Goal: Task Accomplishment & Management: Manage account settings

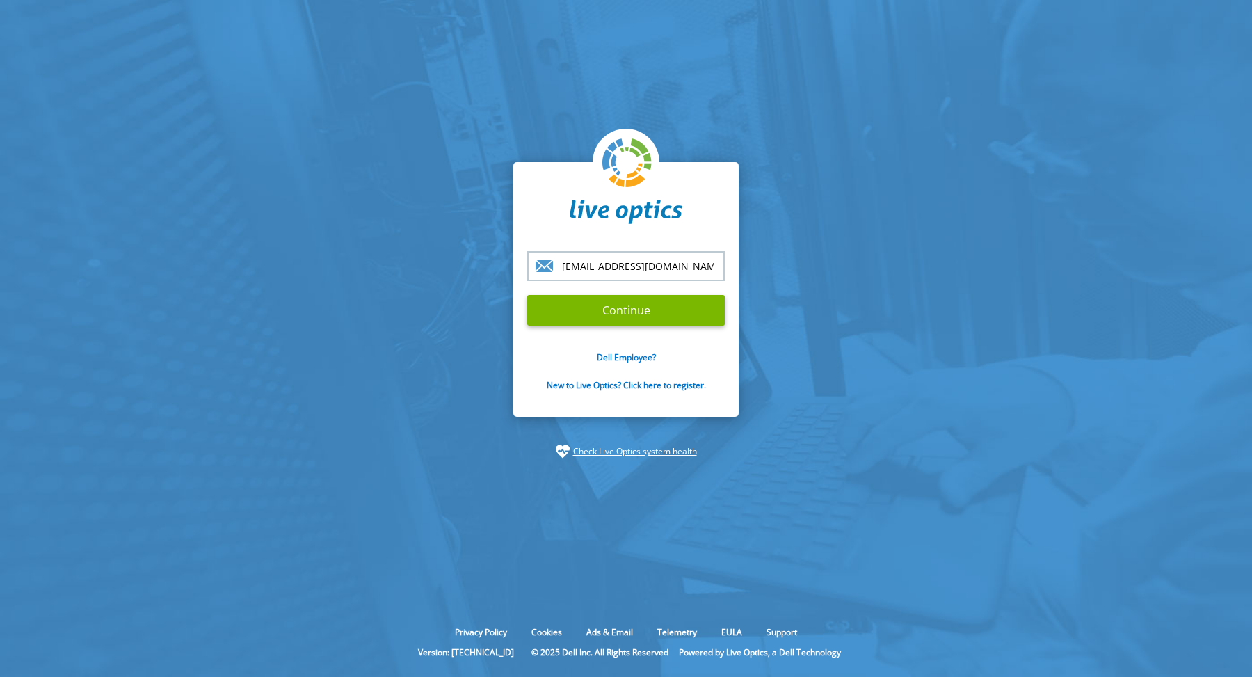
click at [527, 251] on div at bounding box center [527, 251] width 0 height 0
click at [648, 267] on input "sstuder@vmware.com" at bounding box center [625, 266] width 197 height 30
type input "[PERSON_NAME][EMAIL_ADDRESS][PERSON_NAME][DOMAIN_NAME]"
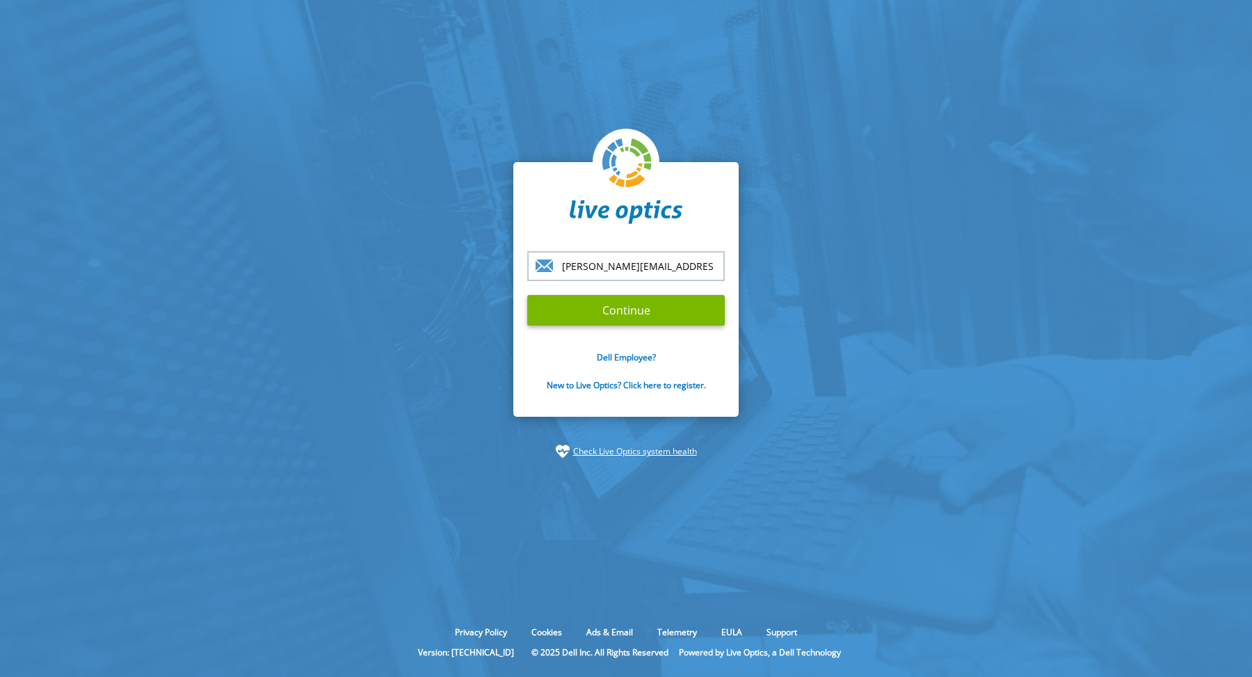
click at [527, 295] on input "Continue" at bounding box center [625, 310] width 197 height 31
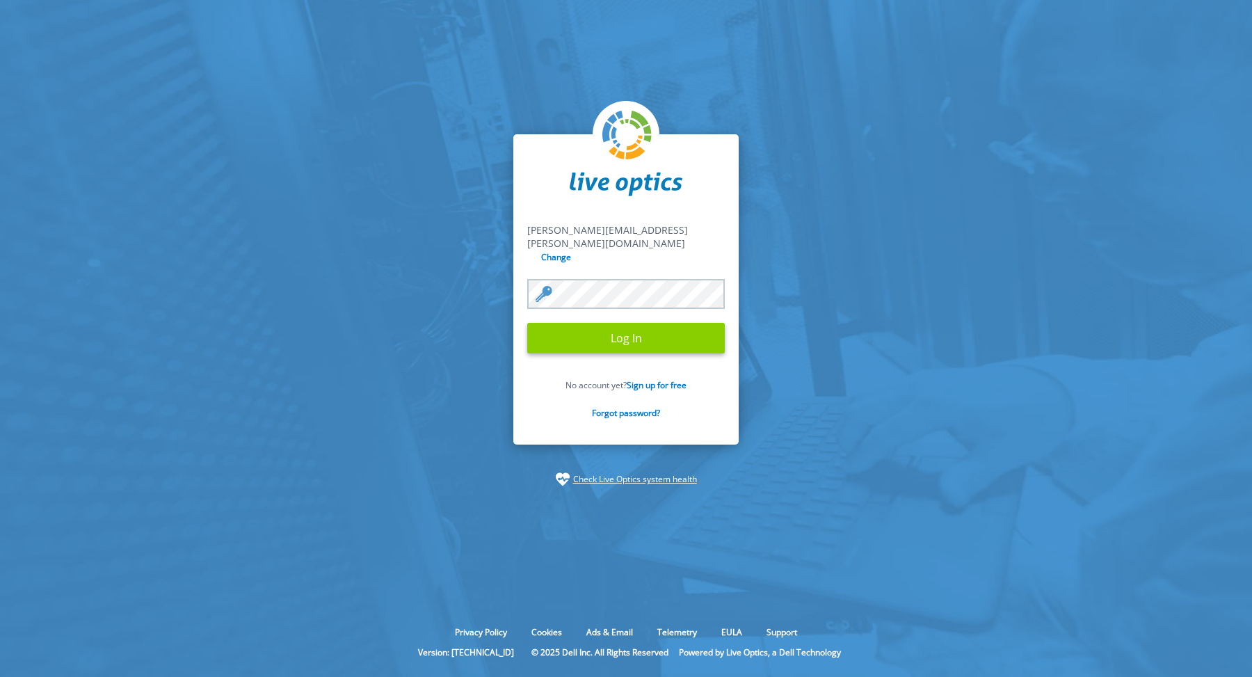
click at [636, 332] on input "Log In" at bounding box center [625, 338] width 197 height 31
click at [597, 328] on input "Log In" at bounding box center [625, 338] width 197 height 31
click at [630, 328] on input "Log In" at bounding box center [625, 338] width 197 height 31
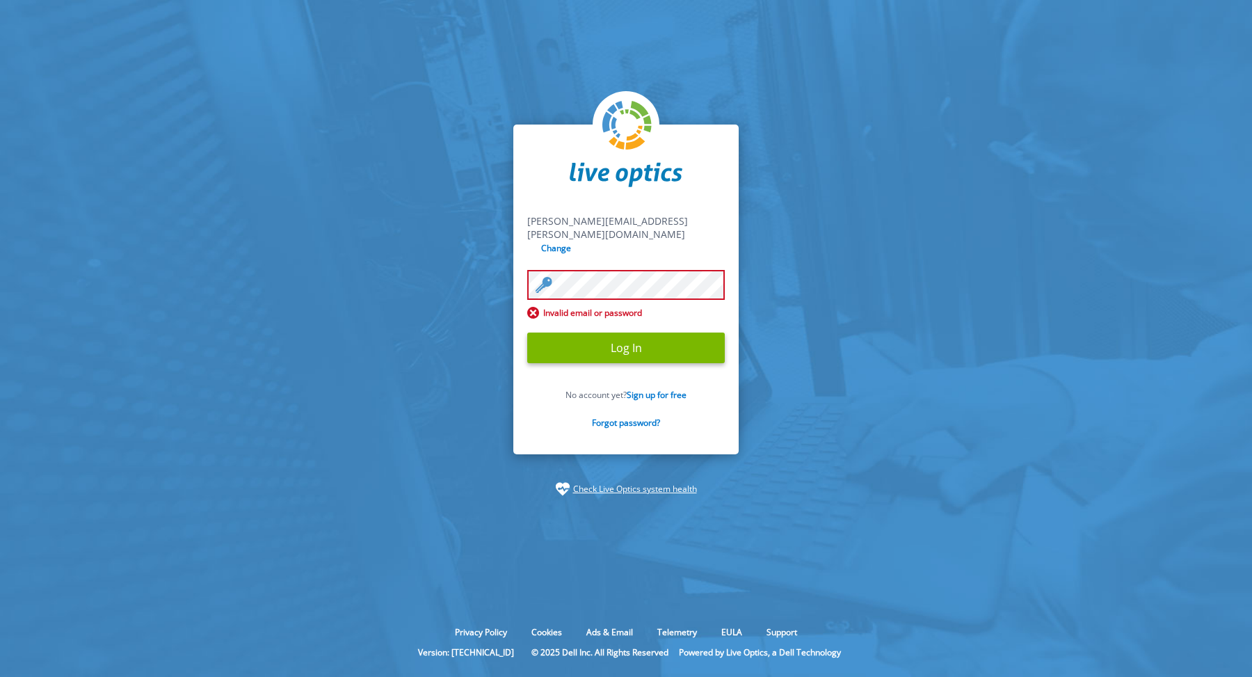
click at [527, 270] on div at bounding box center [527, 270] width 0 height 0
click at [333, 268] on section "scott.studer@broadcom.com sstuder@vmware.com Change Invalid email or password L…" at bounding box center [626, 310] width 1252 height 620
click at [564, 335] on input "Log In" at bounding box center [625, 347] width 197 height 31
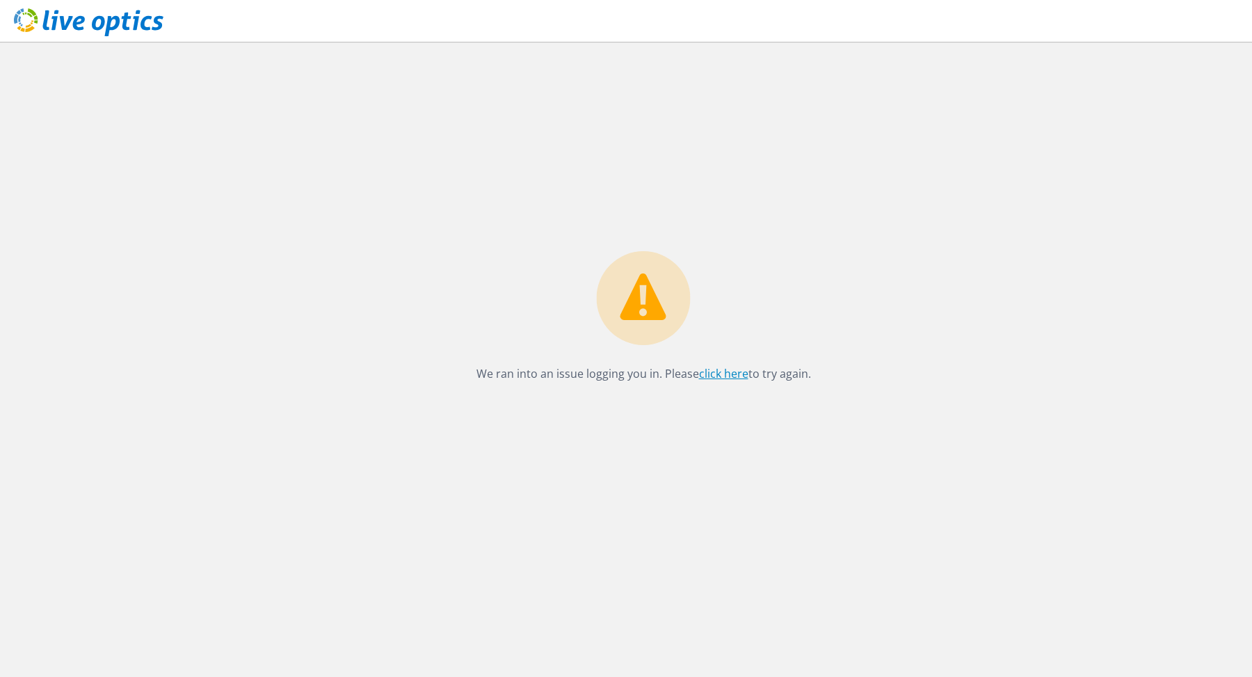
click at [723, 375] on link "click here" at bounding box center [723, 373] width 49 height 15
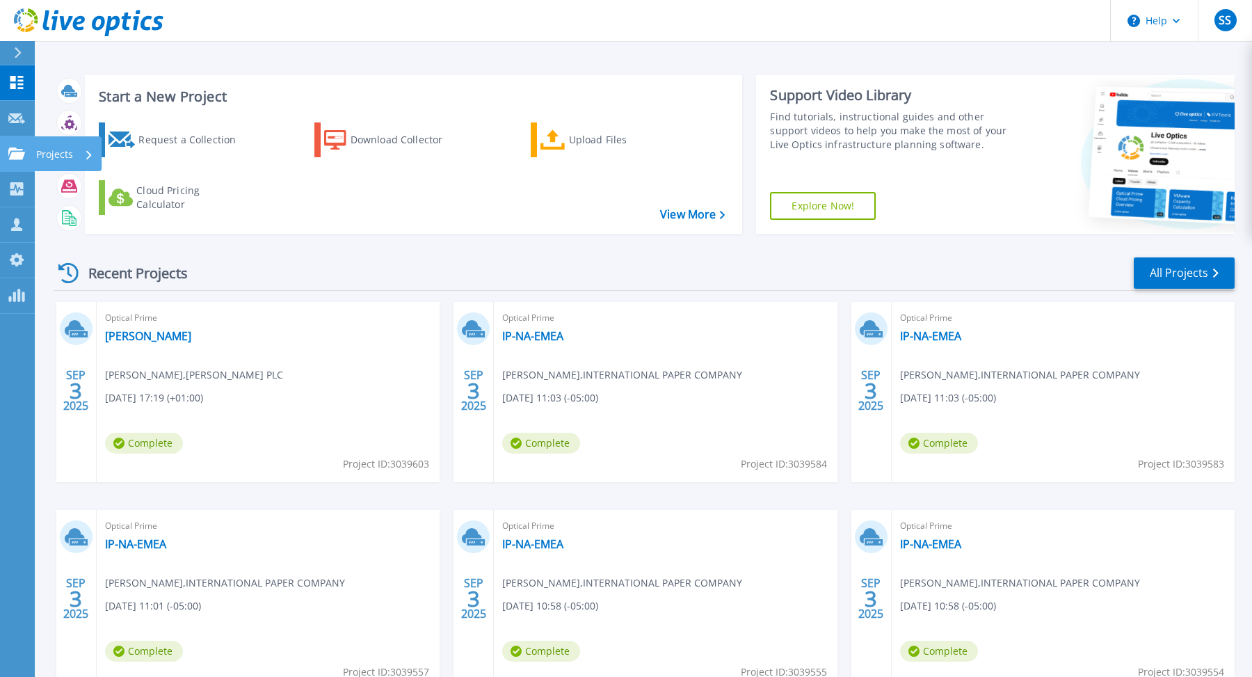
click at [15, 148] on icon at bounding box center [16, 153] width 17 height 12
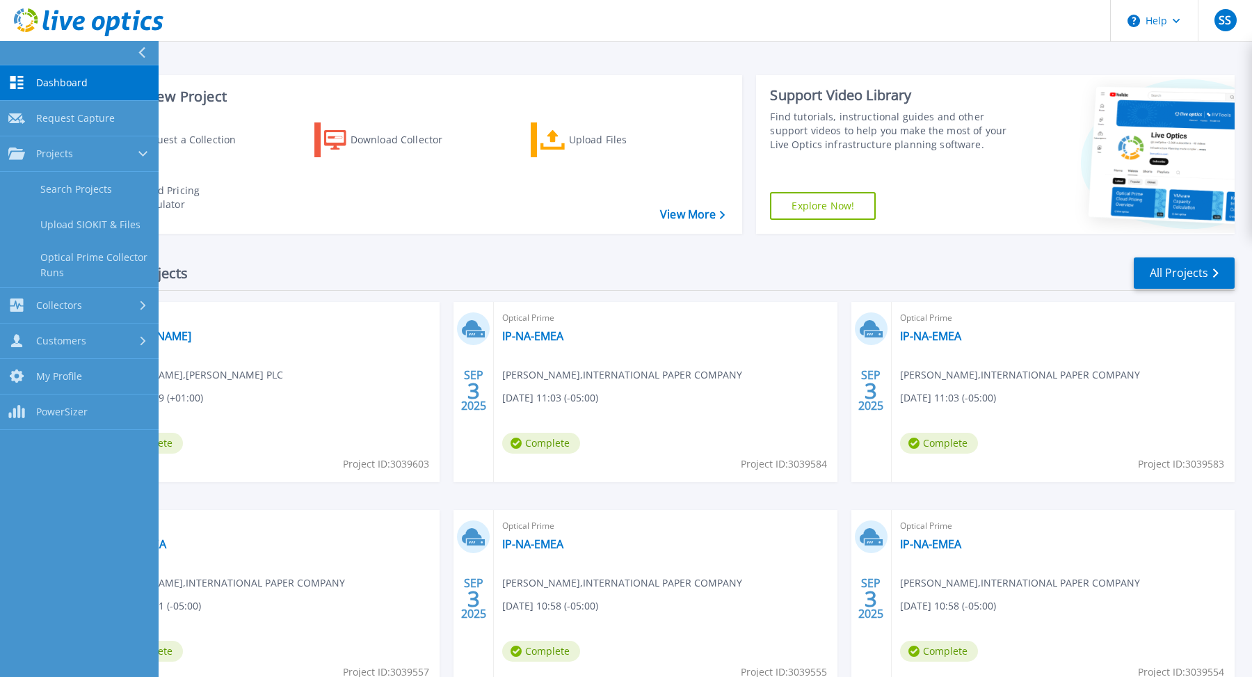
click at [275, 261] on div "Recent Projects All Projects" at bounding box center [644, 273] width 1181 height 35
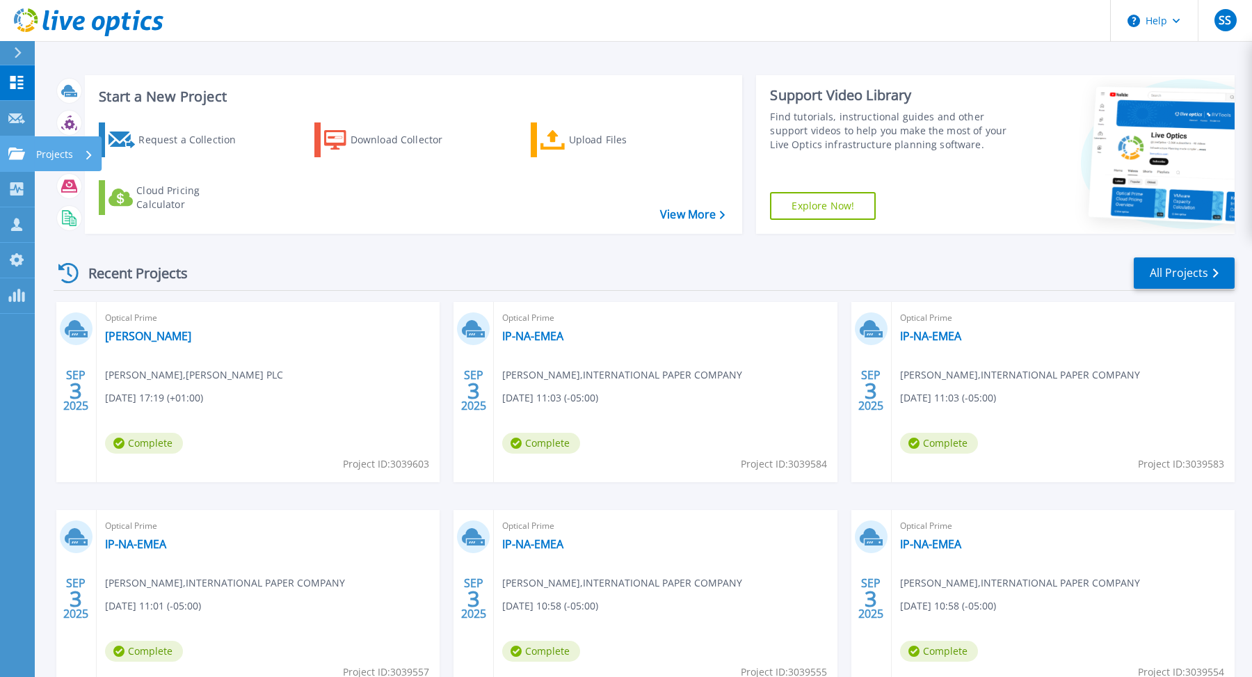
click at [88, 152] on icon at bounding box center [89, 154] width 6 height 9
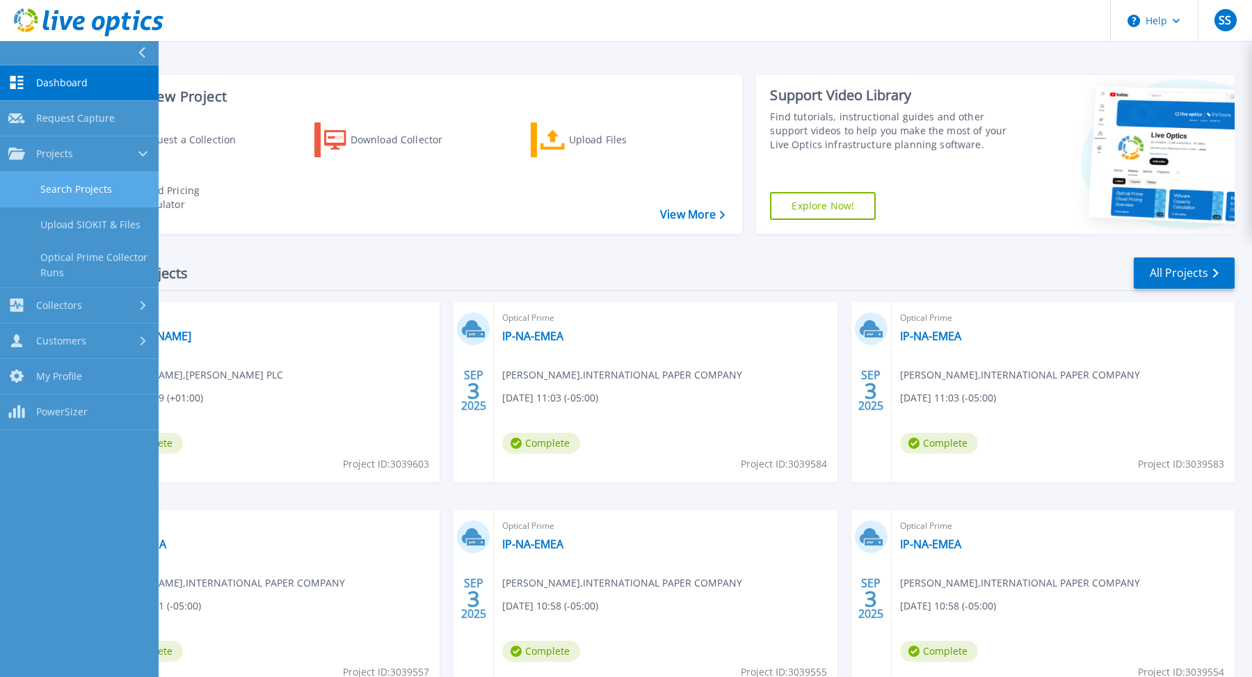
click at [90, 185] on link "Search Projects" at bounding box center [79, 189] width 159 height 35
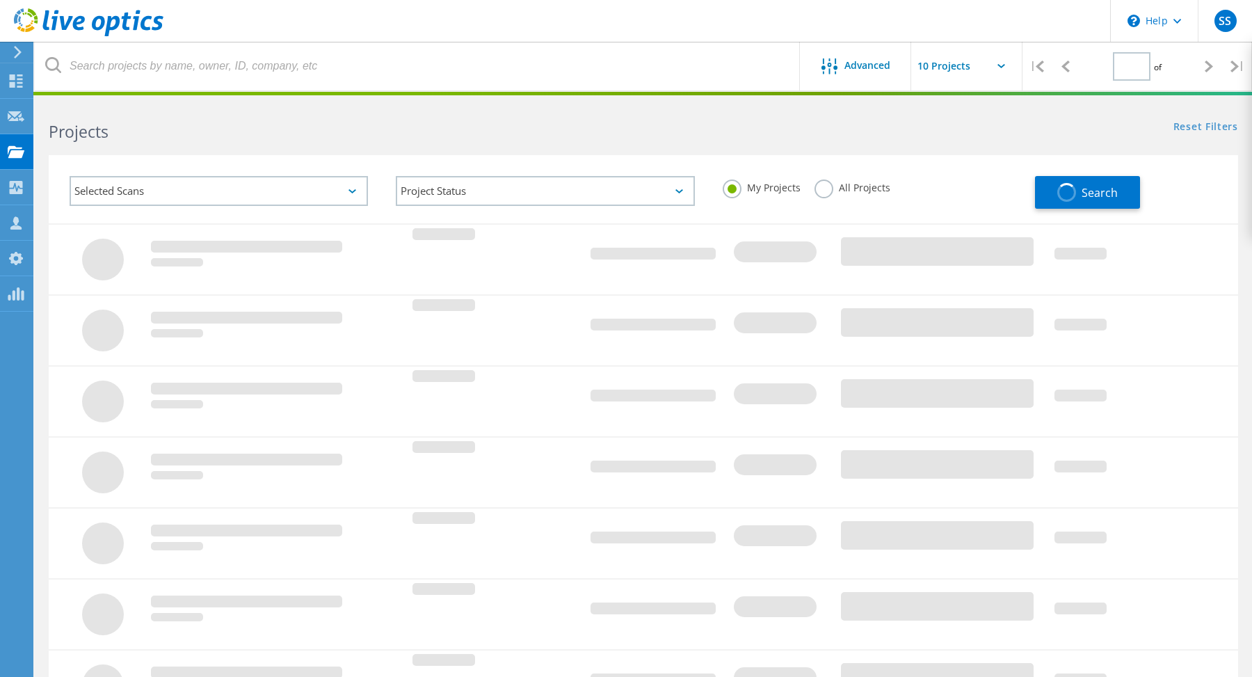
type input "1"
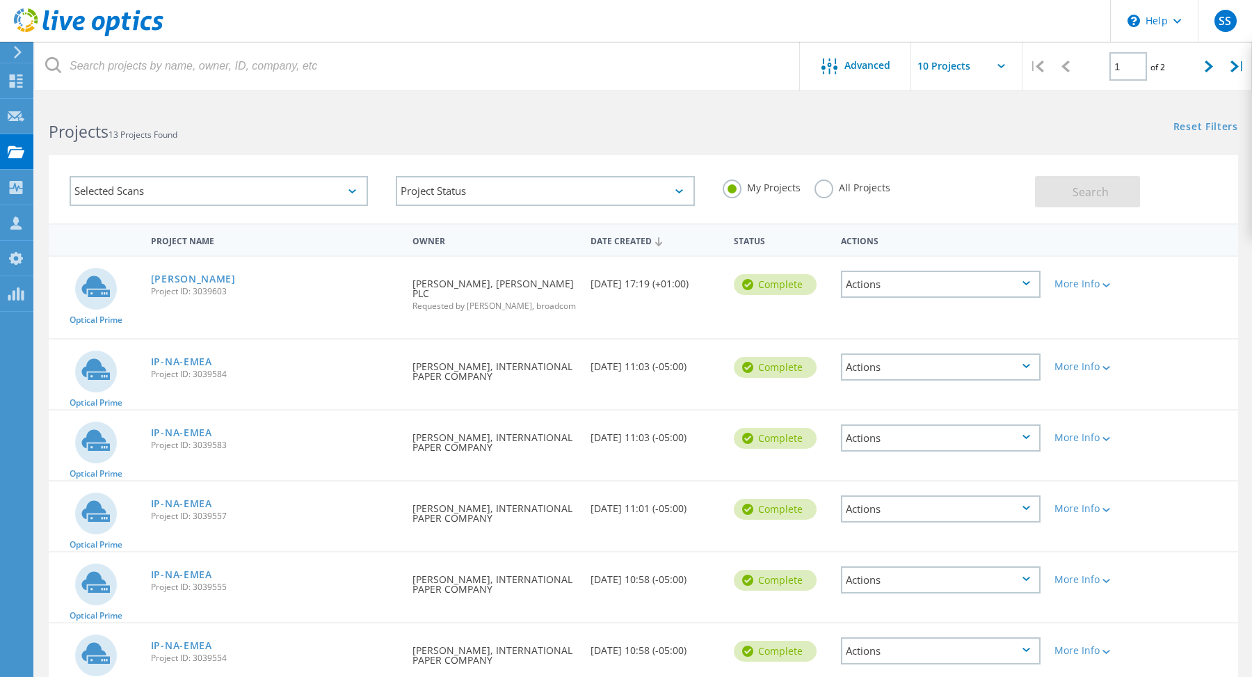
click at [432, 241] on div "Owner" at bounding box center [494, 240] width 179 height 26
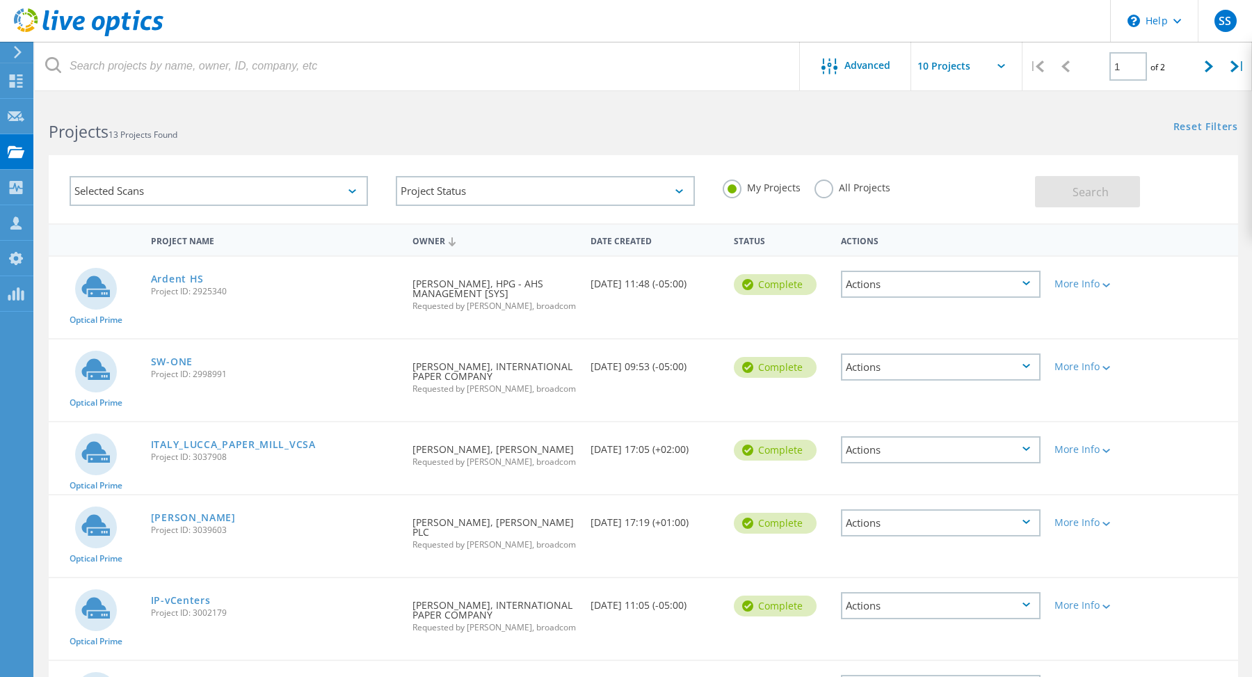
click at [432, 241] on div "Owner" at bounding box center [494, 240] width 179 height 26
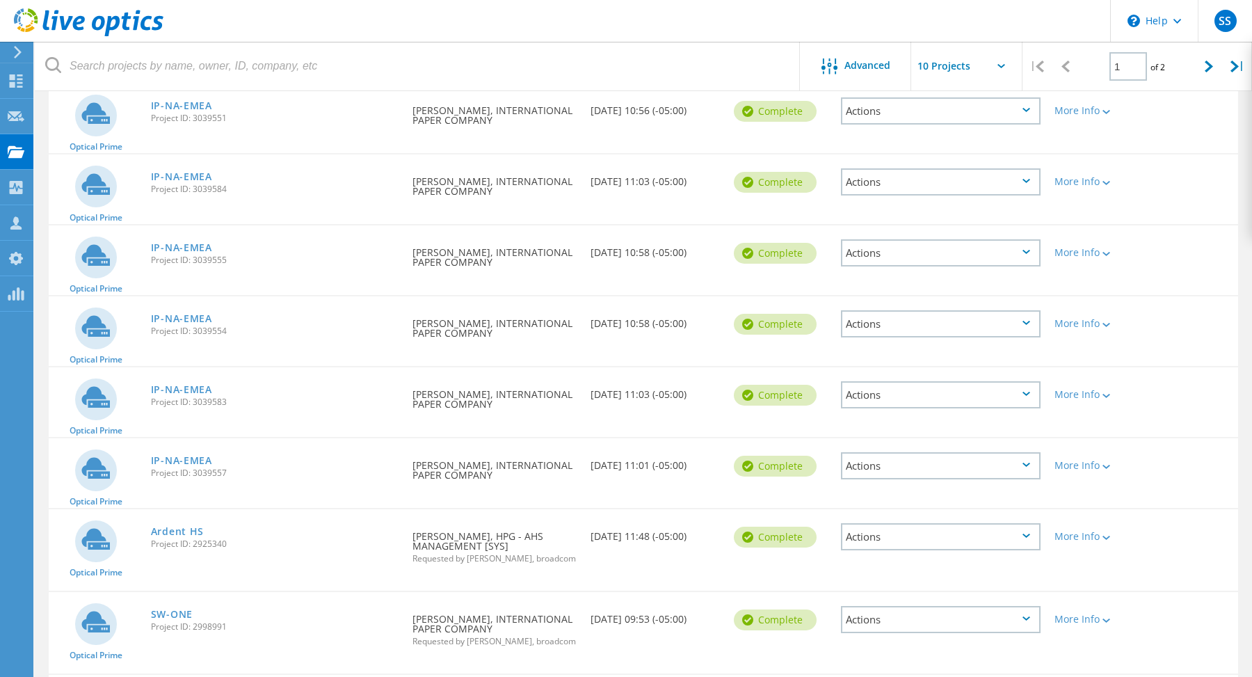
scroll to position [245, 0]
click at [183, 106] on link "IP-NA-EMEA" at bounding box center [181, 105] width 61 height 10
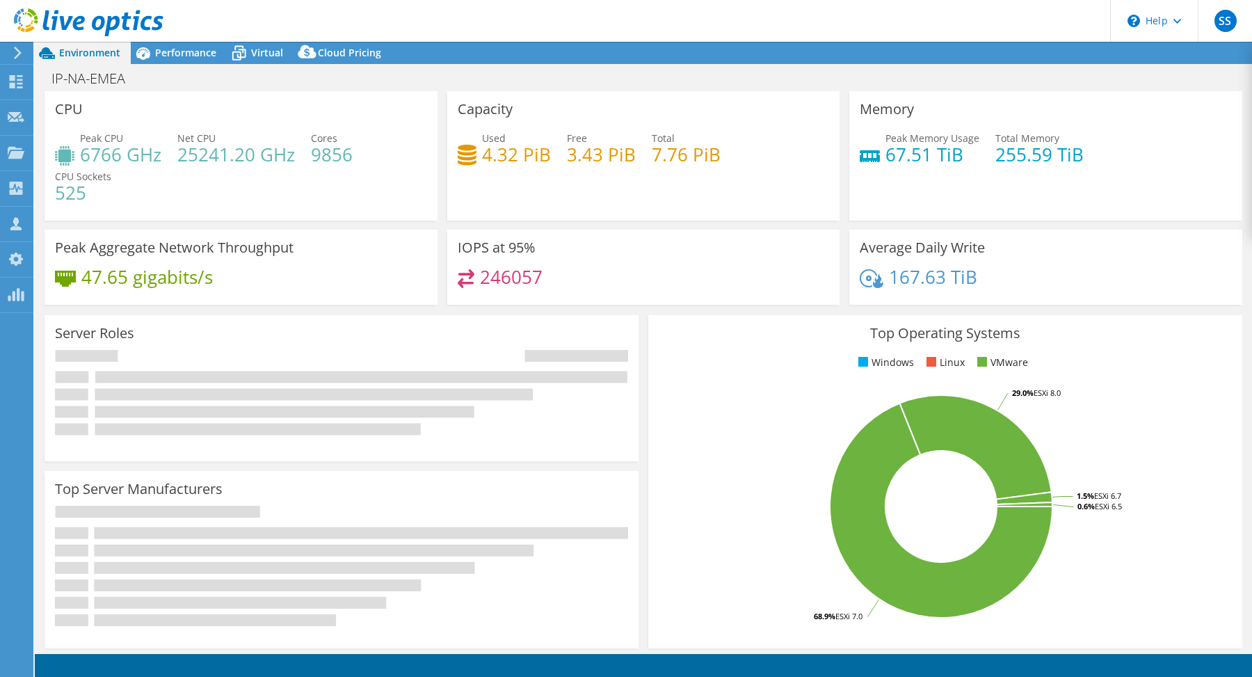
select select "USD"
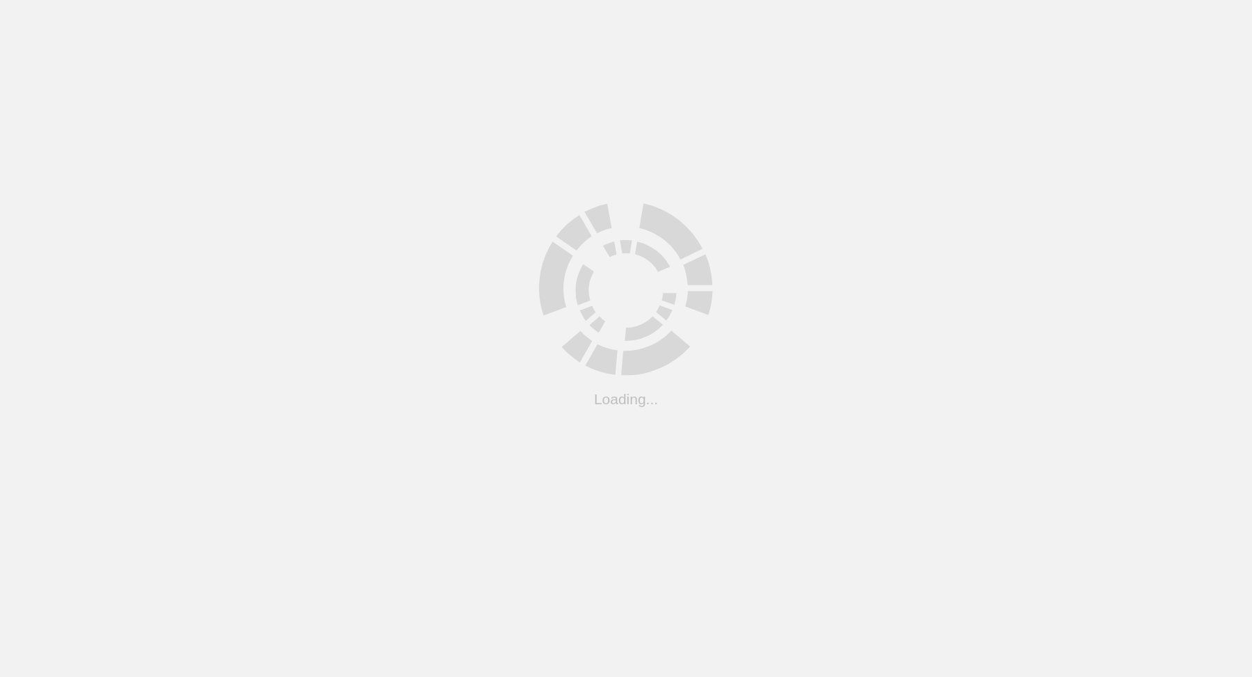
scroll to position [38, 0]
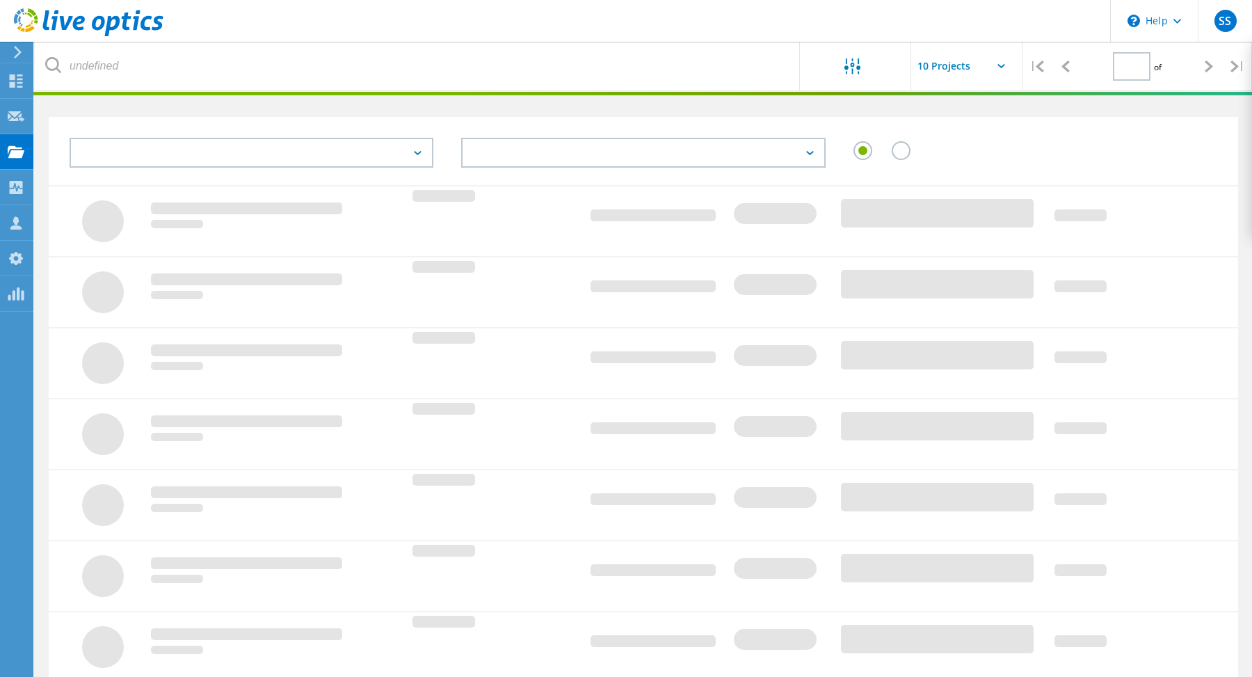
type input "1"
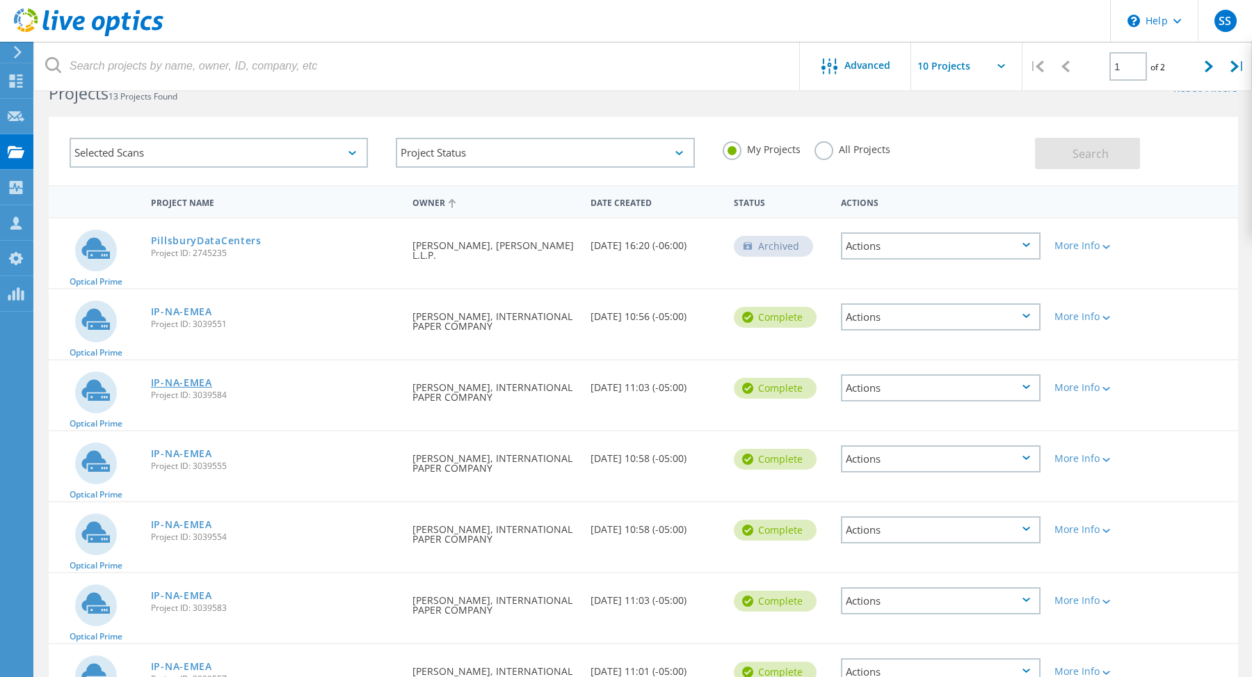
click at [164, 380] on link "IP-NA-EMEA" at bounding box center [181, 383] width 61 height 10
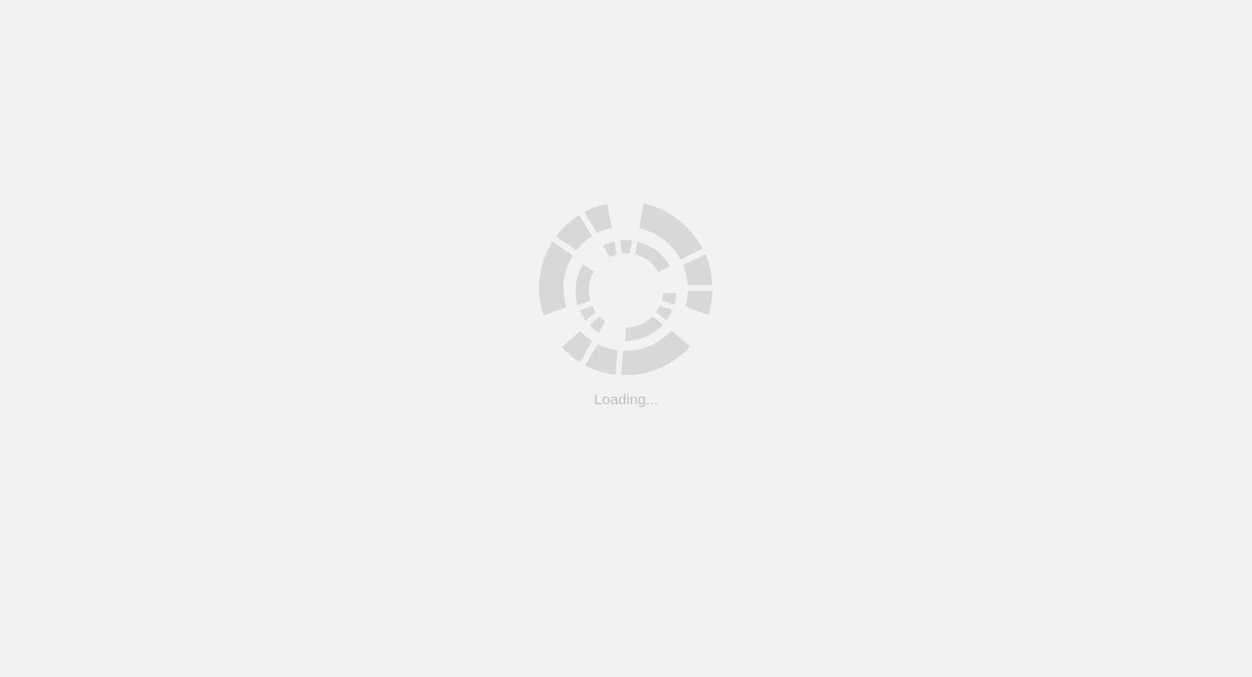
scroll to position [38, 0]
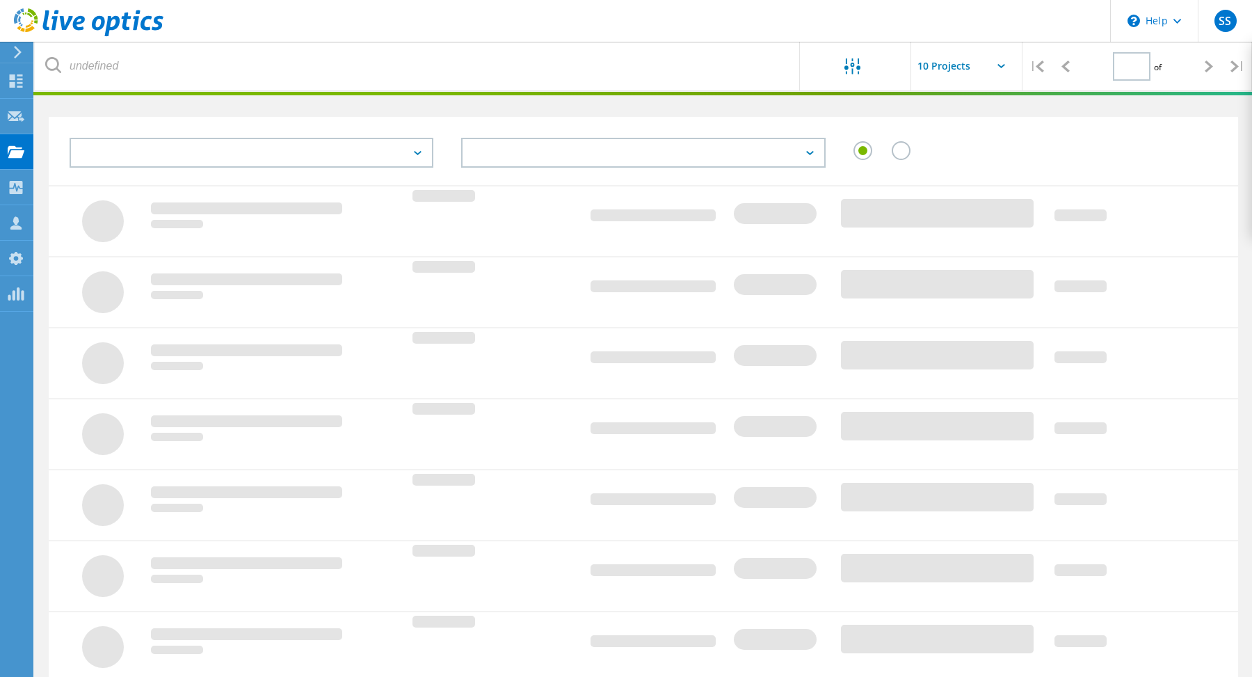
type input "1"
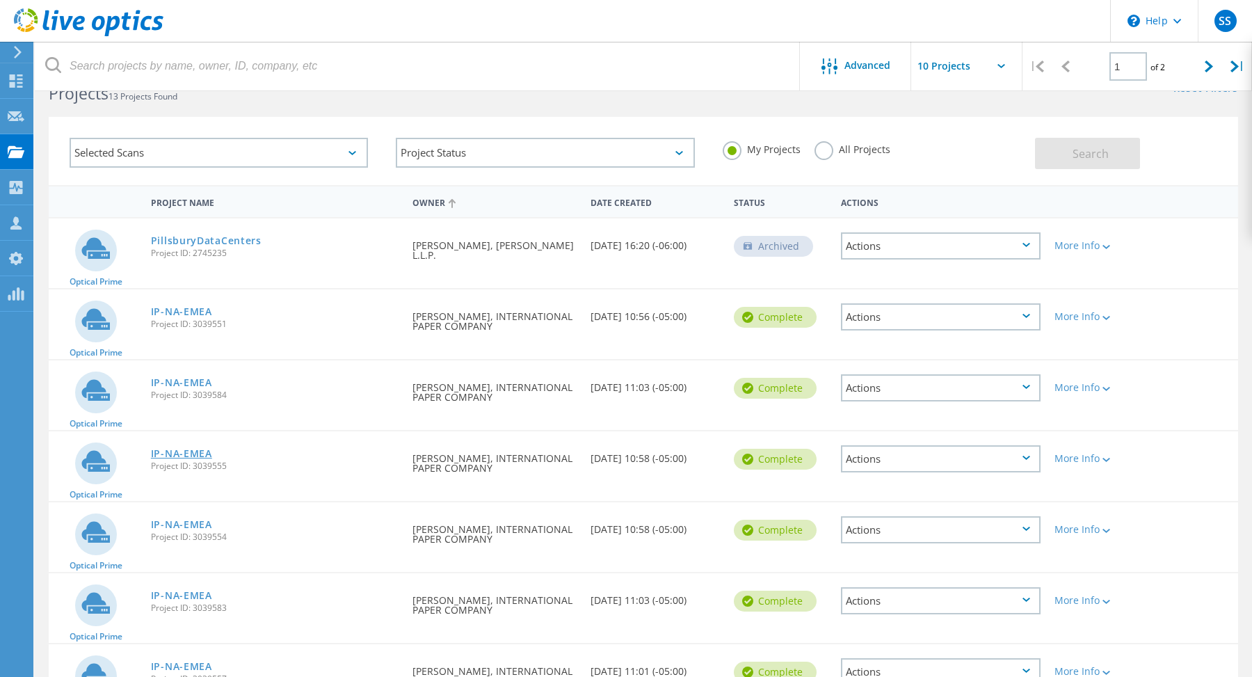
click at [193, 450] on link "IP-NA-EMEA" at bounding box center [181, 454] width 61 height 10
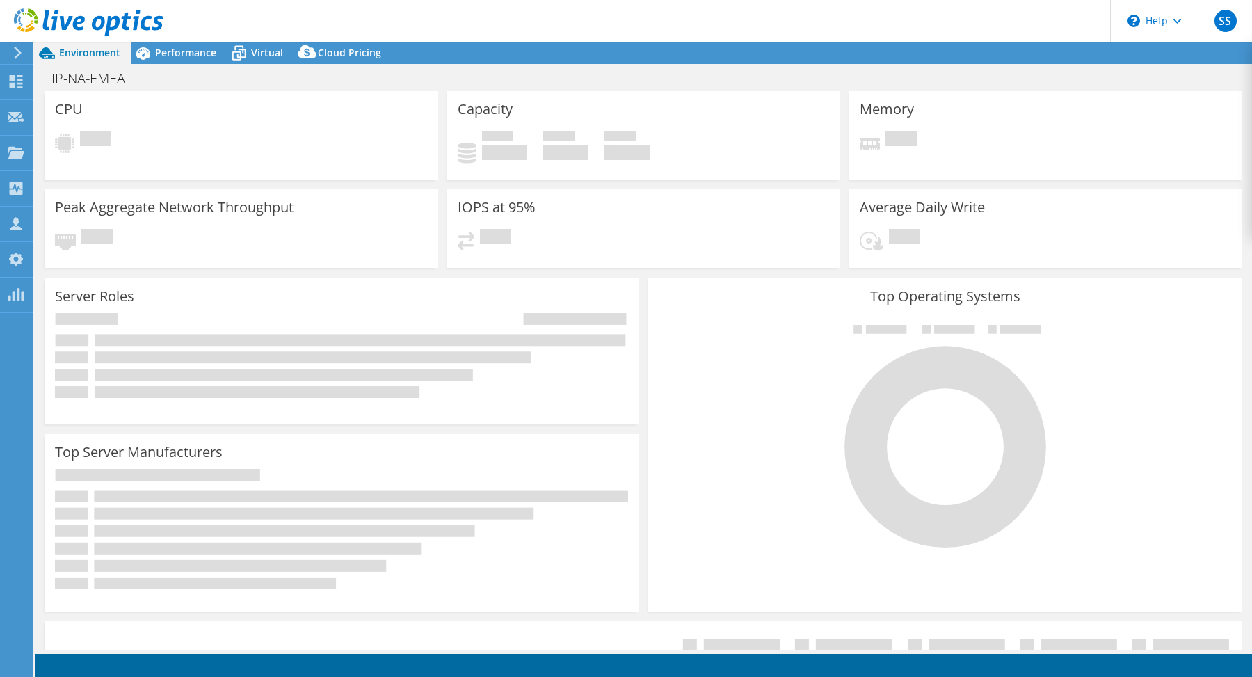
select select "USD"
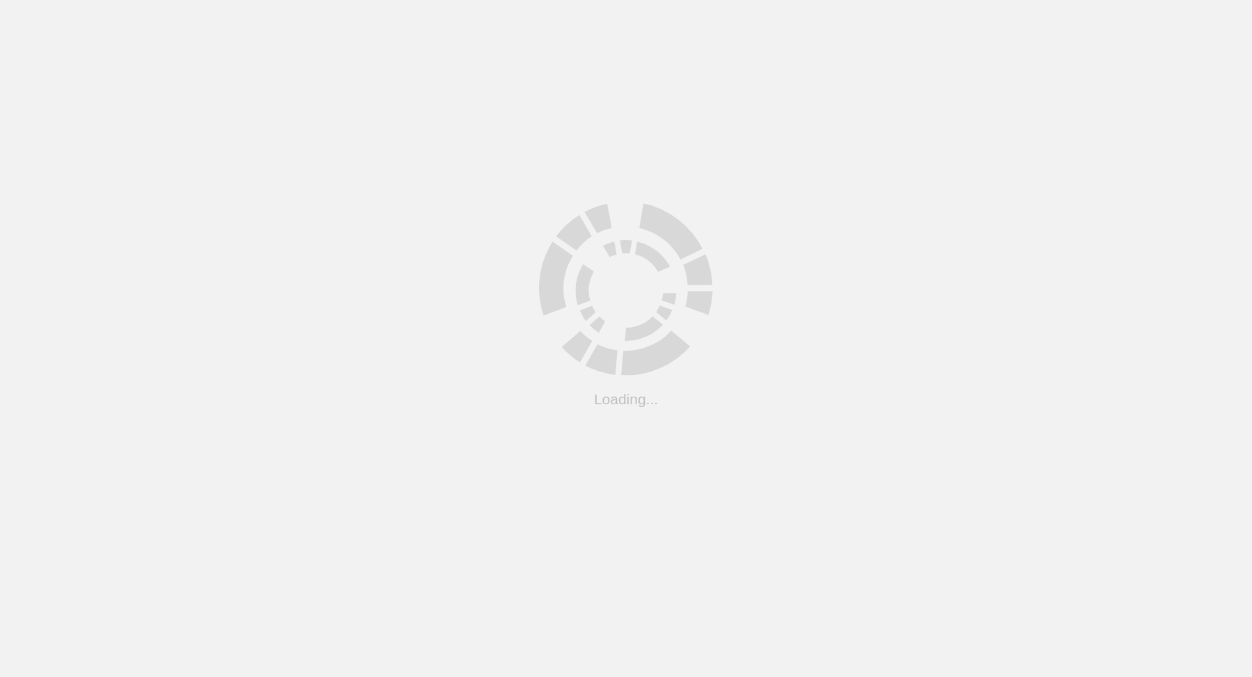
scroll to position [38, 0]
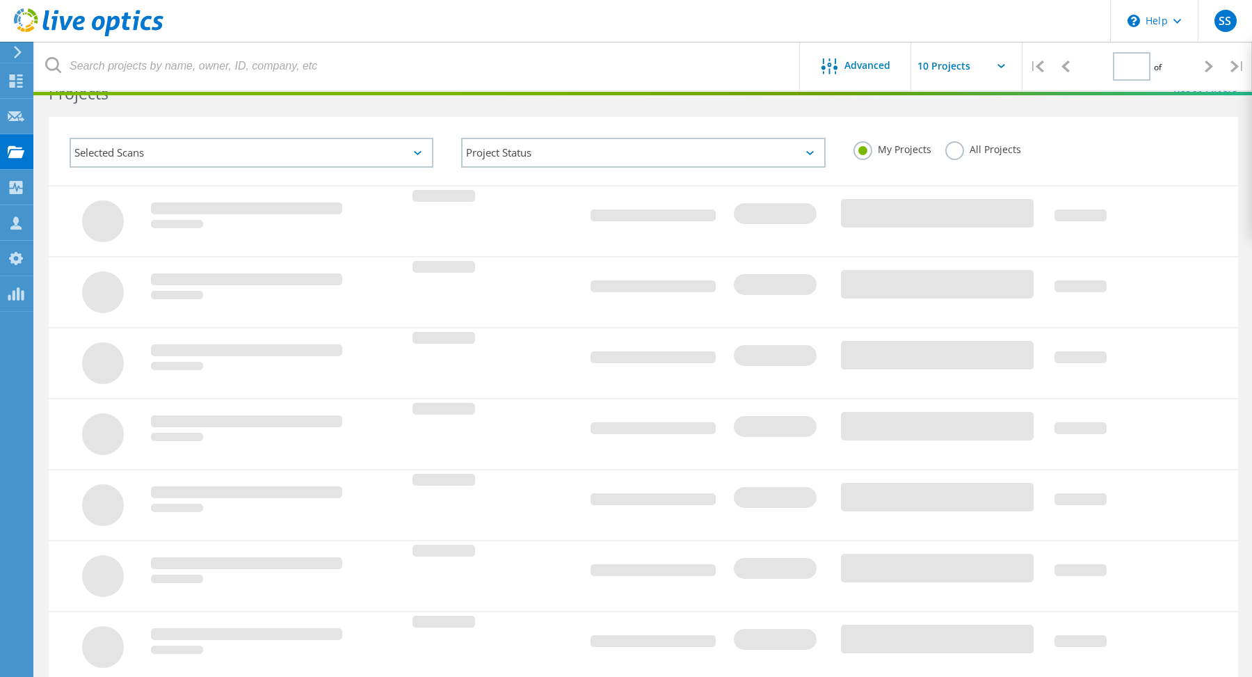
type input "1"
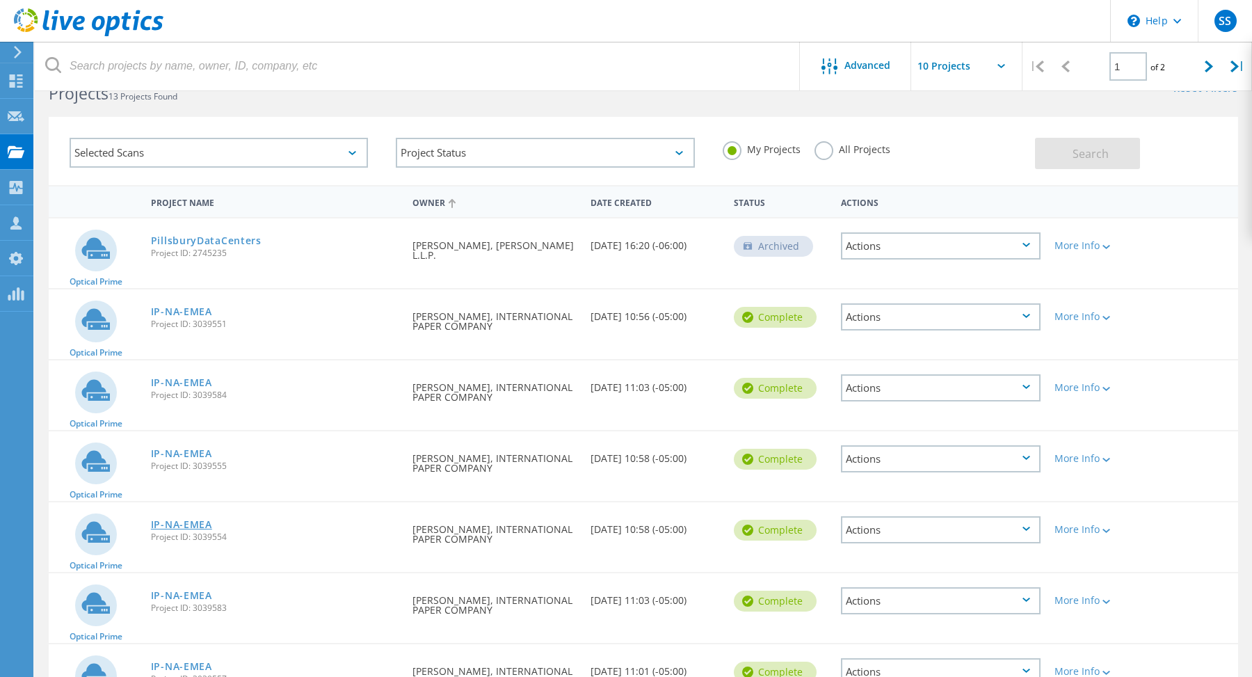
click at [180, 519] on link "IP-NA-EMEA" at bounding box center [181, 524] width 61 height 10
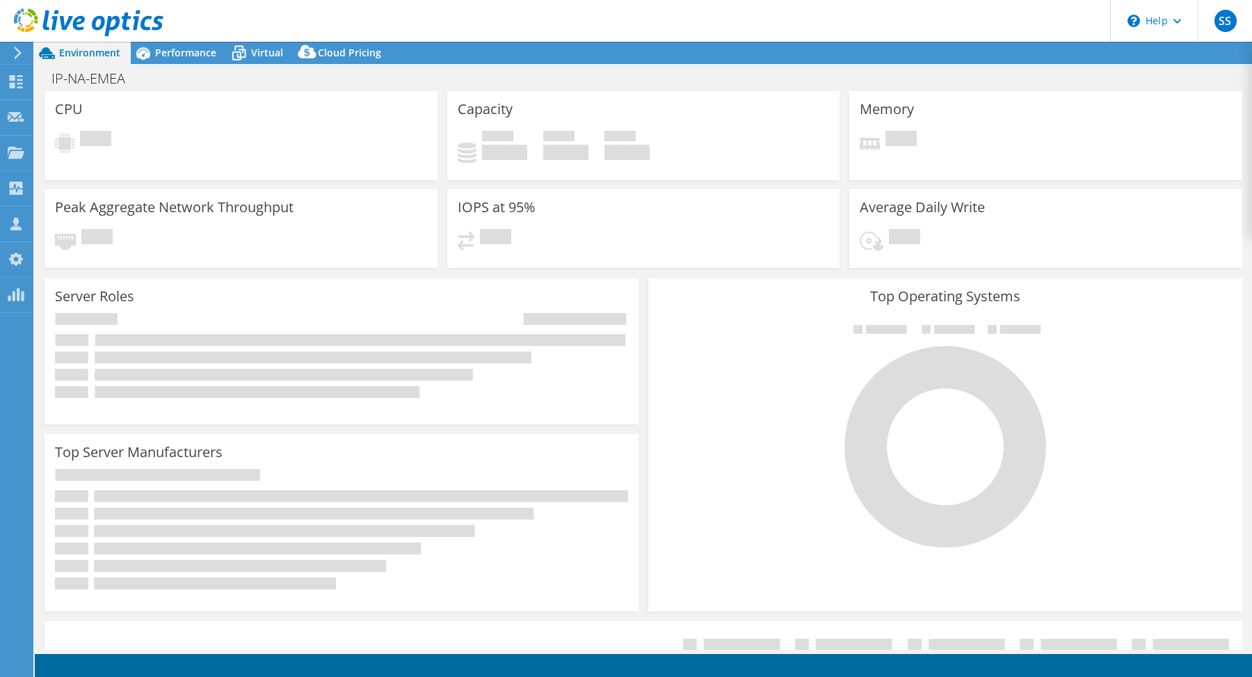
select select "USD"
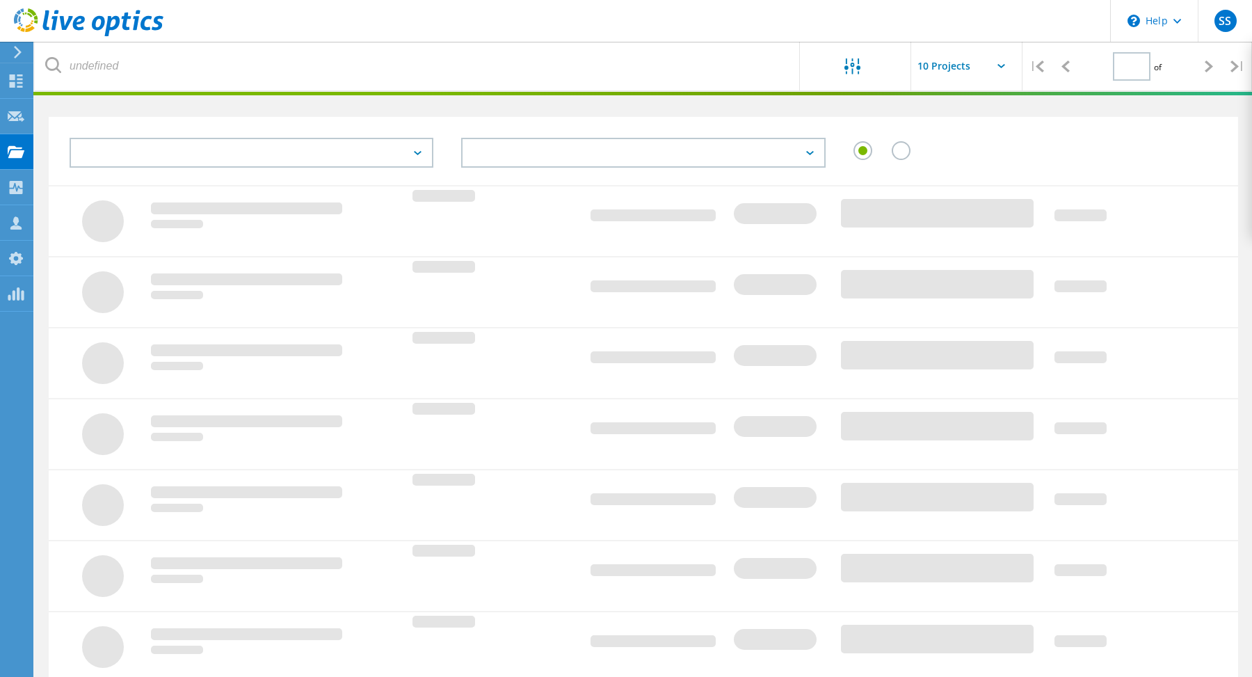
type input "1"
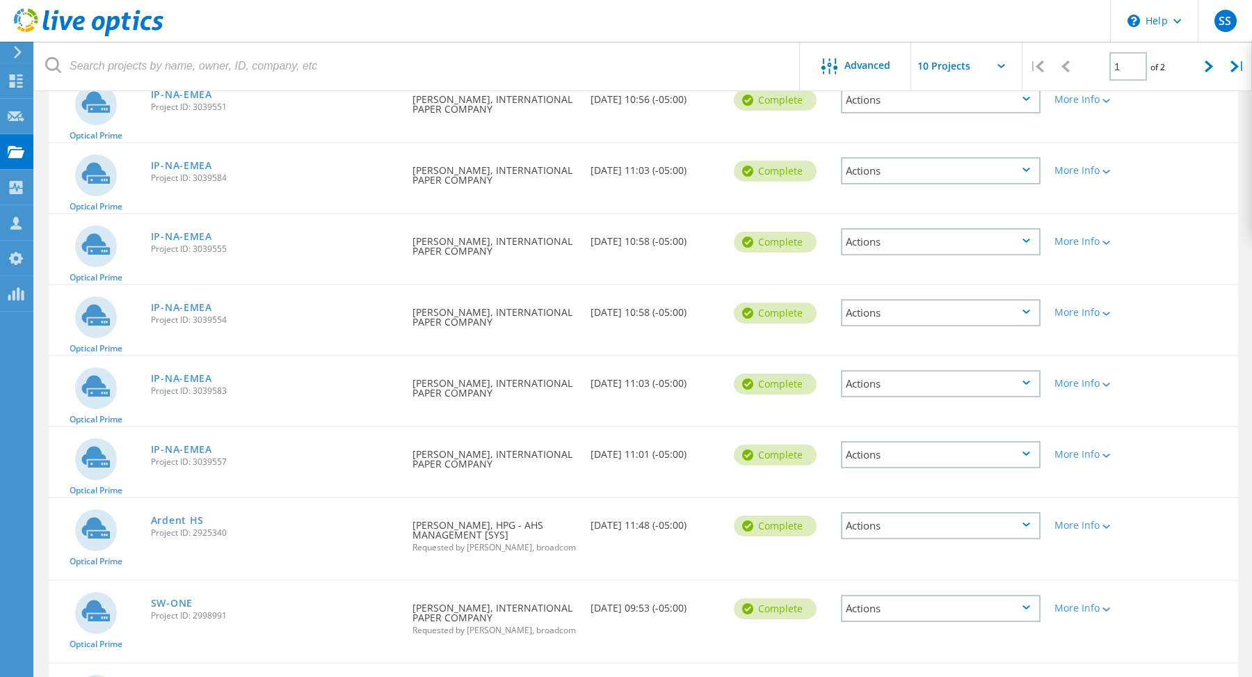
scroll to position [303, 0]
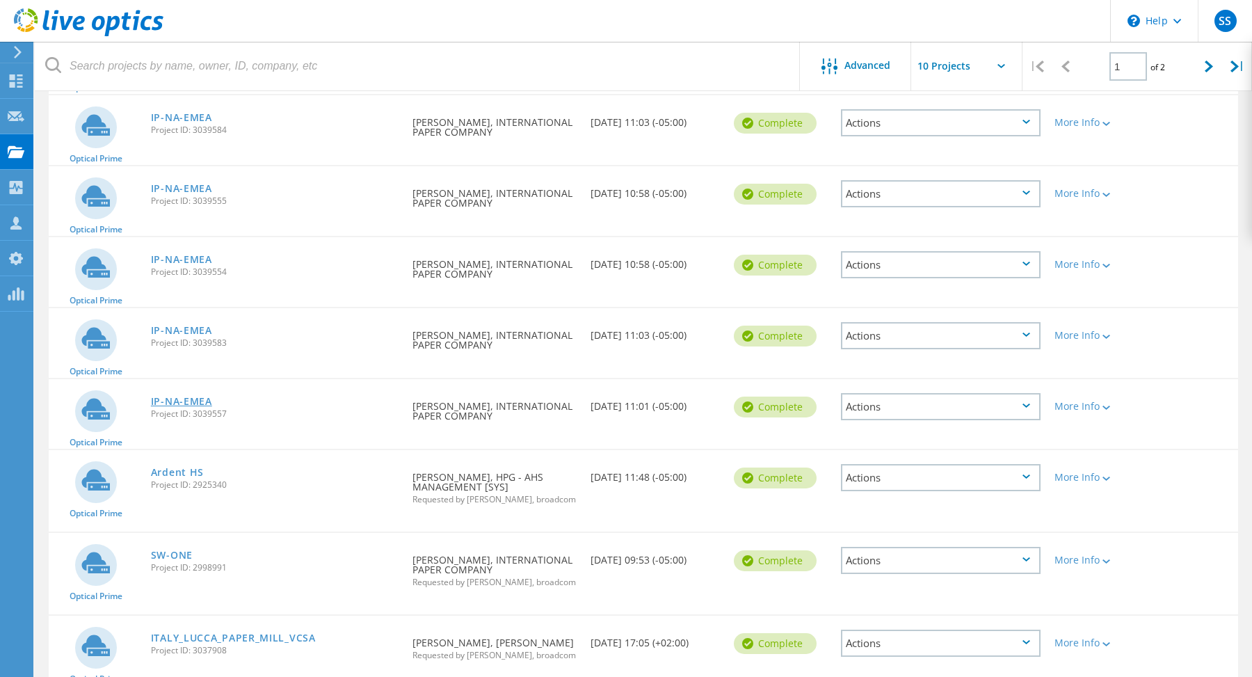
click at [172, 399] on link "IP-NA-EMEA" at bounding box center [181, 401] width 61 height 10
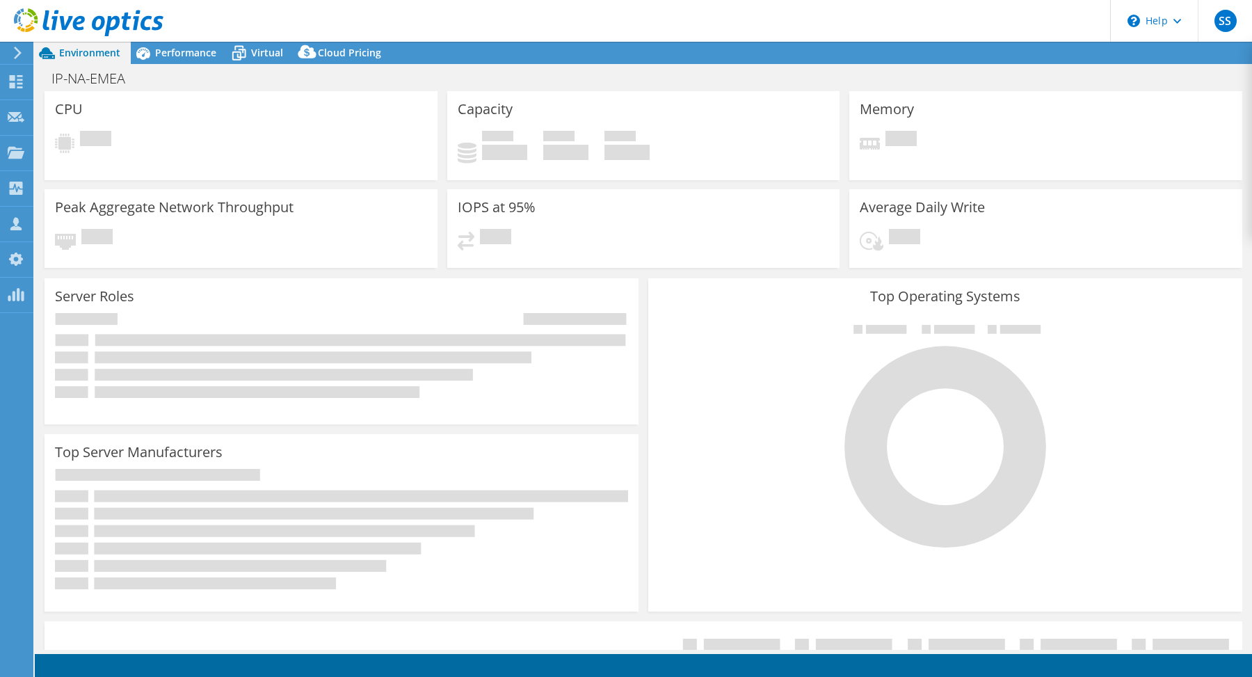
select select "USD"
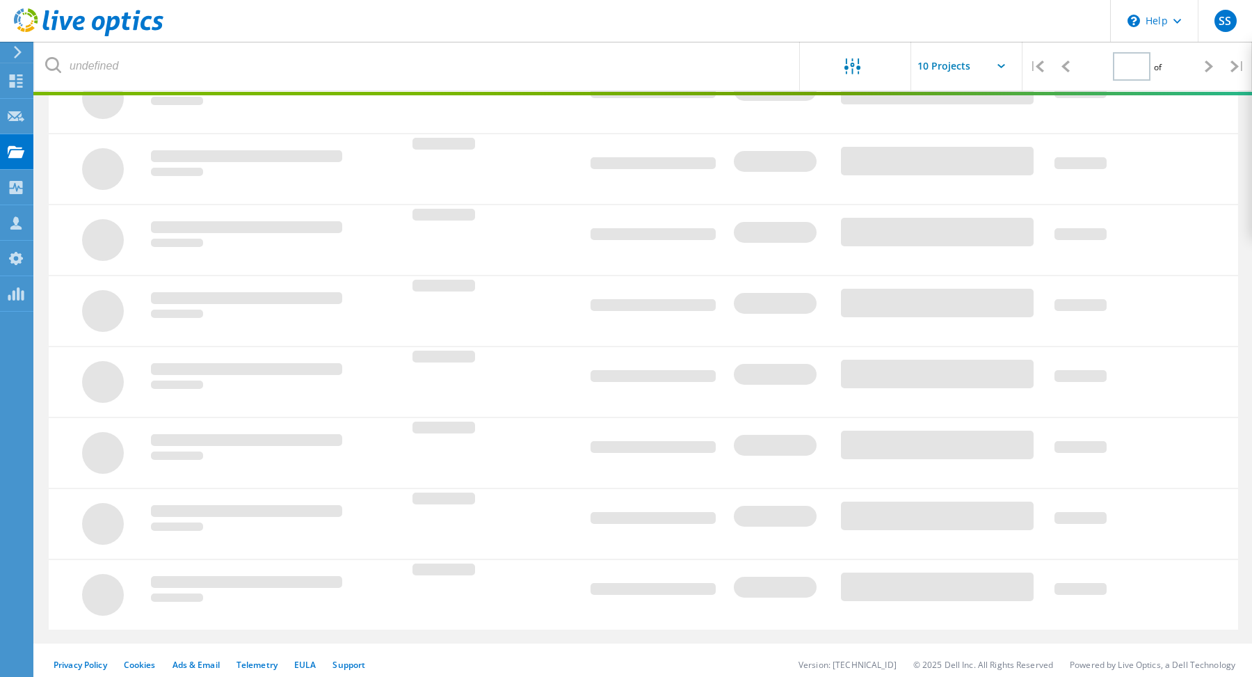
type input "1"
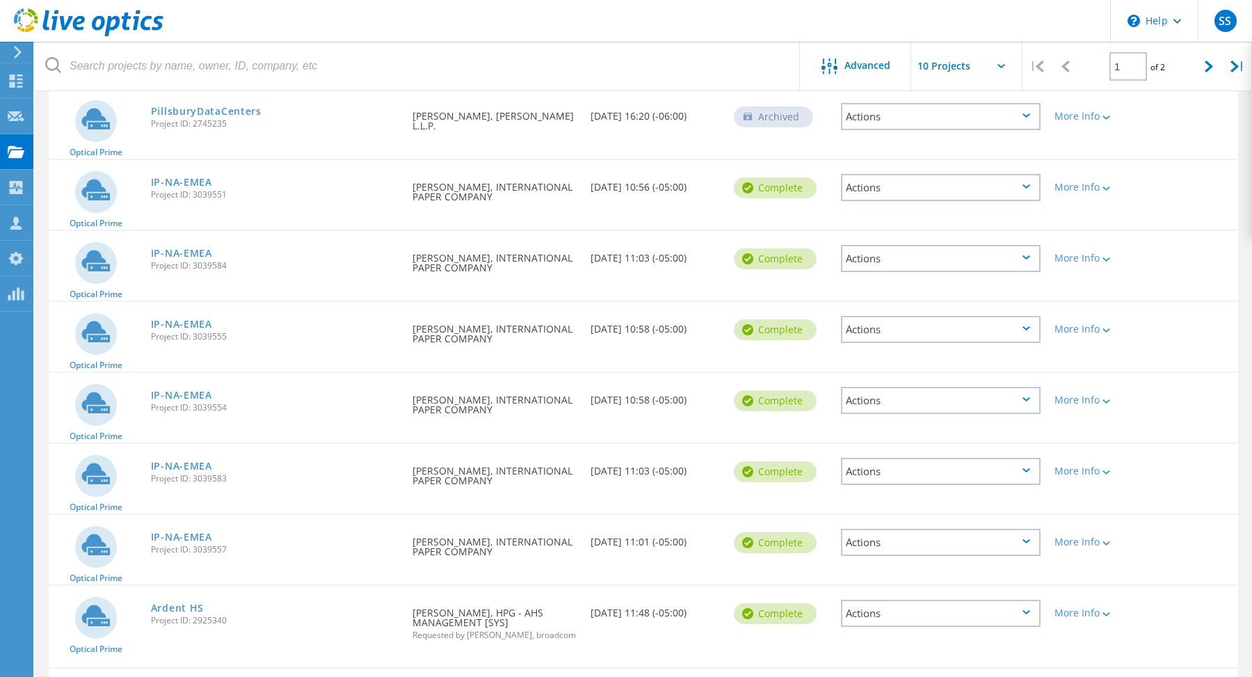
scroll to position [167, 0]
click at [184, 188] on link "IP-NA-EMEA" at bounding box center [181, 183] width 61 height 10
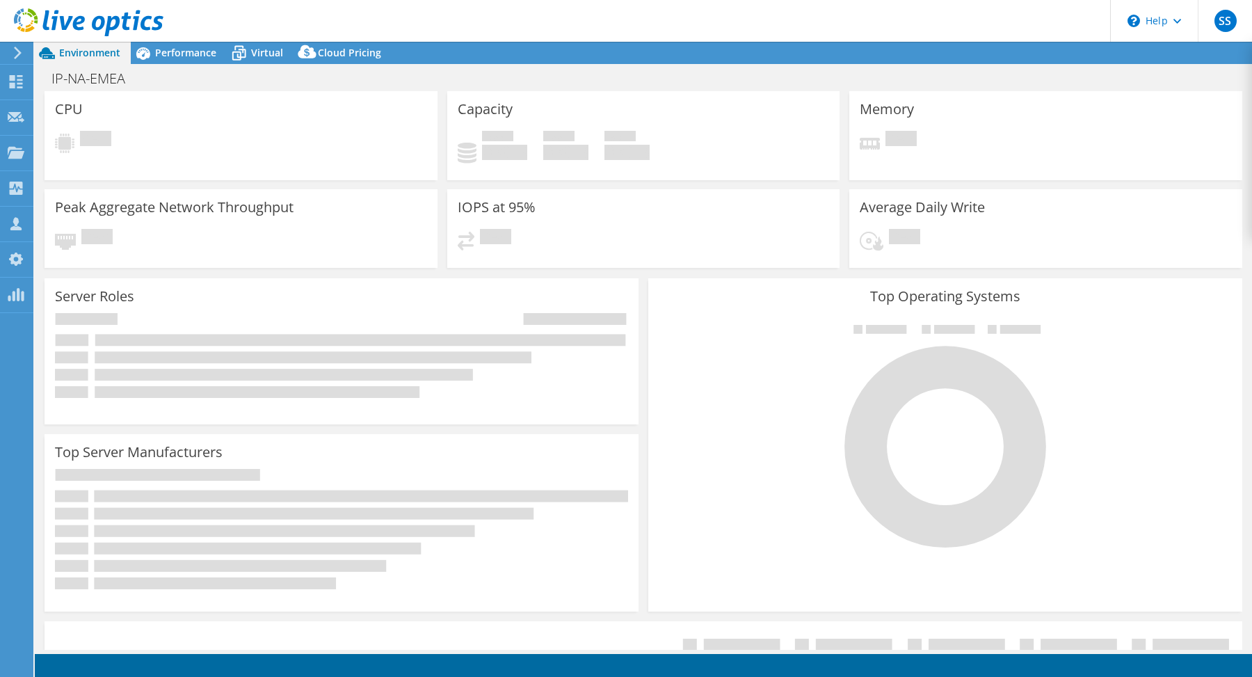
select select "USD"
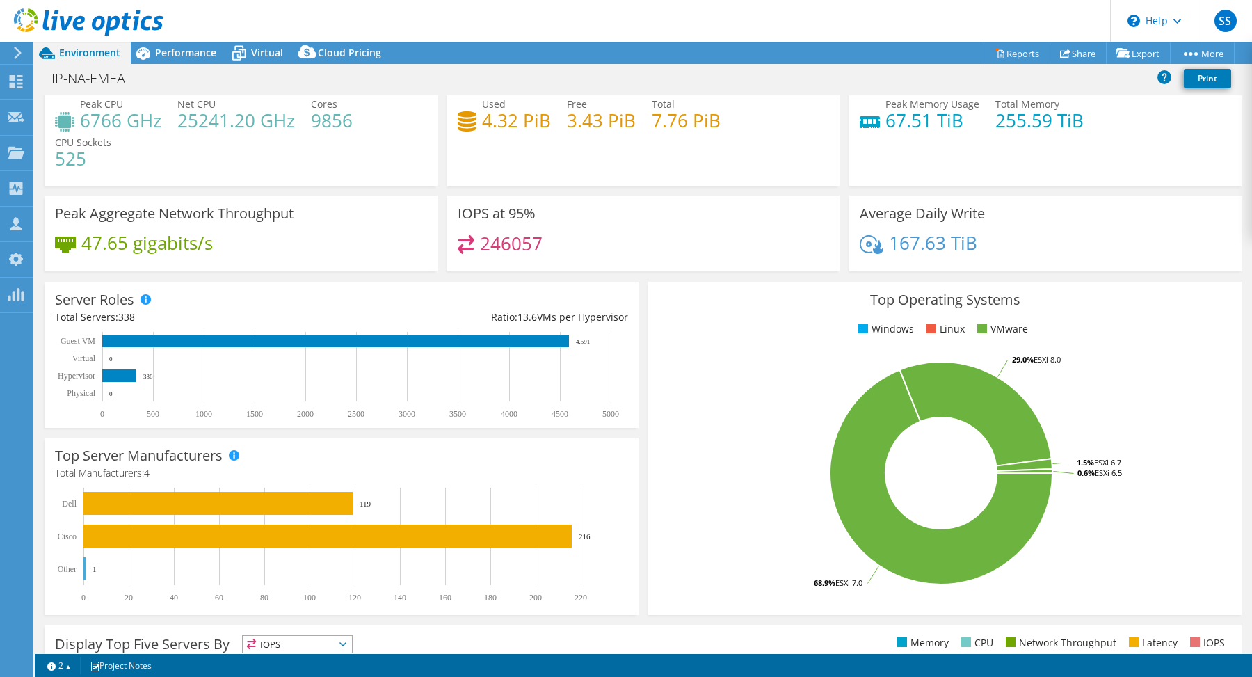
scroll to position [35, 0]
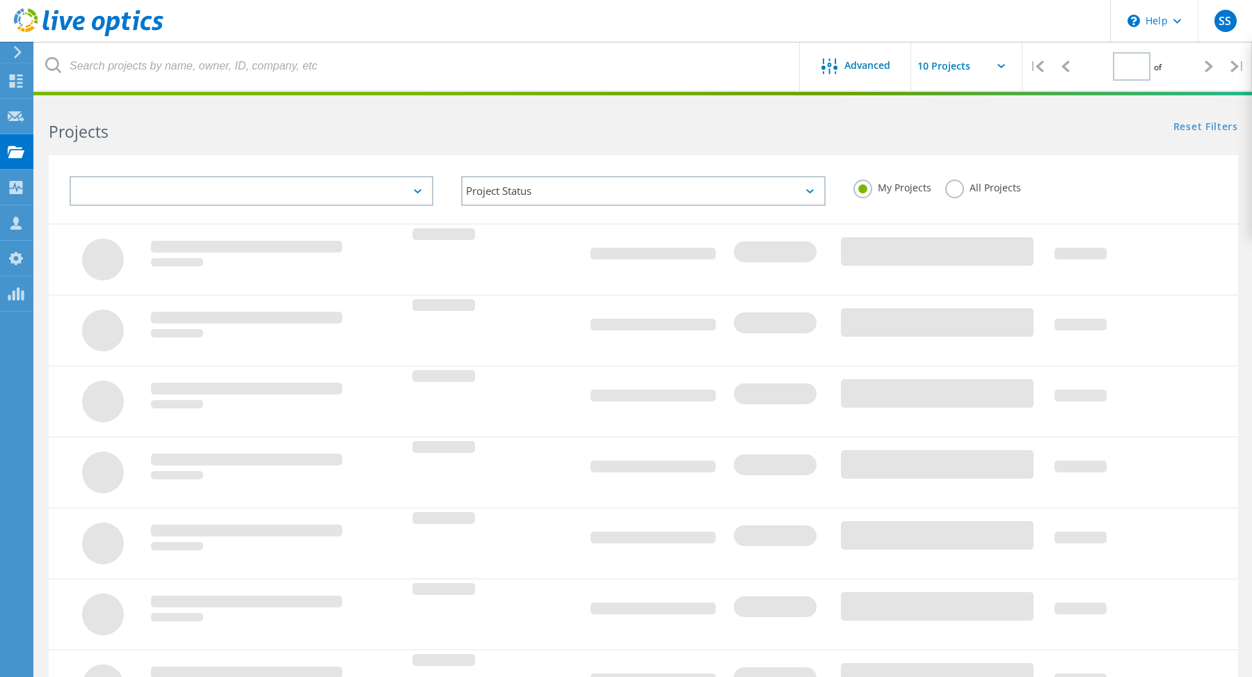
type input "1"
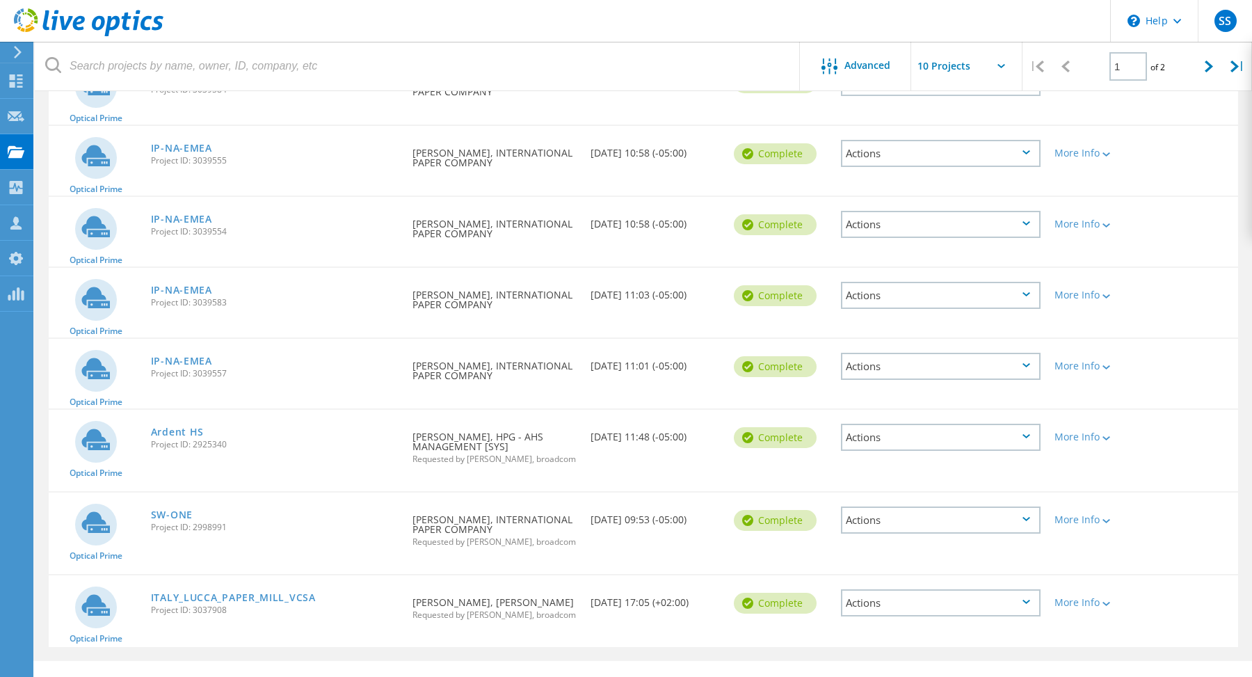
scroll to position [369, 0]
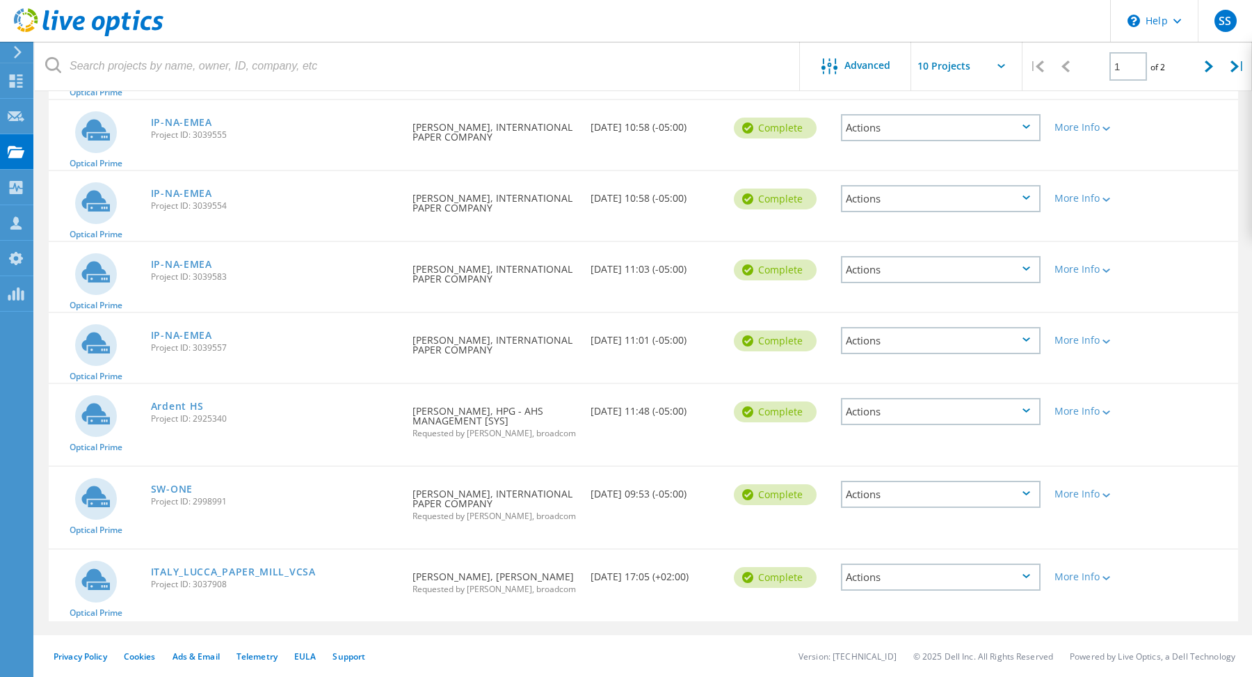
click at [995, 60] on input "text" at bounding box center [980, 66] width 139 height 49
click at [976, 127] on div "Show 20 Projects" at bounding box center [981, 126] width 138 height 23
type input "Show 20 Projects"
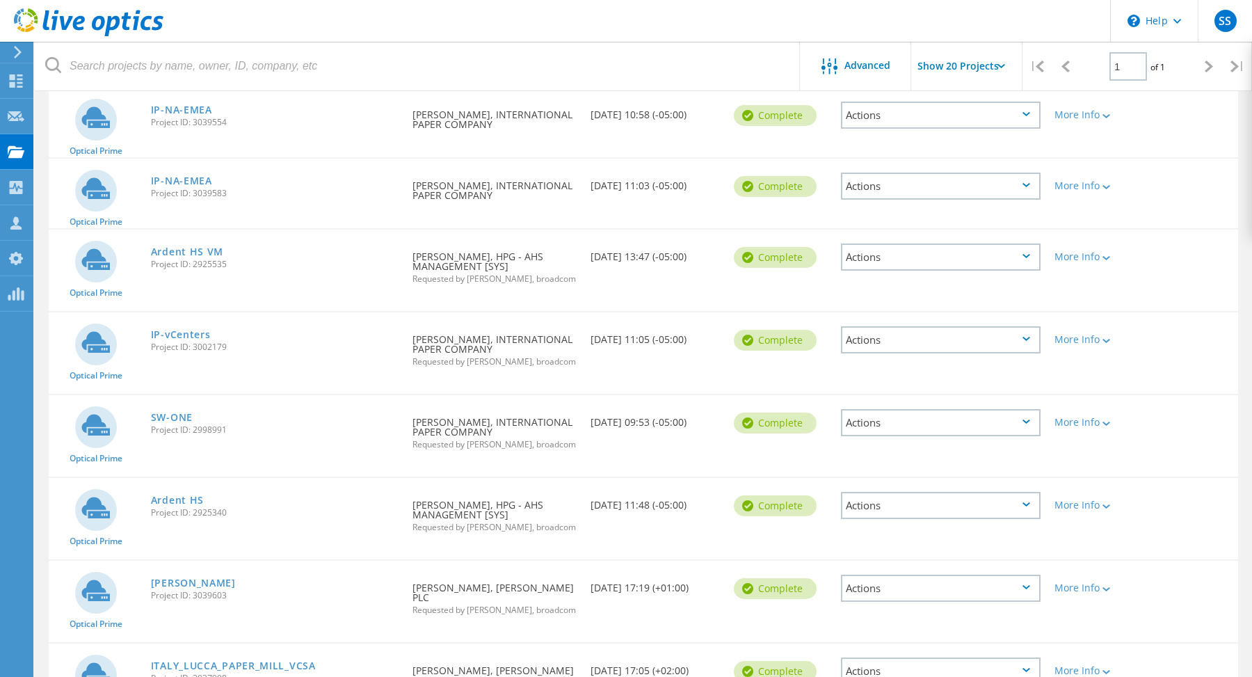
scroll to position [608, 0]
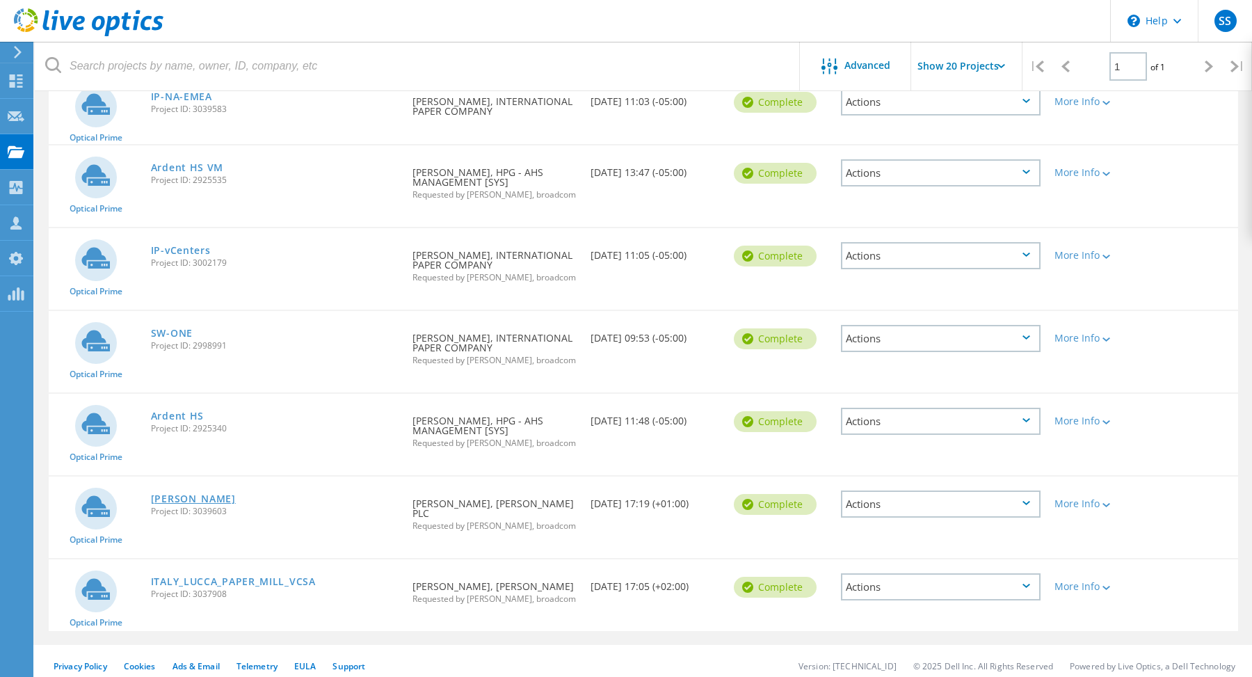
click at [170, 499] on link "[PERSON_NAME]" at bounding box center [193, 499] width 85 height 10
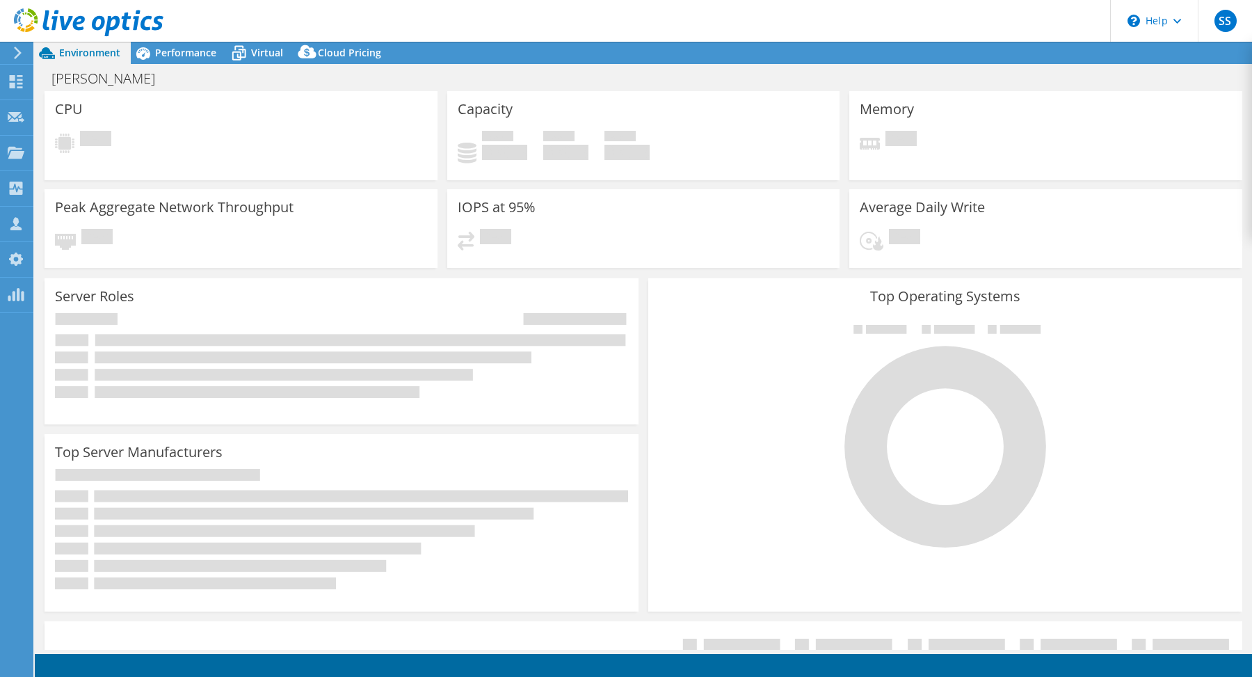
select select "USD"
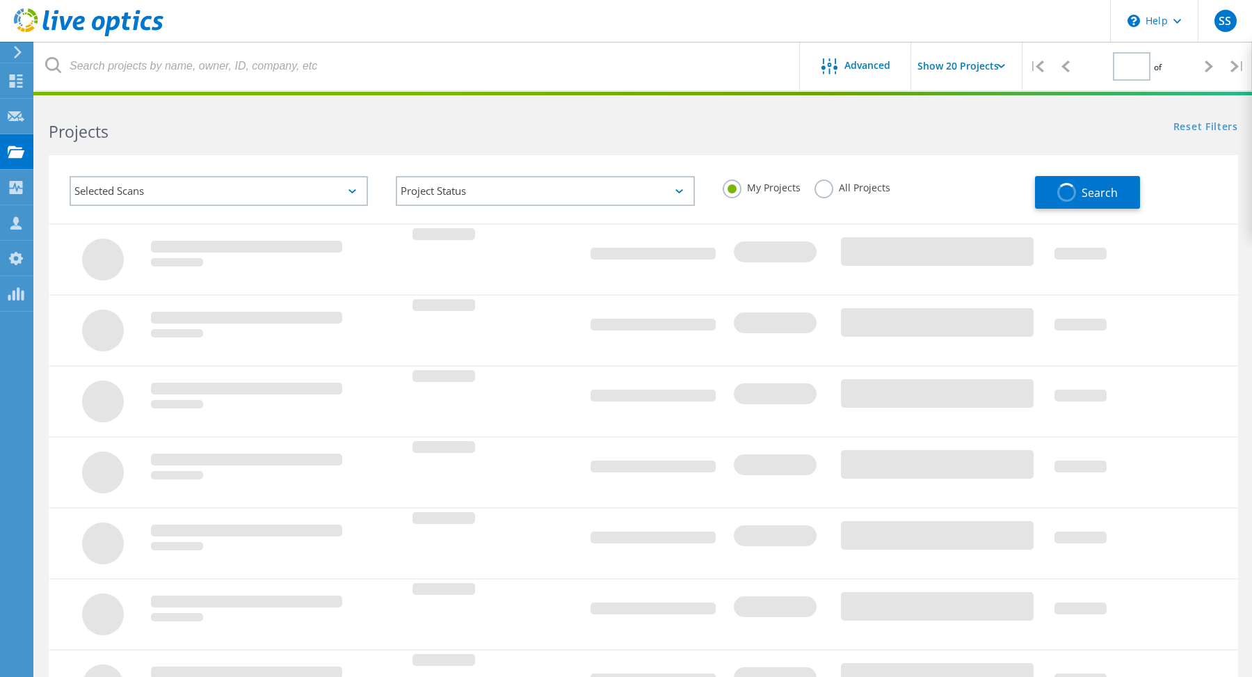
type input "1"
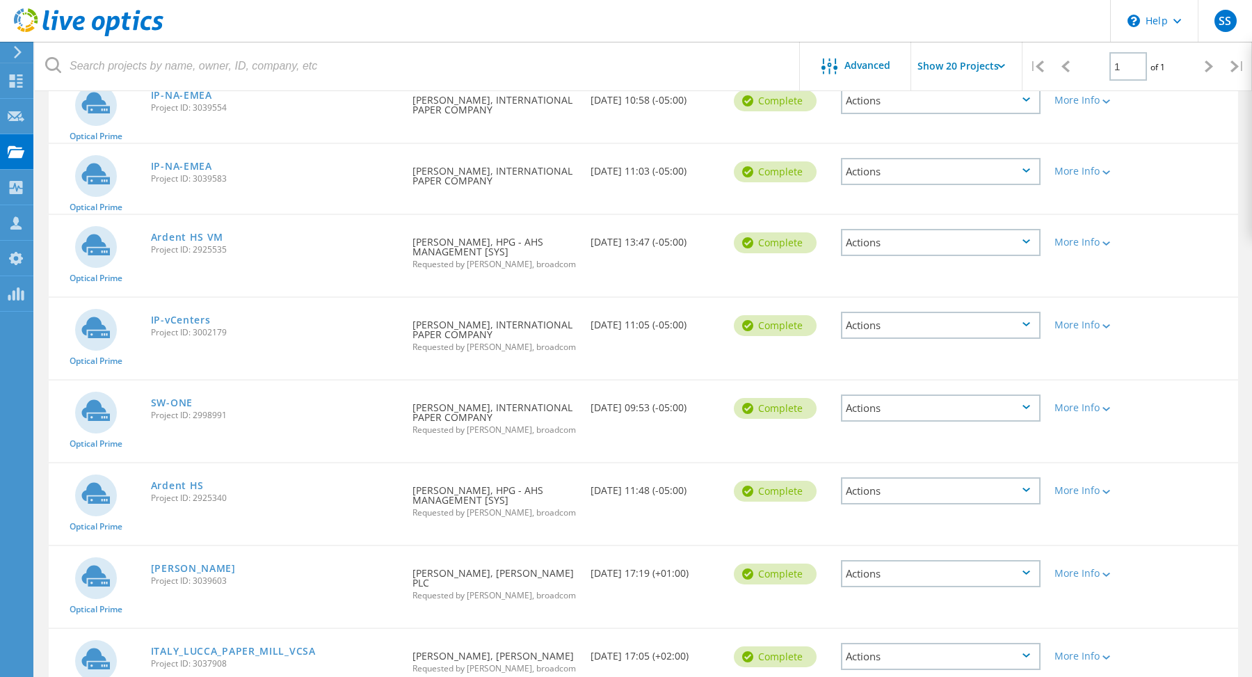
scroll to position [608, 0]
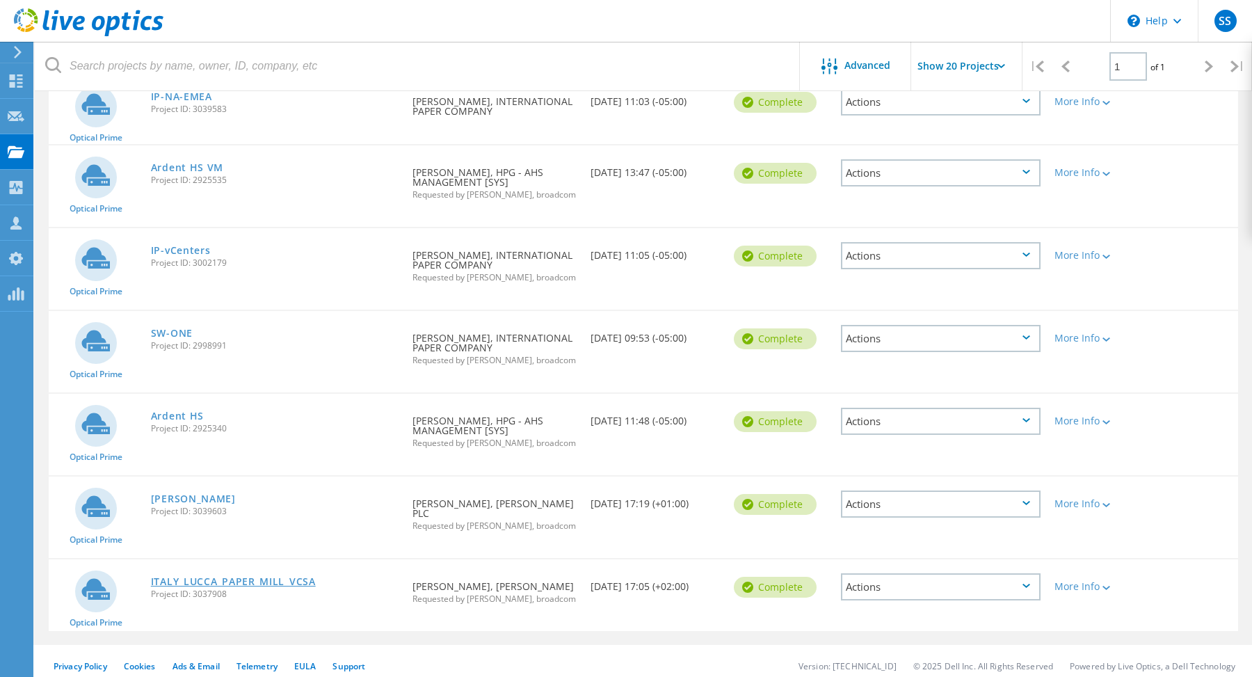
click at [168, 576] on link "ITALY_LUCCA_PAPER_MILL_VCSA" at bounding box center [233, 581] width 165 height 10
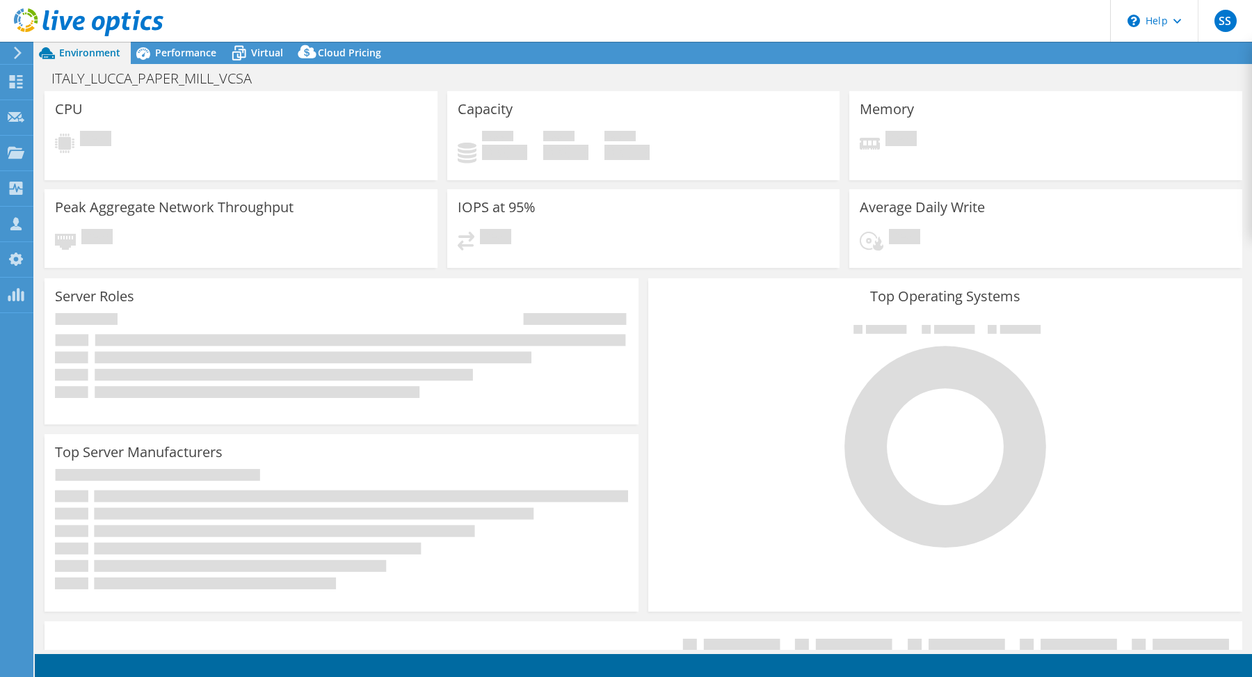
select select "USD"
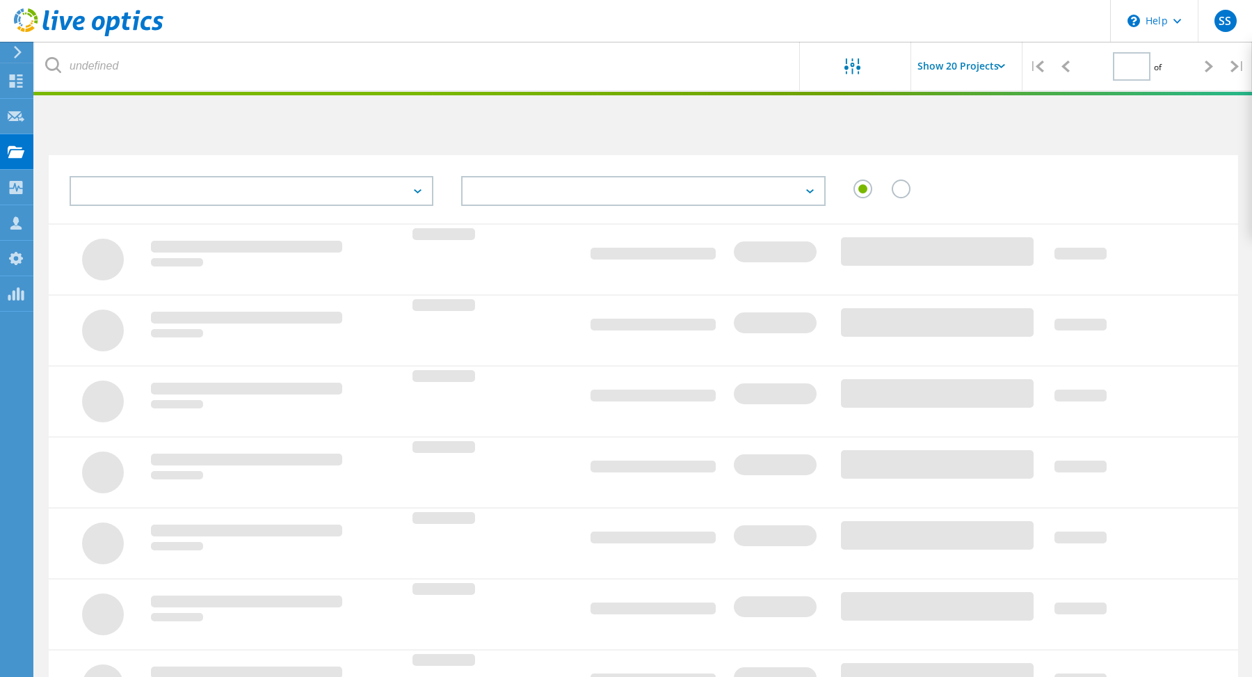
scroll to position [312, 0]
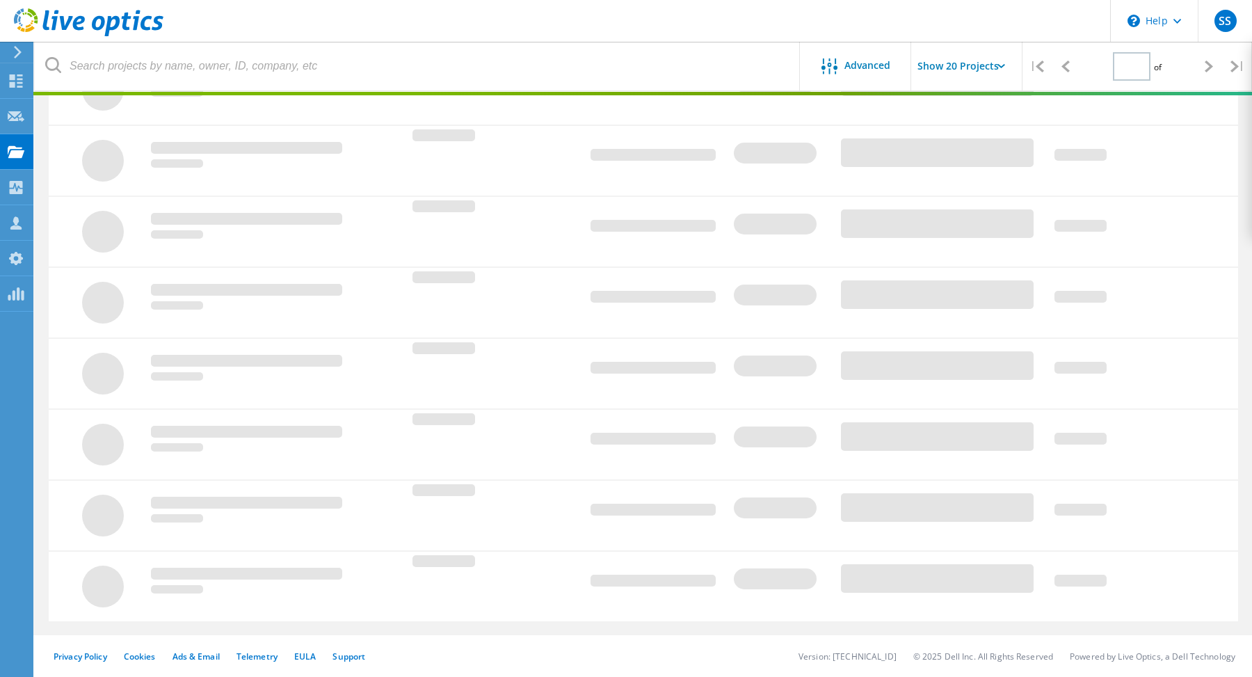
type input "1"
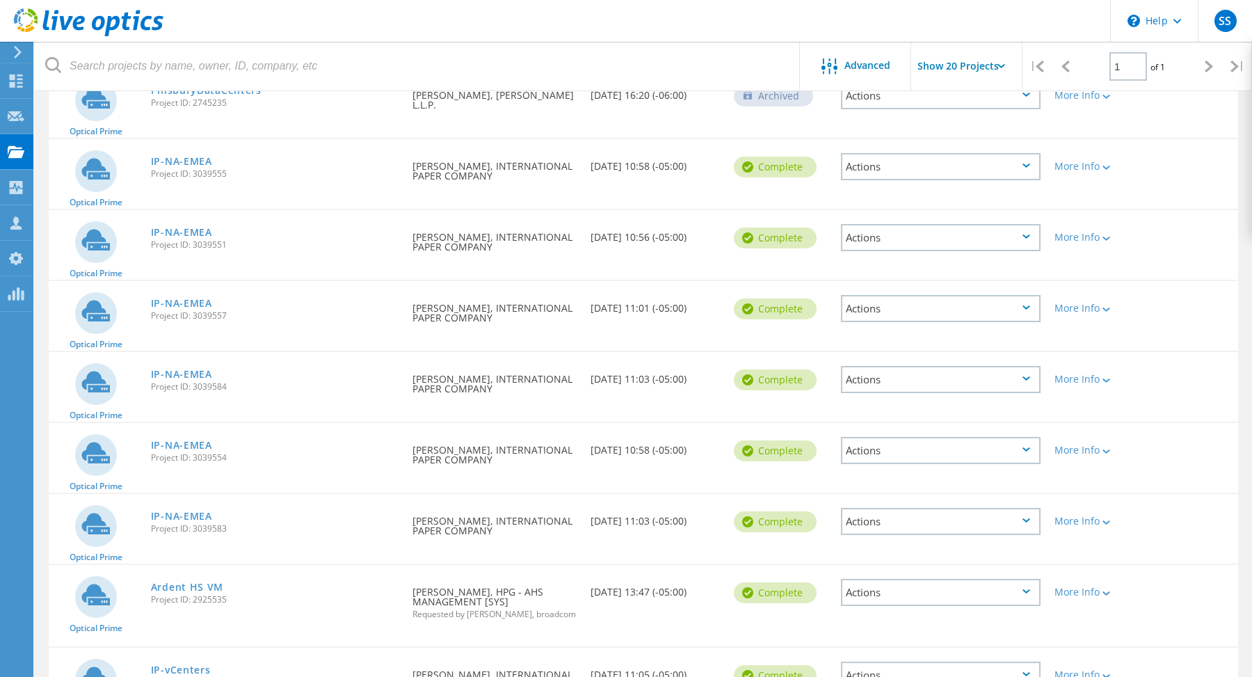
scroll to position [195, 0]
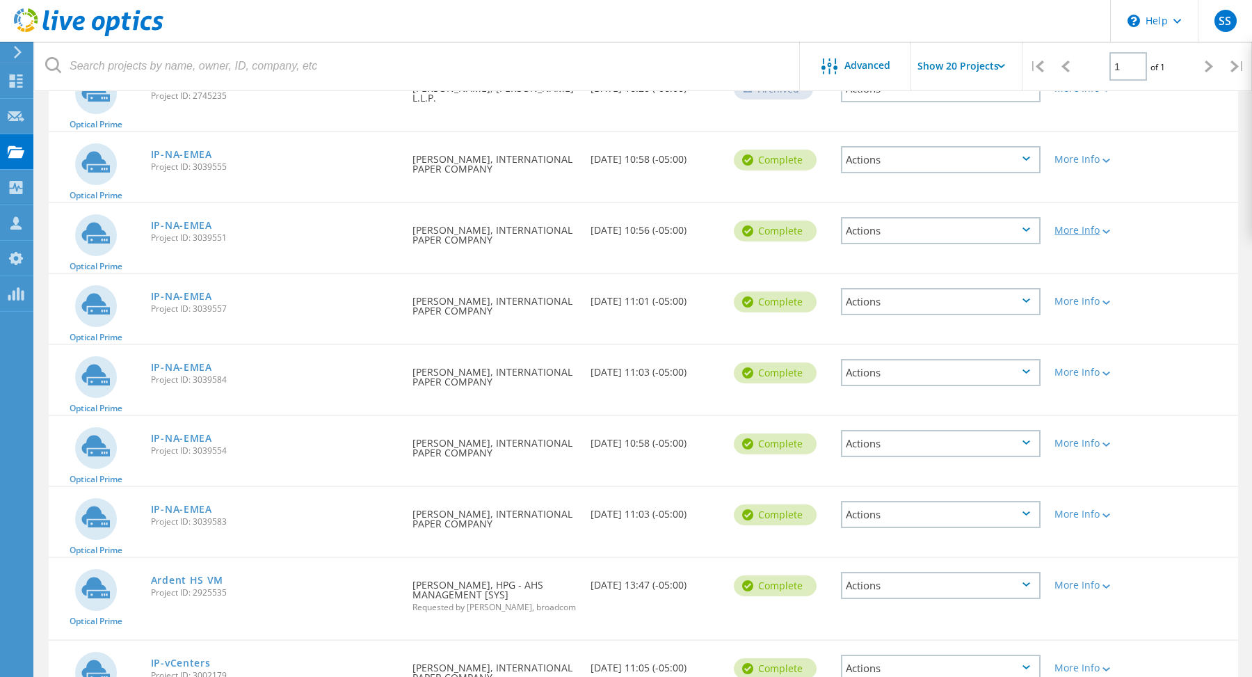
click at [1108, 230] on icon at bounding box center [1106, 231] width 8 height 4
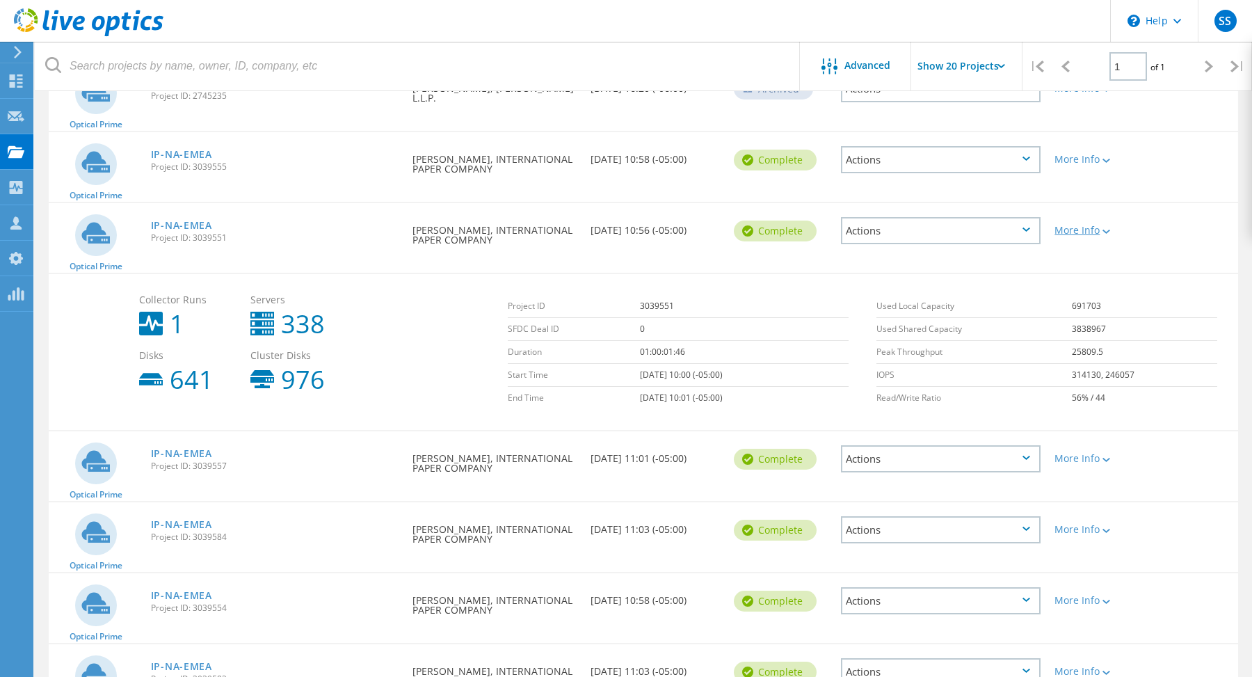
click at [1108, 230] on icon at bounding box center [1106, 231] width 8 height 4
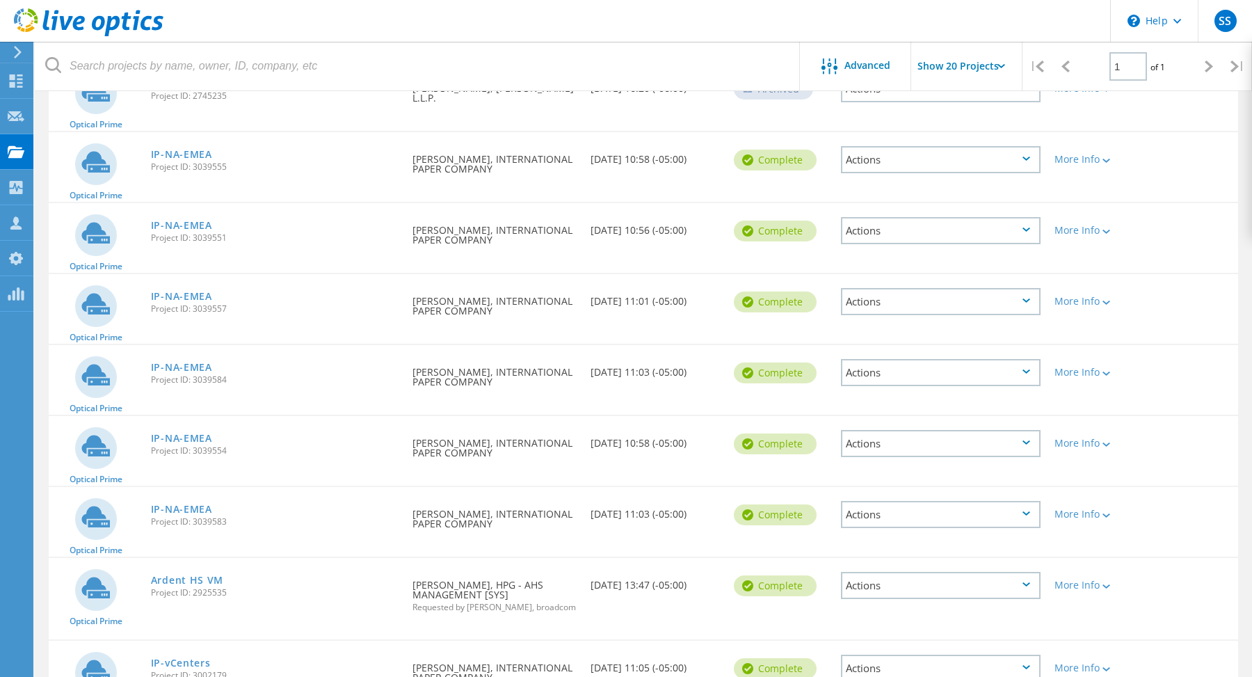
click at [1026, 227] on icon at bounding box center [1026, 229] width 8 height 4
click at [948, 268] on div "Delete" at bounding box center [940, 263] width 197 height 22
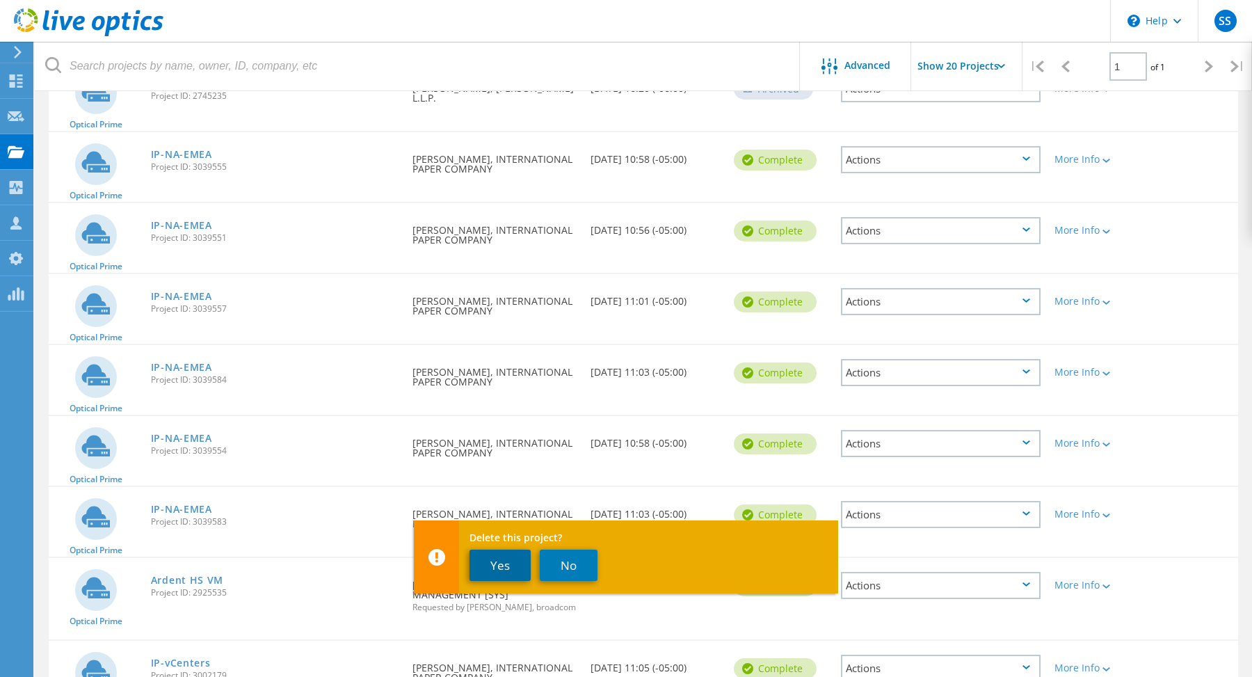
click at [503, 565] on button "Yes" at bounding box center [499, 564] width 61 height 31
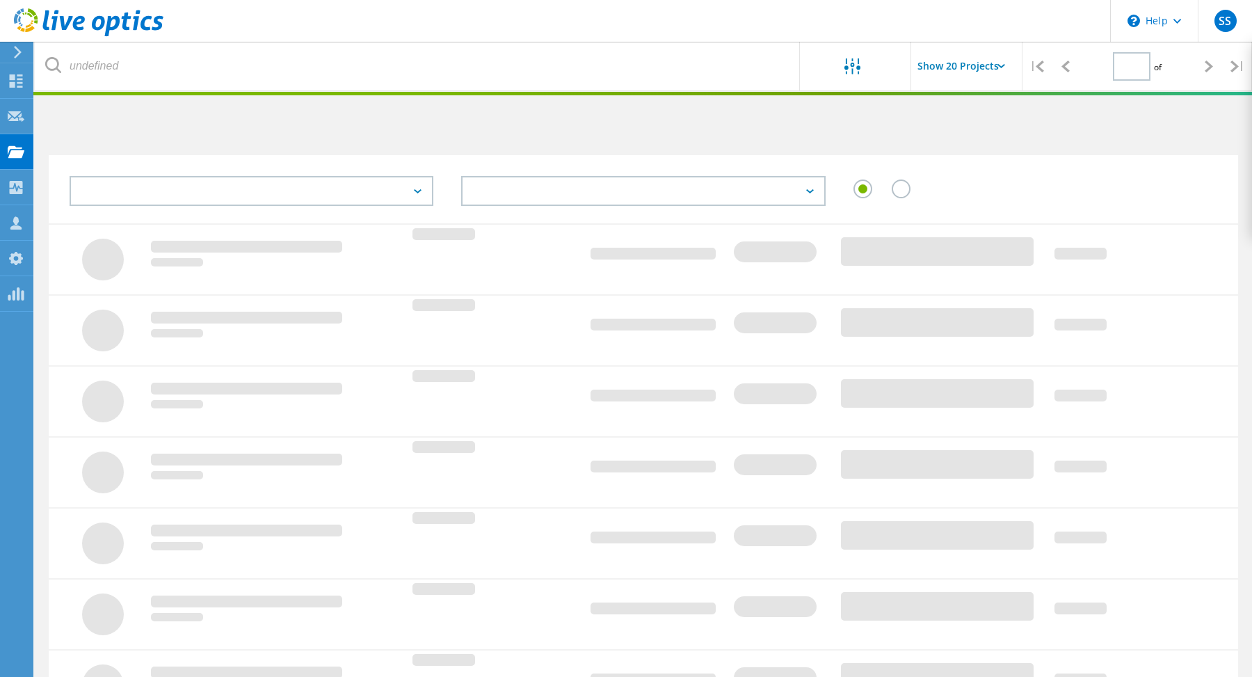
scroll to position [195, 0]
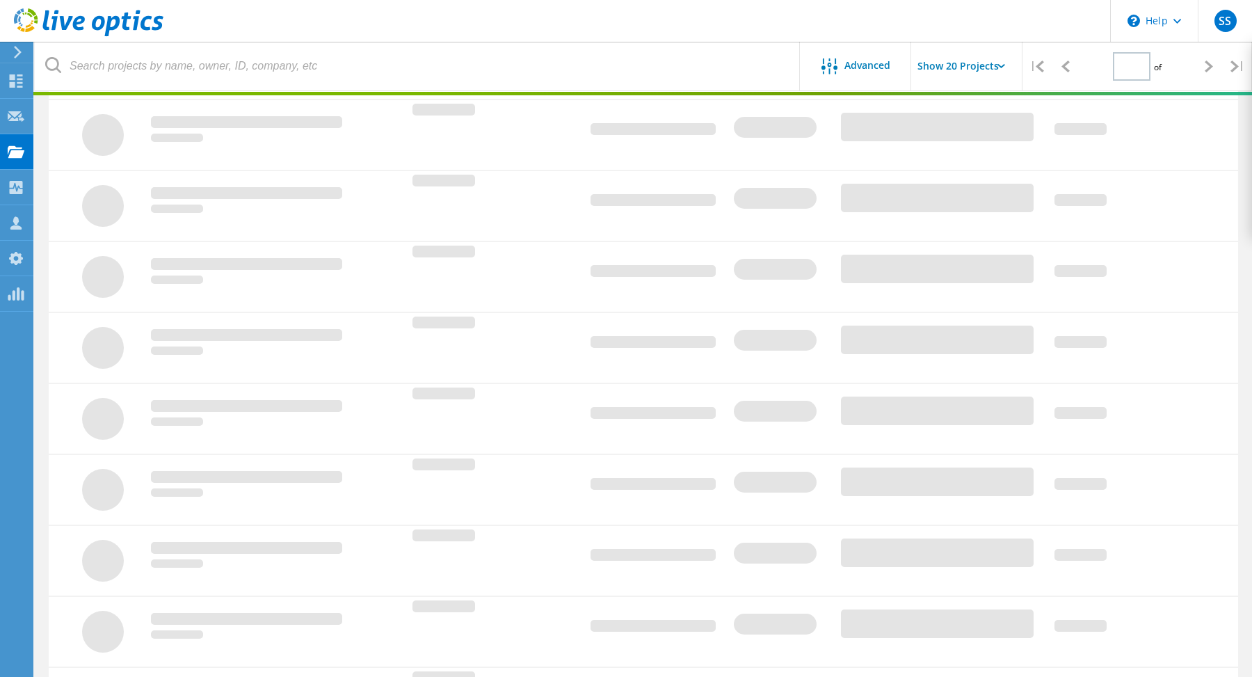
type input "1"
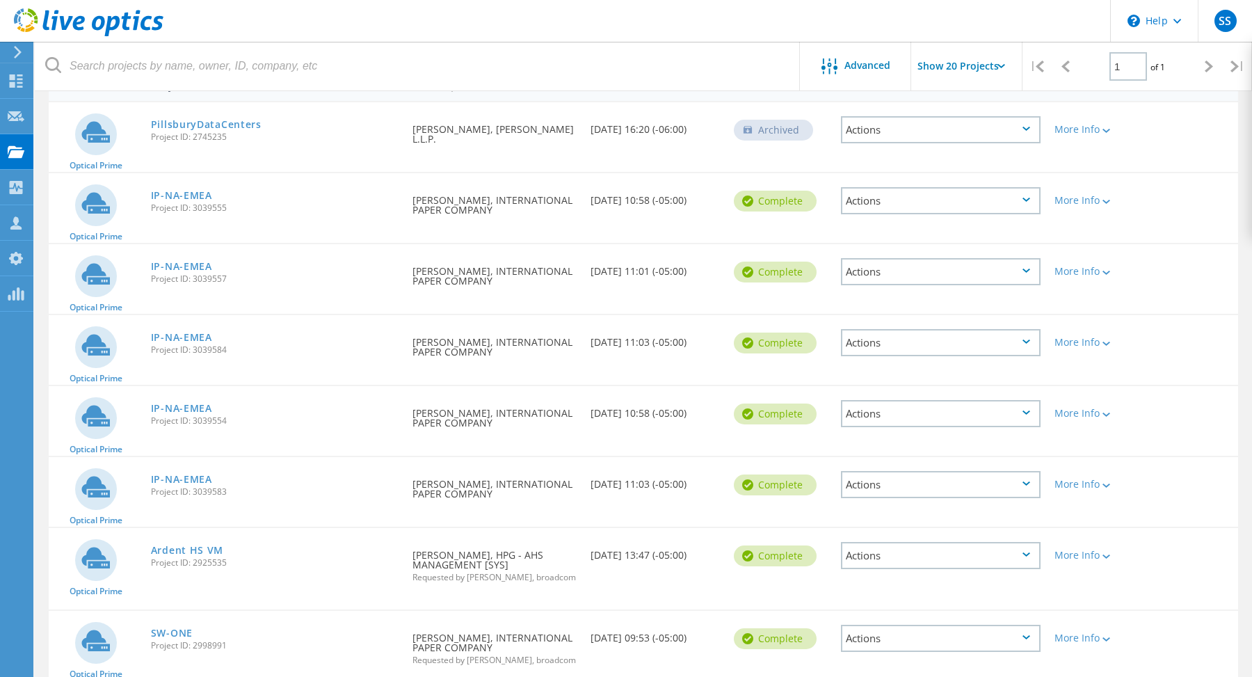
scroll to position [169, 0]
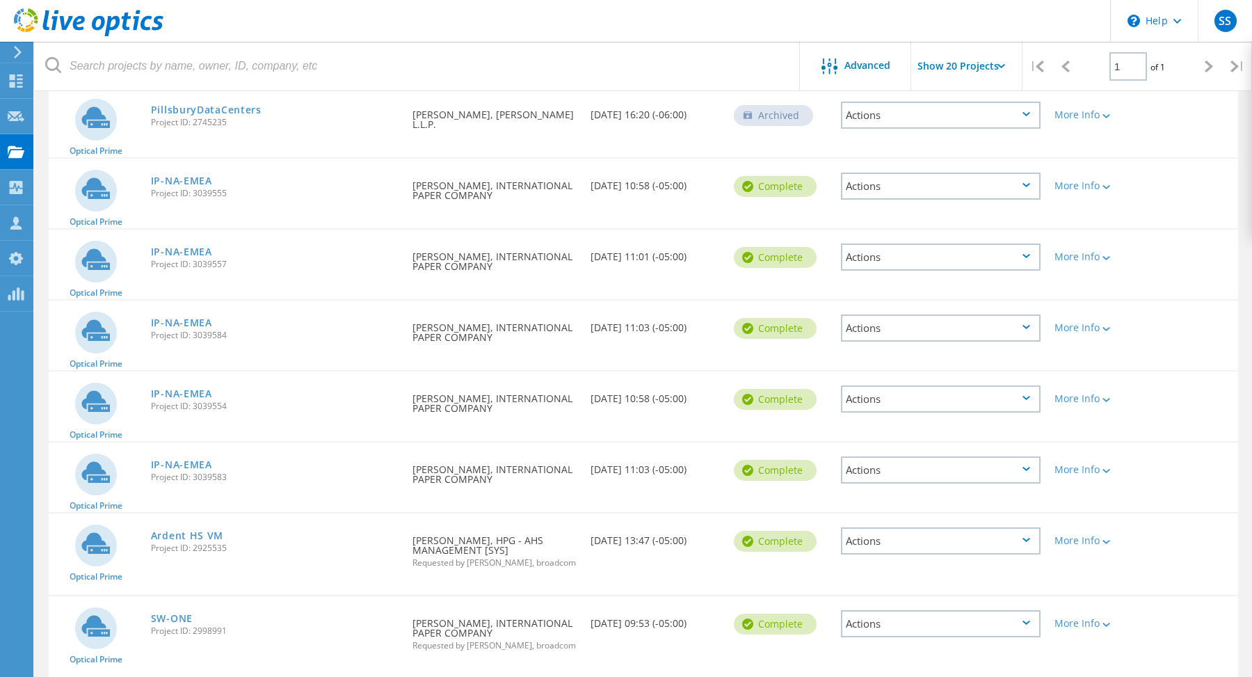
click at [1027, 257] on icon at bounding box center [1026, 256] width 8 height 4
click at [990, 285] on div "Delete" at bounding box center [940, 290] width 197 height 22
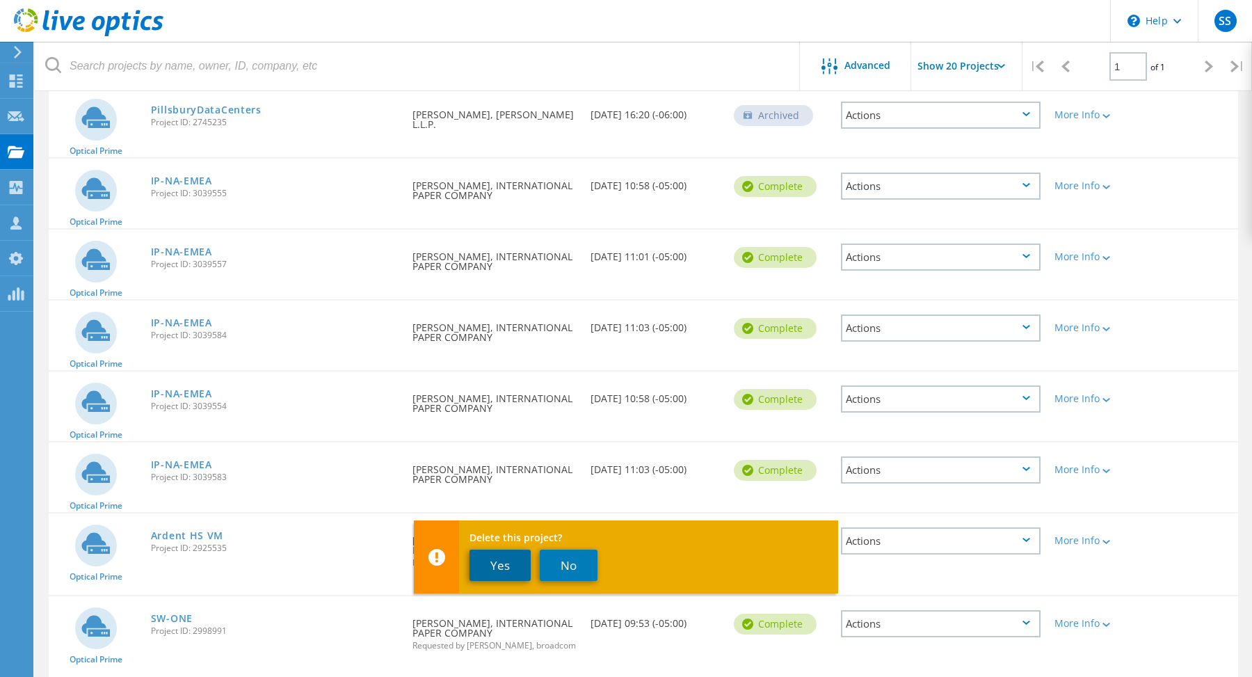
click at [510, 569] on button "Yes" at bounding box center [499, 564] width 61 height 31
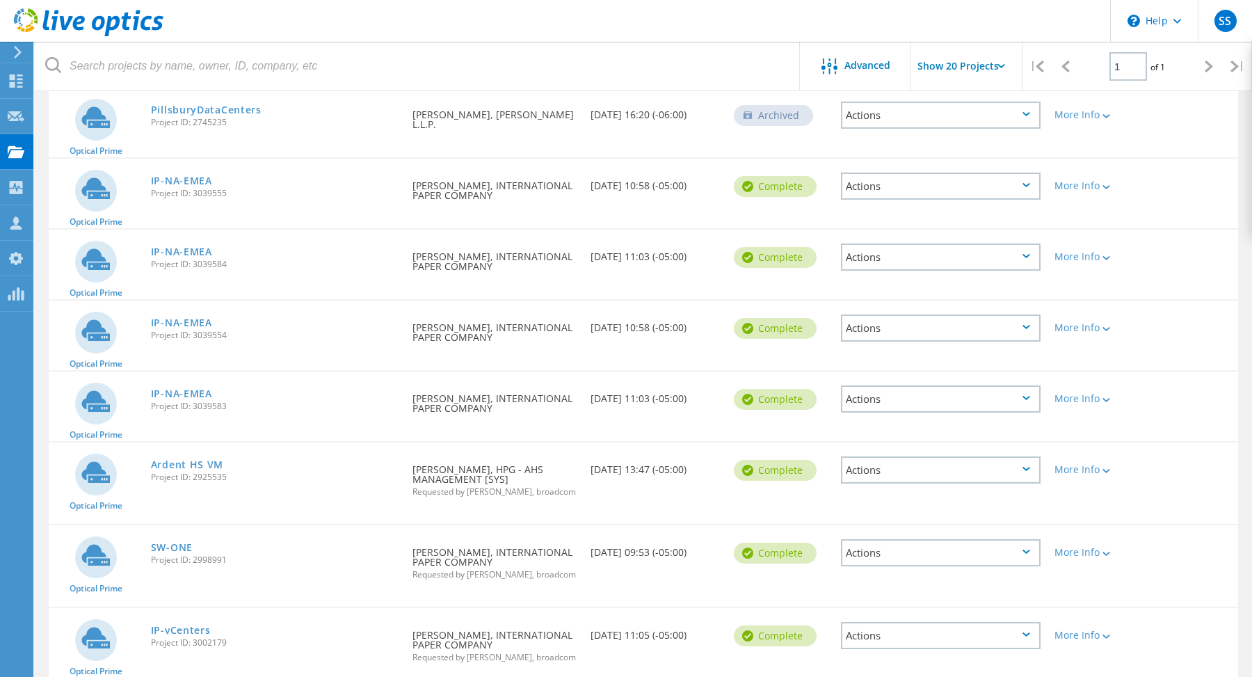
click at [1028, 255] on icon at bounding box center [1026, 256] width 8 height 4
click at [968, 288] on div "Delete" at bounding box center [940, 290] width 197 height 22
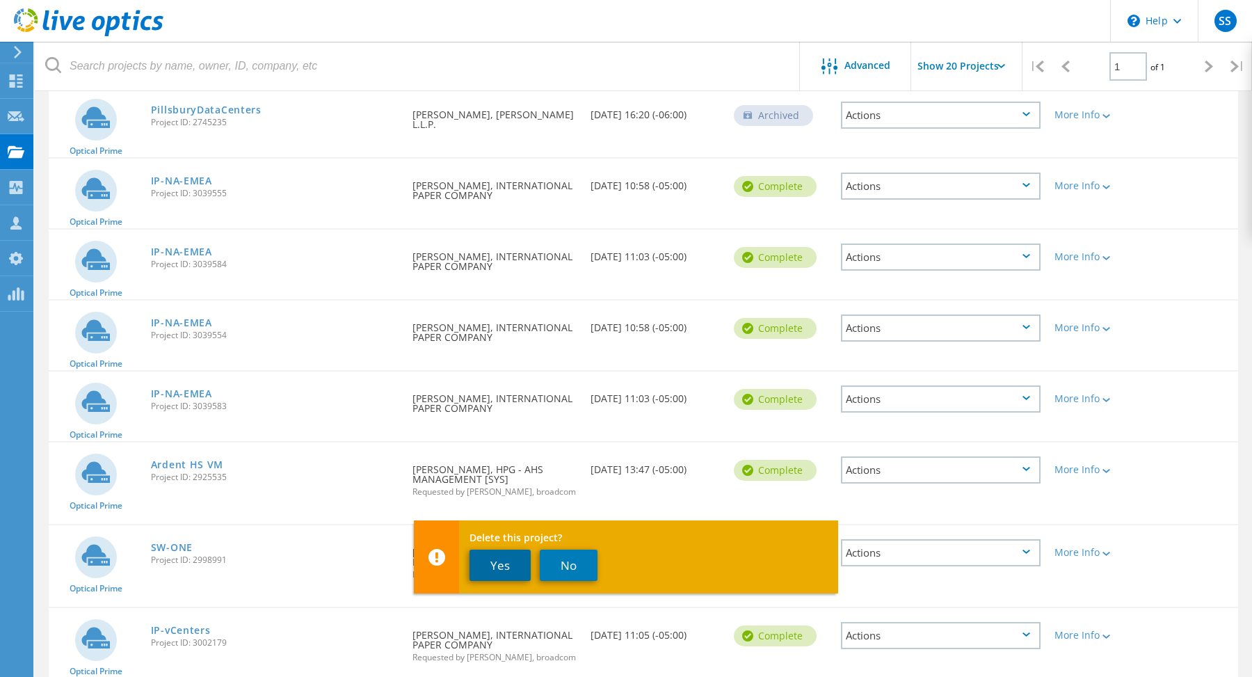
click at [489, 563] on button "Yes" at bounding box center [499, 564] width 61 height 31
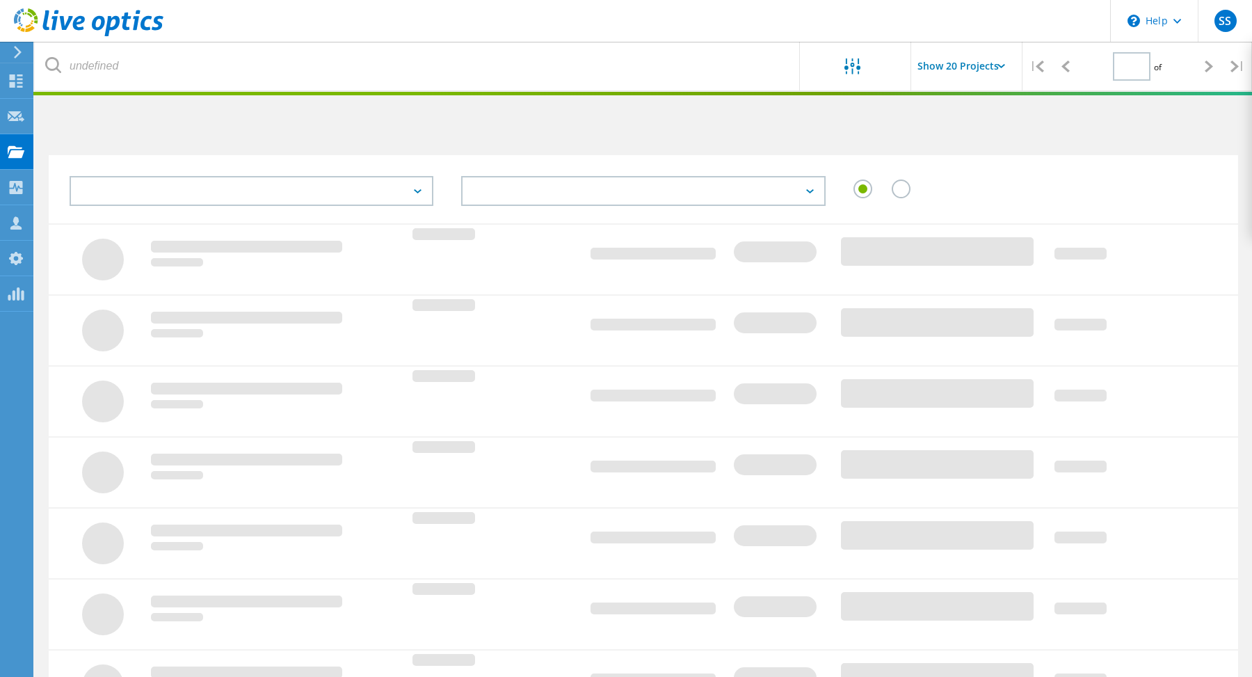
scroll to position [169, 0]
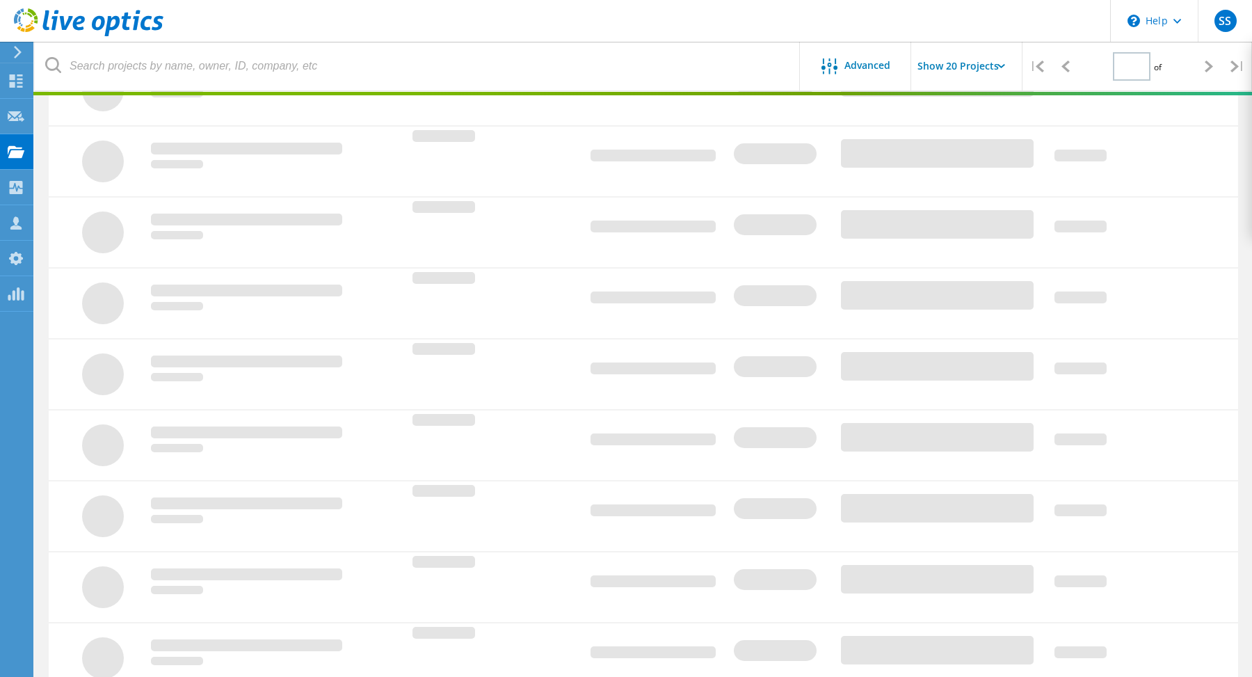
type input "1"
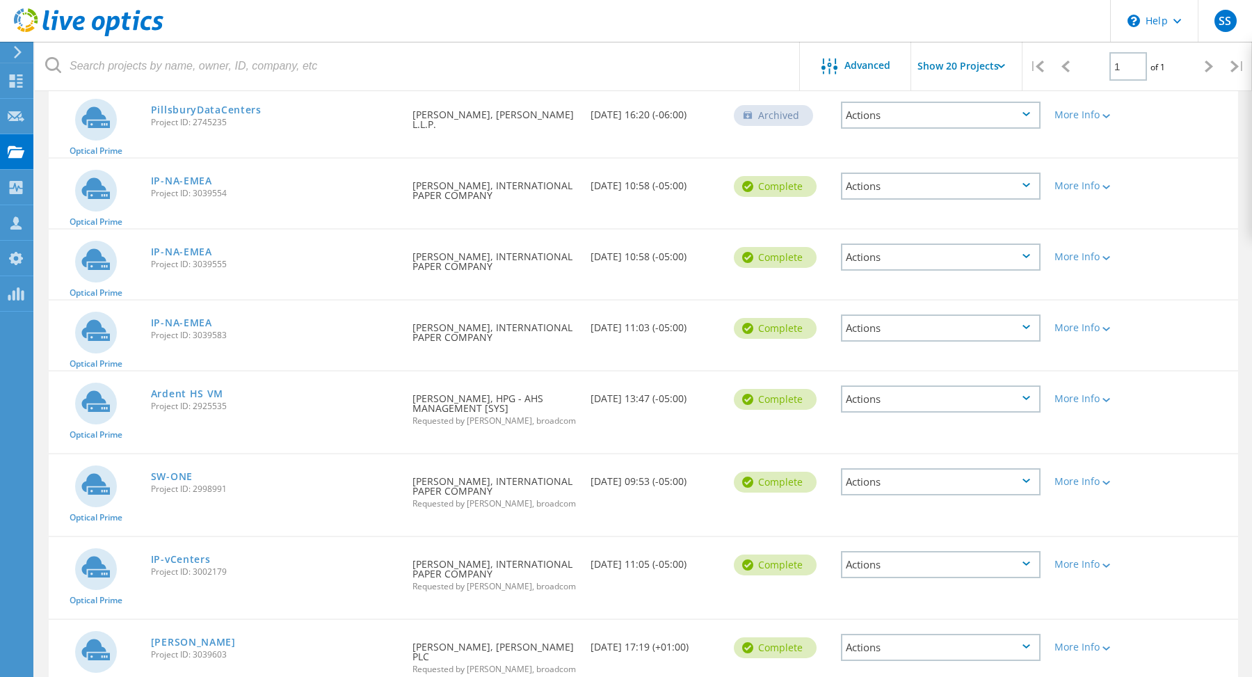
click at [1022, 255] on icon at bounding box center [1026, 256] width 8 height 4
click at [912, 289] on div "Delete" at bounding box center [940, 290] width 197 height 22
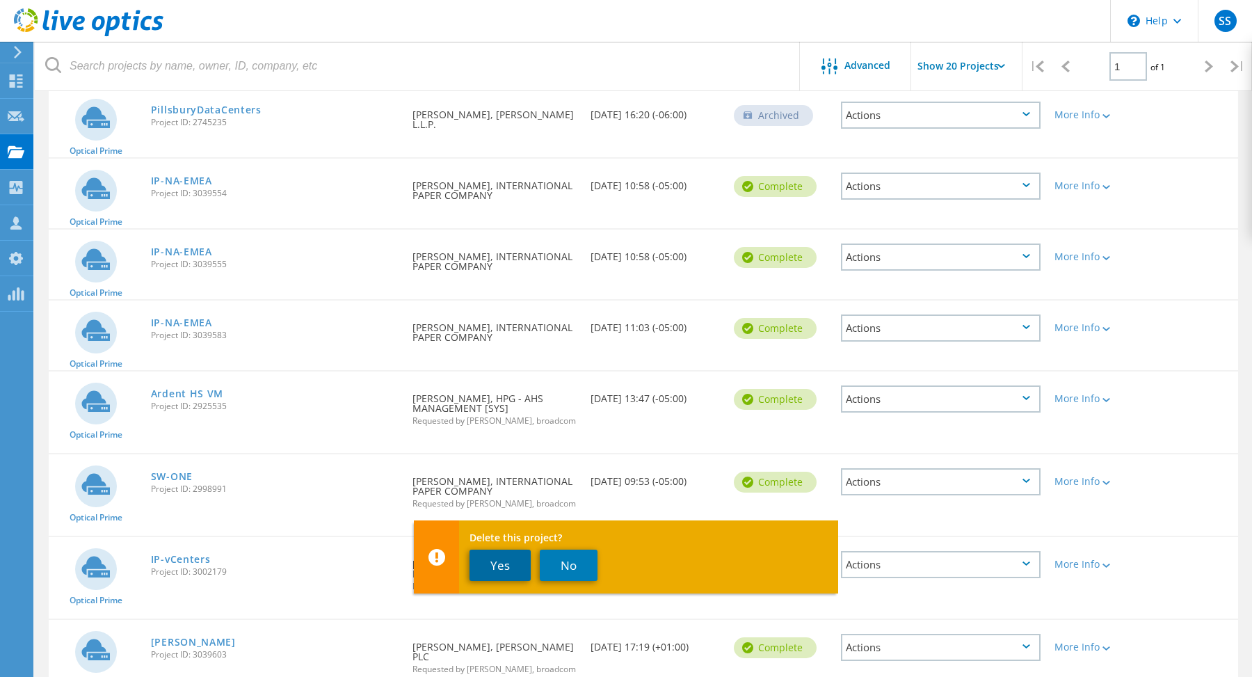
click at [500, 563] on button "Yes" at bounding box center [499, 564] width 61 height 31
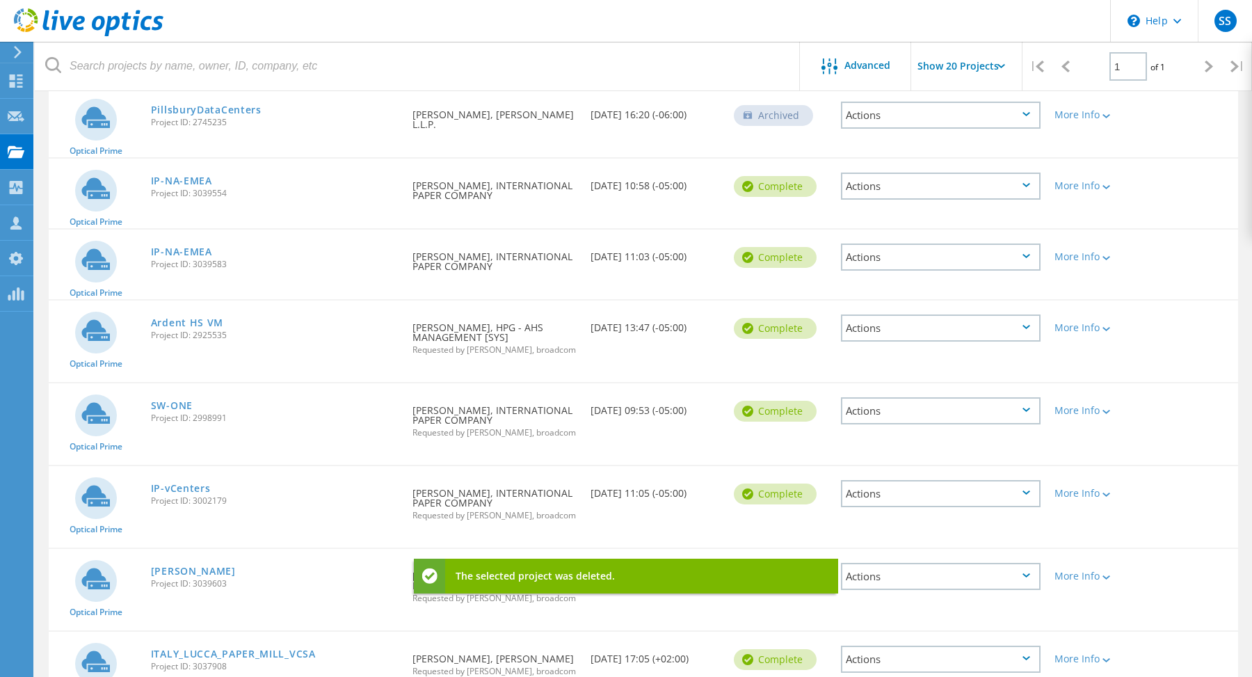
click at [1028, 252] on div "Actions" at bounding box center [941, 256] width 200 height 27
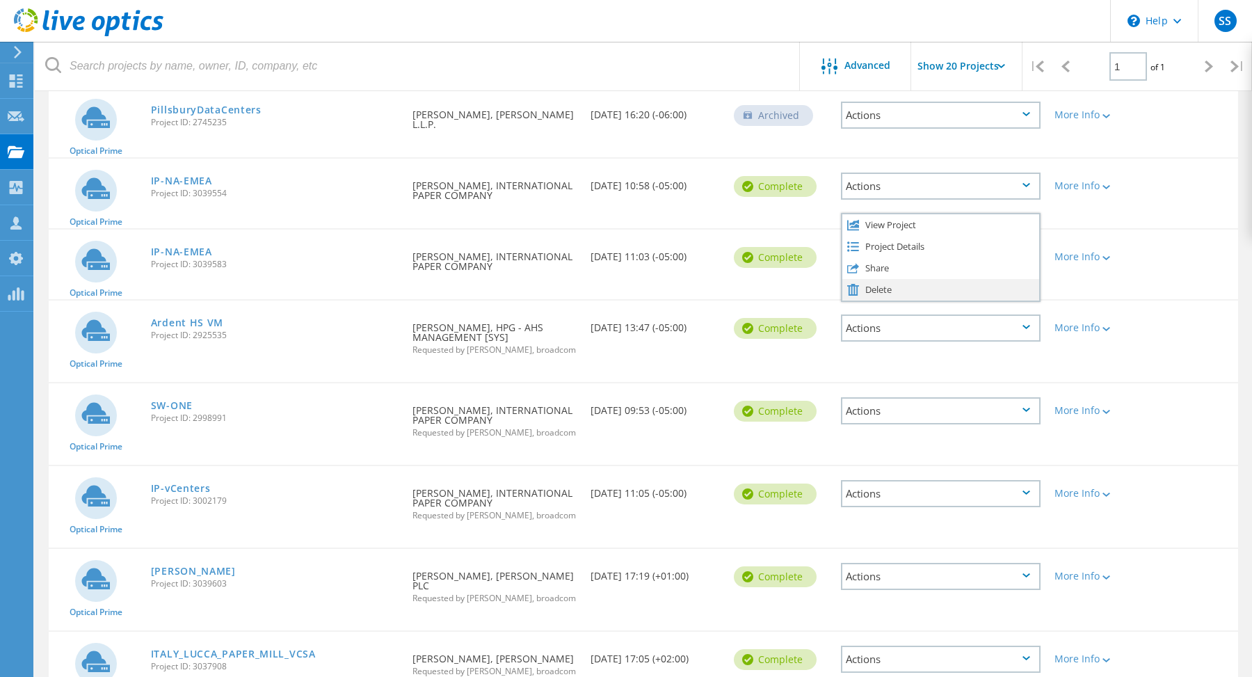
click at [939, 293] on div "Delete" at bounding box center [940, 290] width 197 height 22
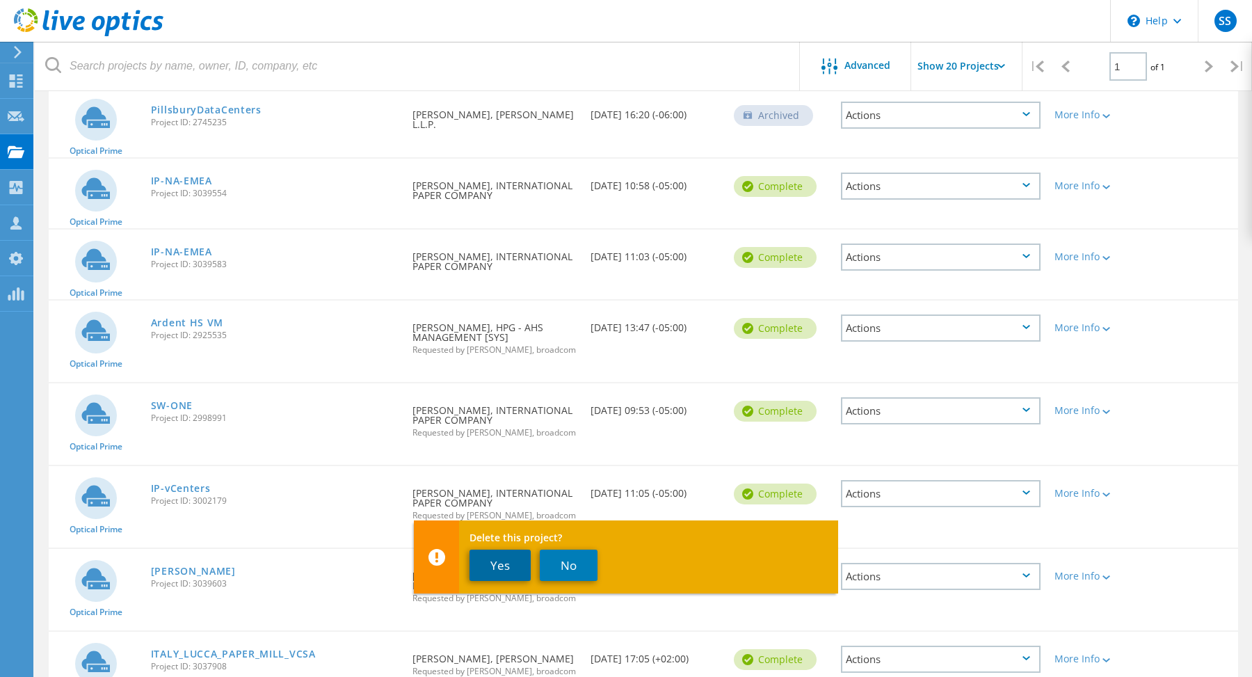
click at [495, 565] on button "Yes" at bounding box center [499, 564] width 61 height 31
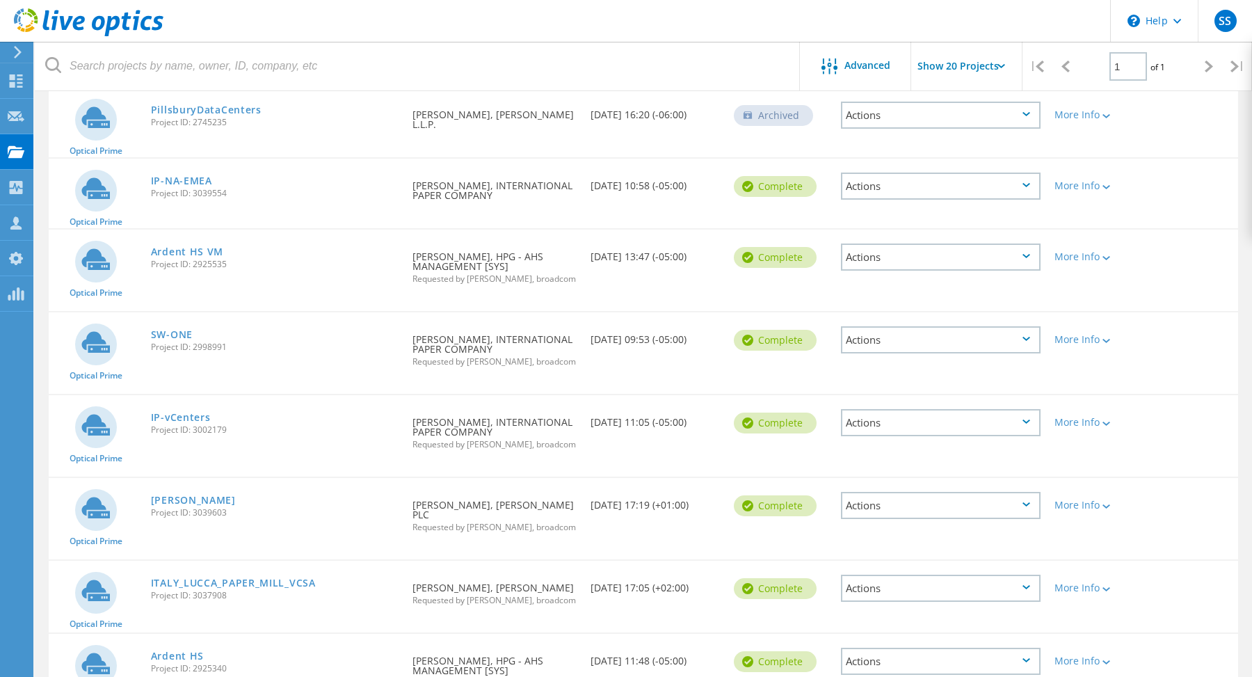
click at [1026, 337] on icon at bounding box center [1026, 339] width 8 height 4
click at [985, 364] on div "Delete" at bounding box center [940, 373] width 197 height 22
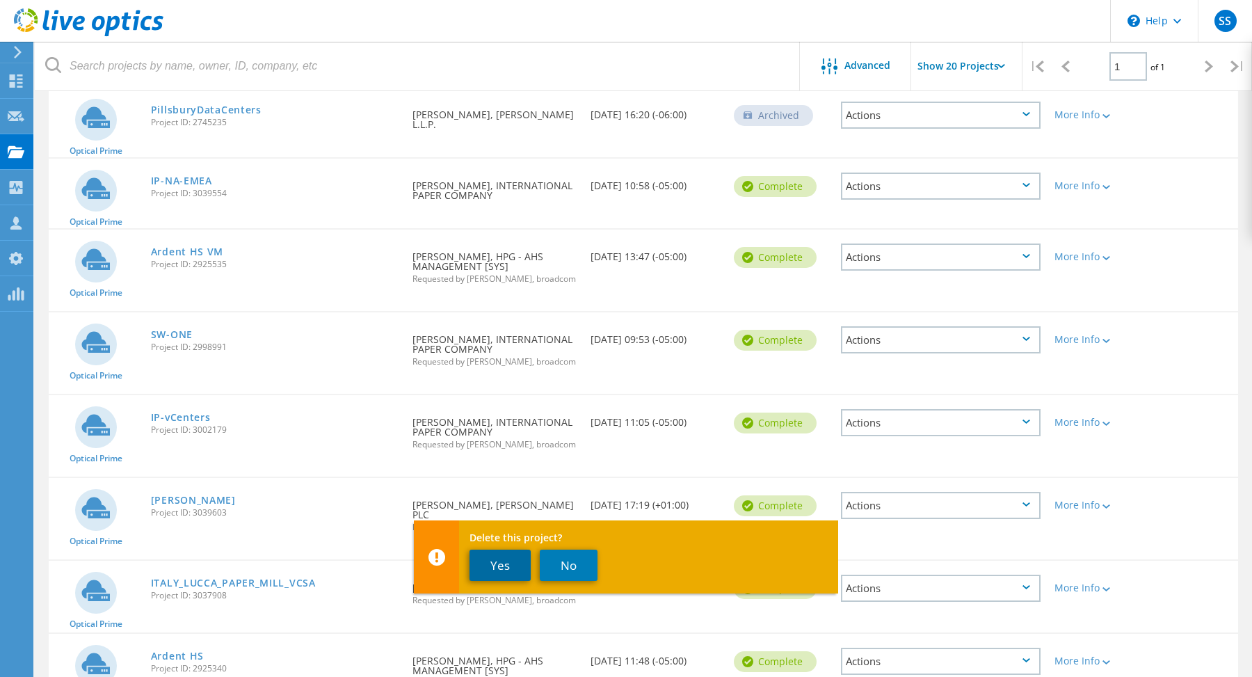
click at [502, 562] on button "Yes" at bounding box center [499, 564] width 61 height 31
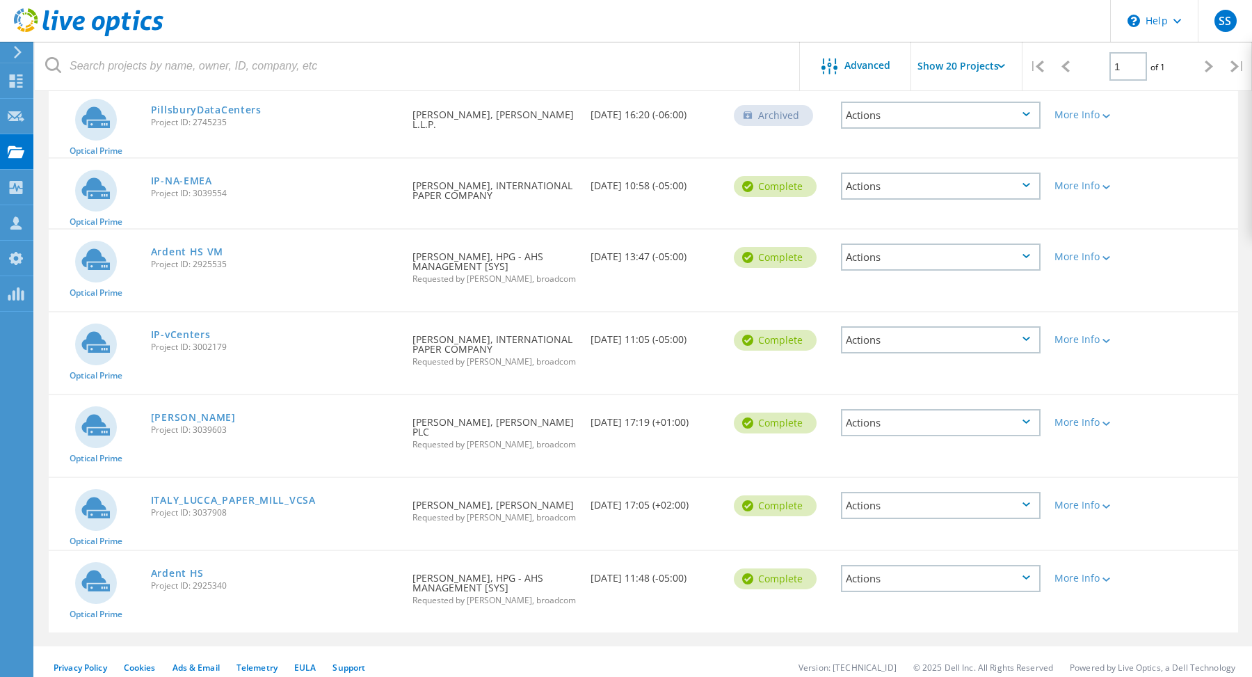
click at [1028, 339] on icon at bounding box center [1026, 339] width 8 height 4
click at [972, 370] on div "Delete" at bounding box center [940, 373] width 197 height 22
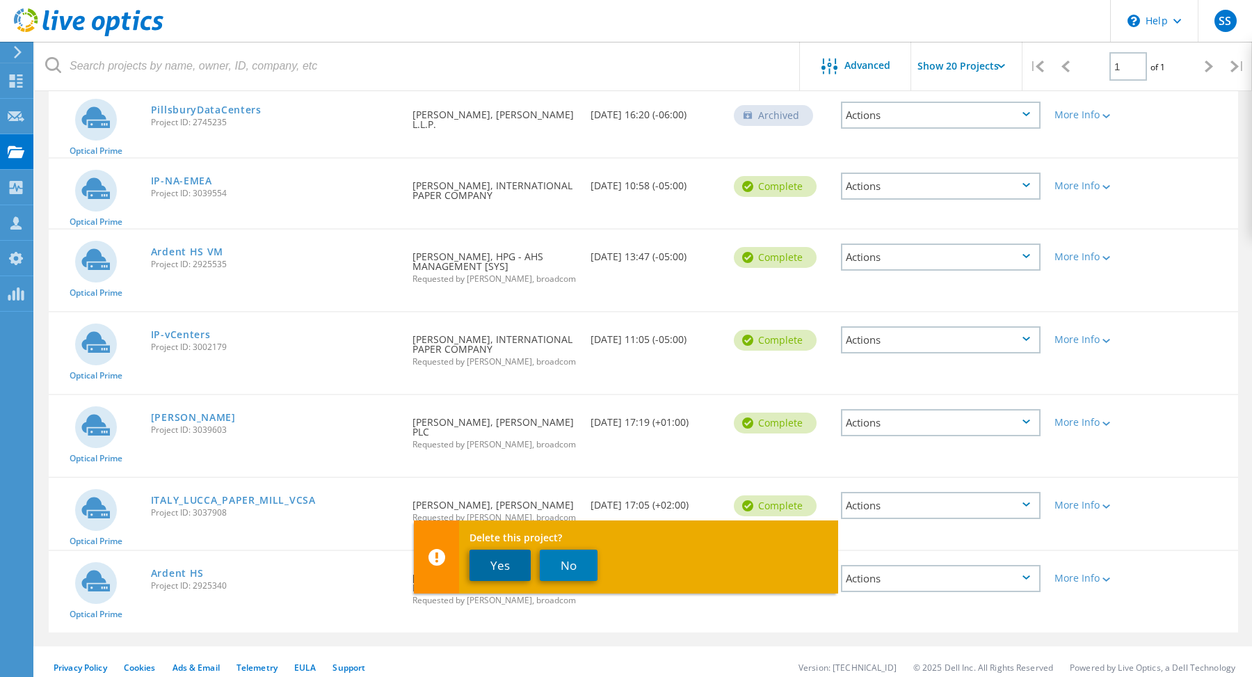
click at [494, 558] on button "Yes" at bounding box center [499, 564] width 61 height 31
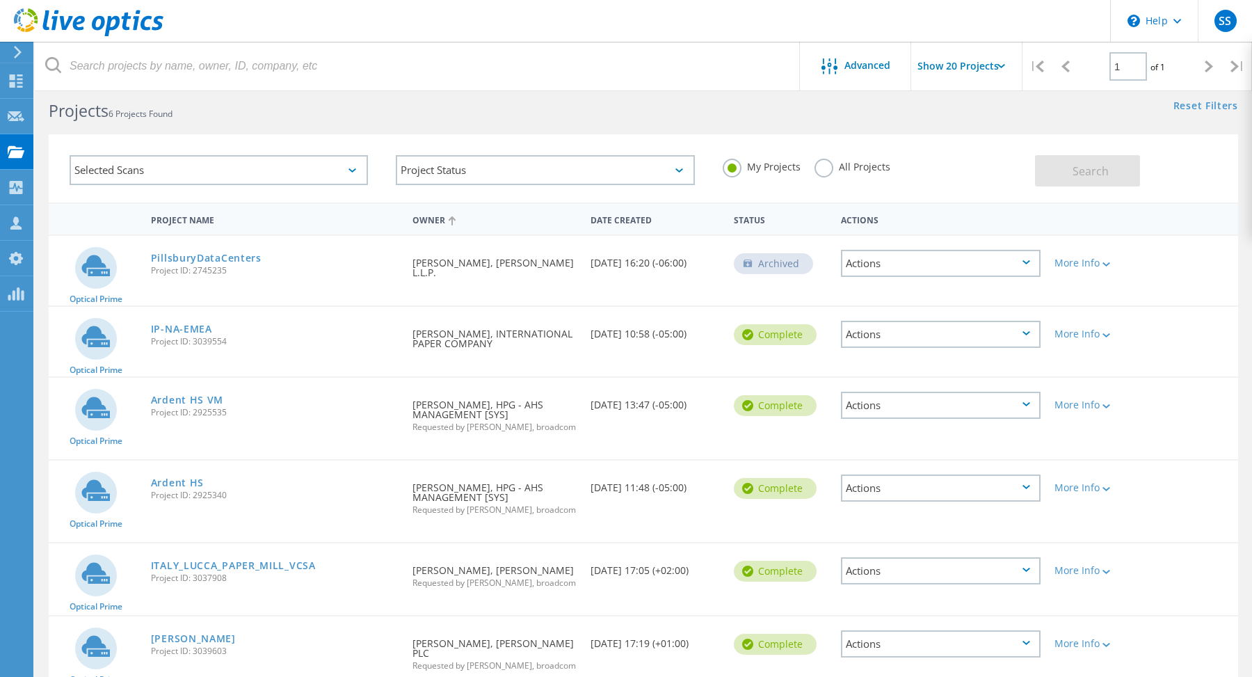
scroll to position [0, 0]
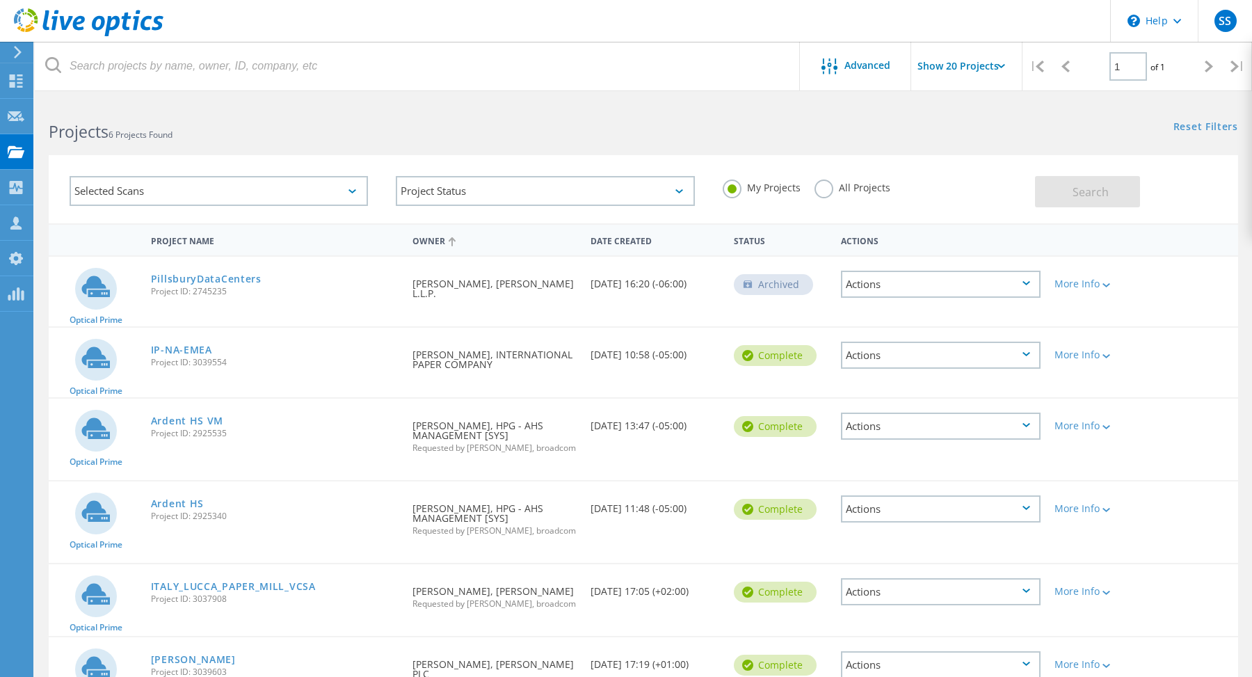
click at [181, 248] on div "Project Name" at bounding box center [274, 240] width 261 height 26
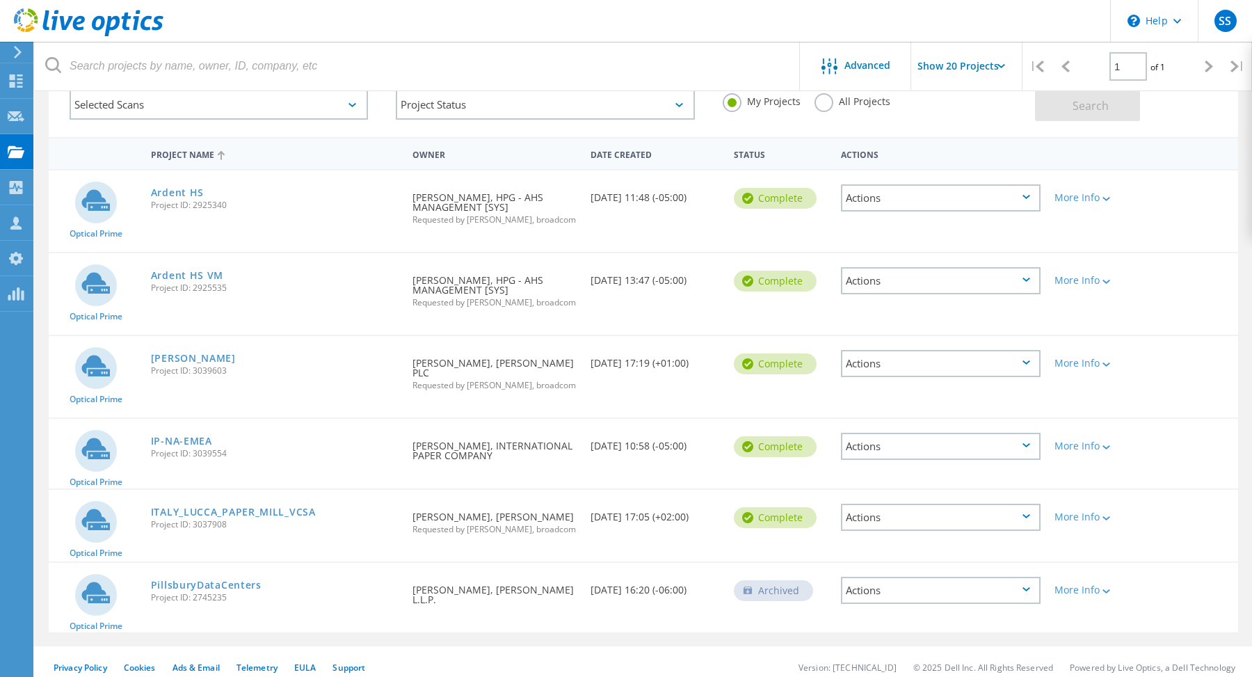
scroll to position [88, 0]
click at [188, 360] on link "DS Smith" at bounding box center [193, 357] width 85 height 10
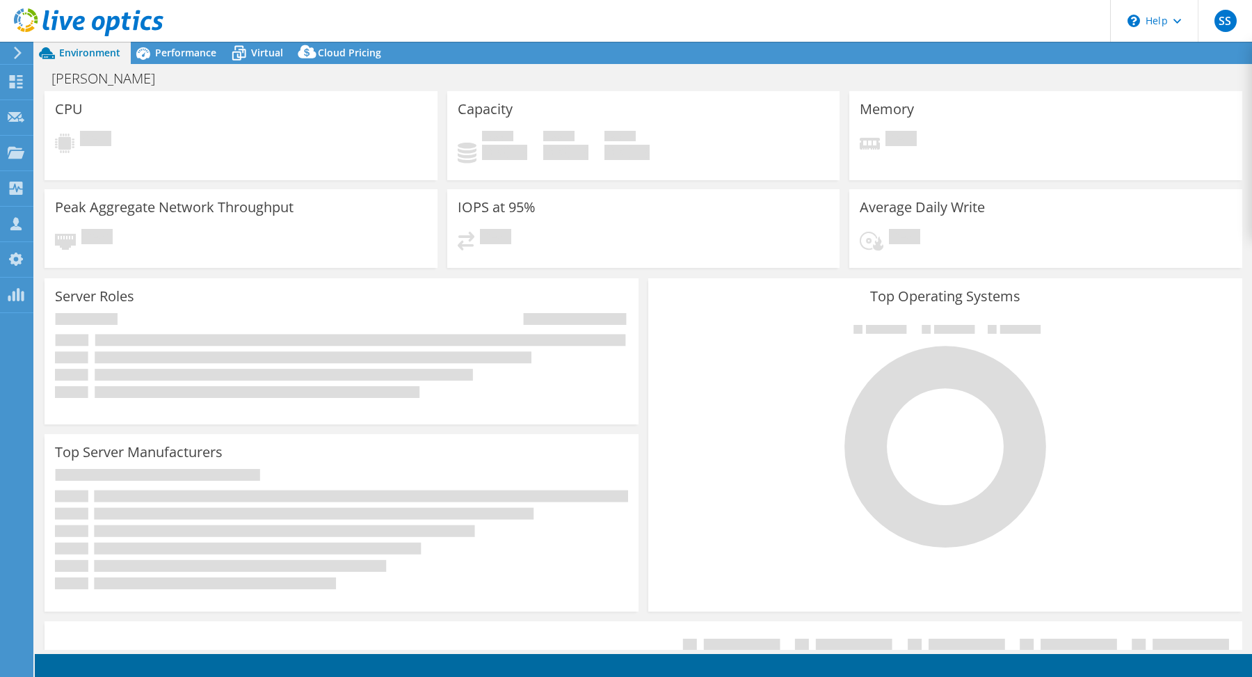
select select "USD"
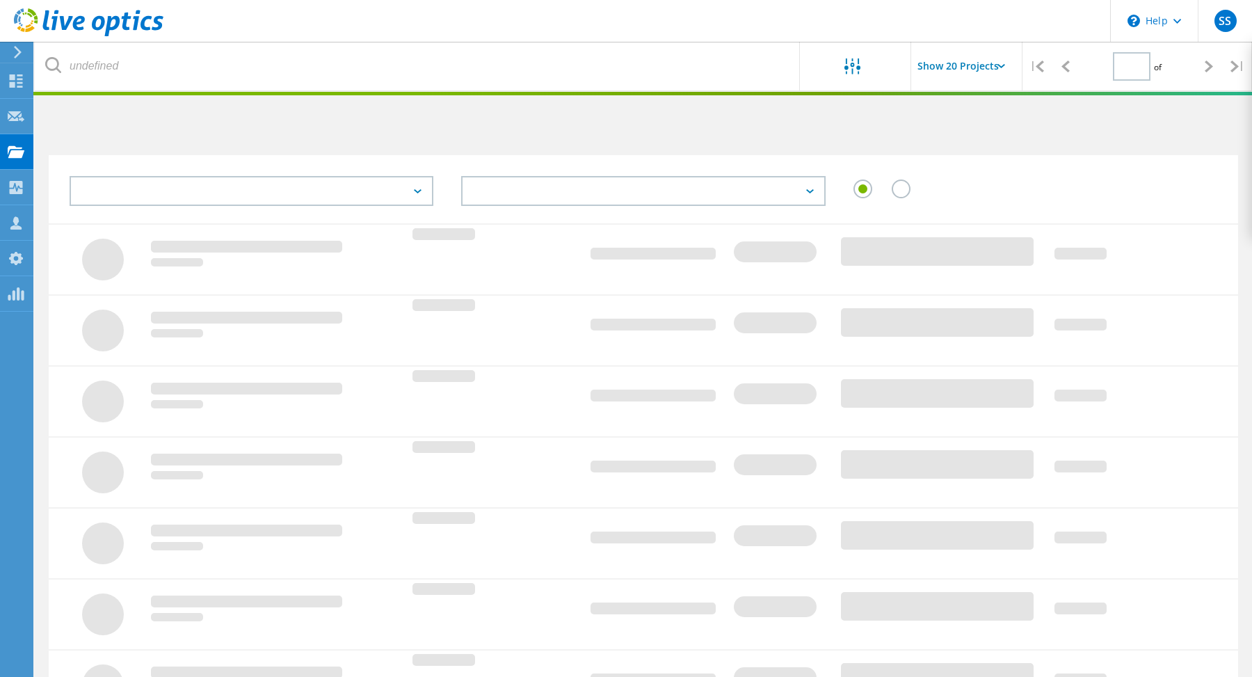
scroll to position [88, 0]
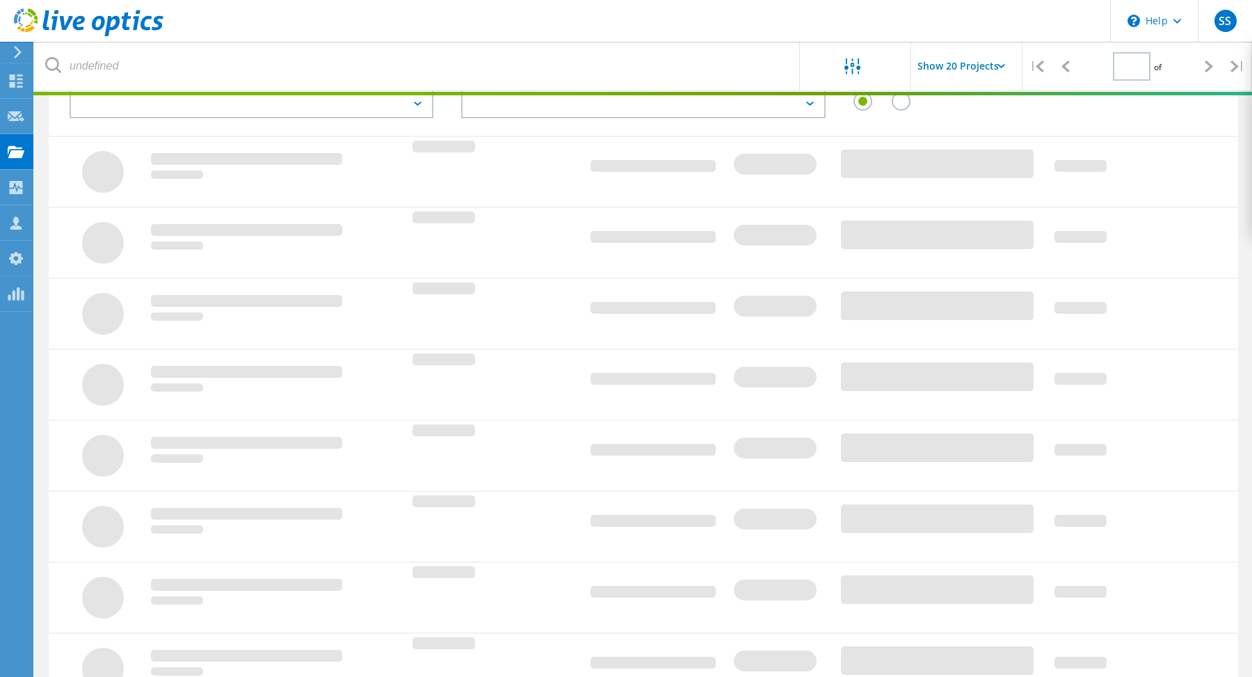
type input "1"
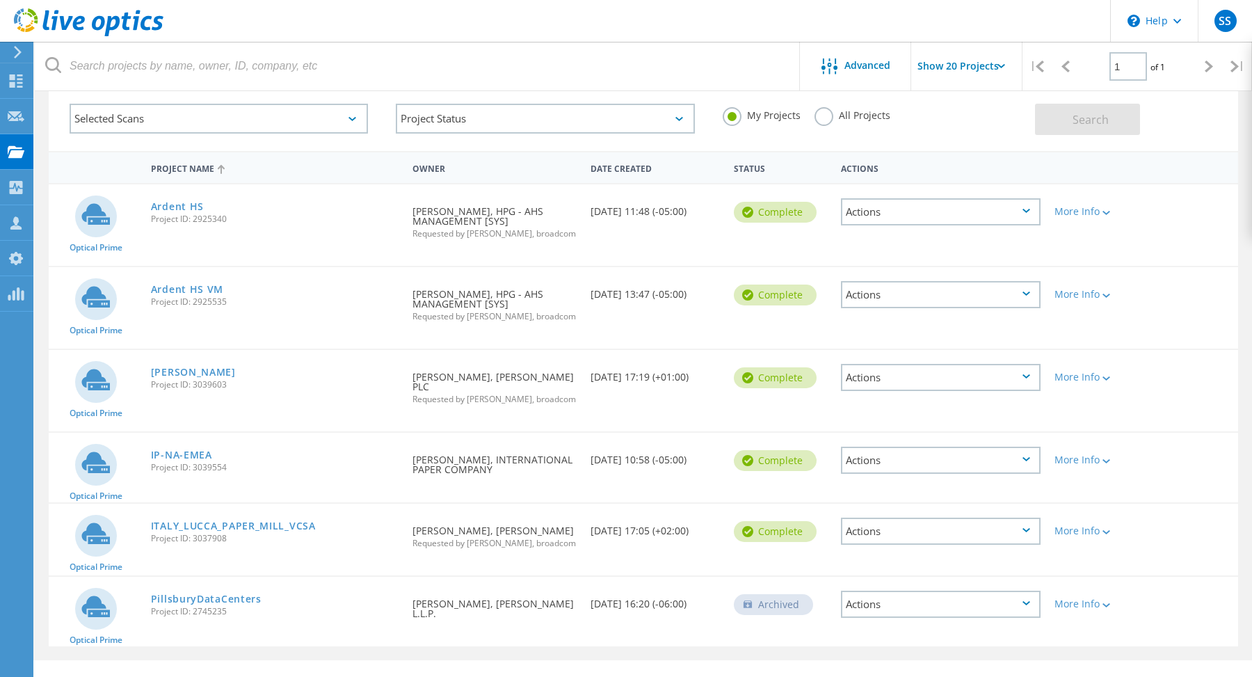
scroll to position [74, 0]
click at [1029, 375] on icon at bounding box center [1026, 375] width 8 height 4
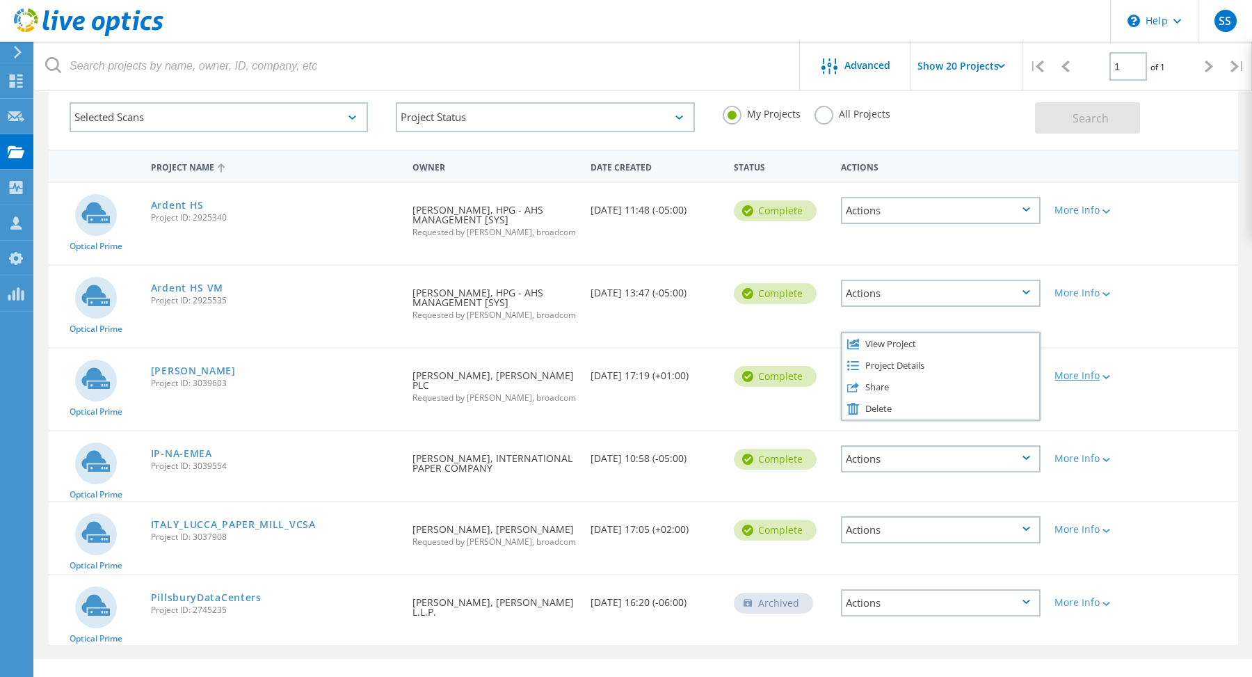
click at [1106, 380] on div at bounding box center [1104, 376] width 10 height 8
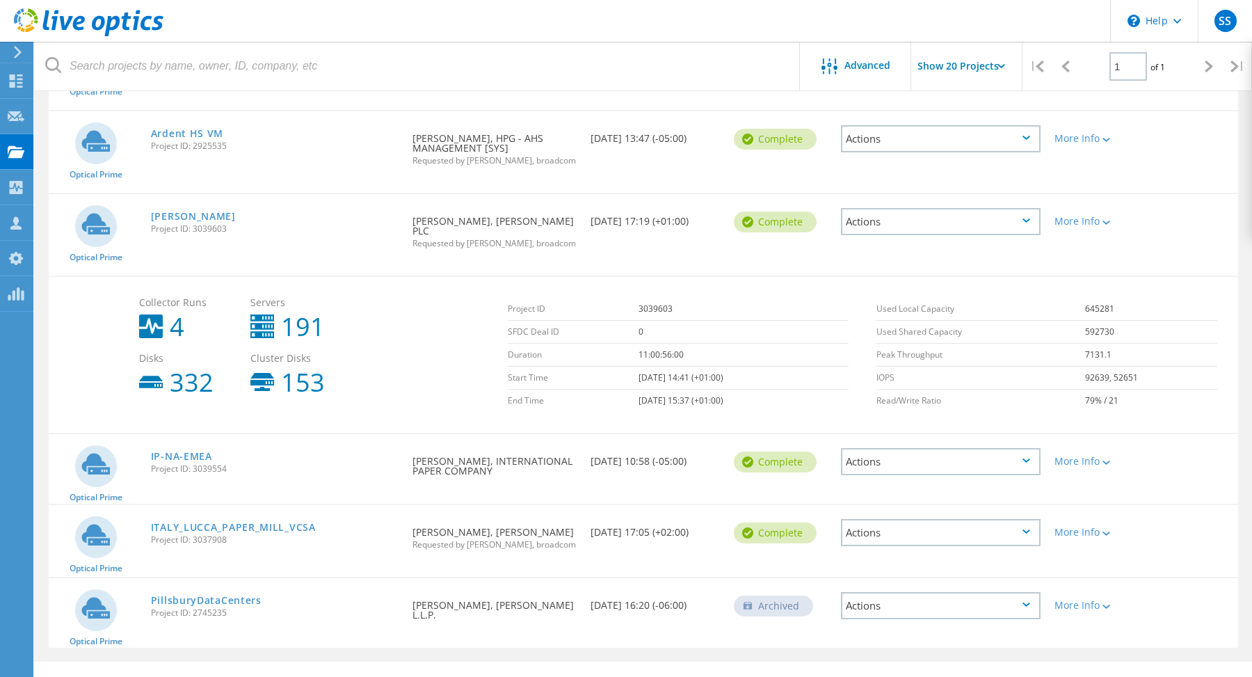
scroll to position [245, 0]
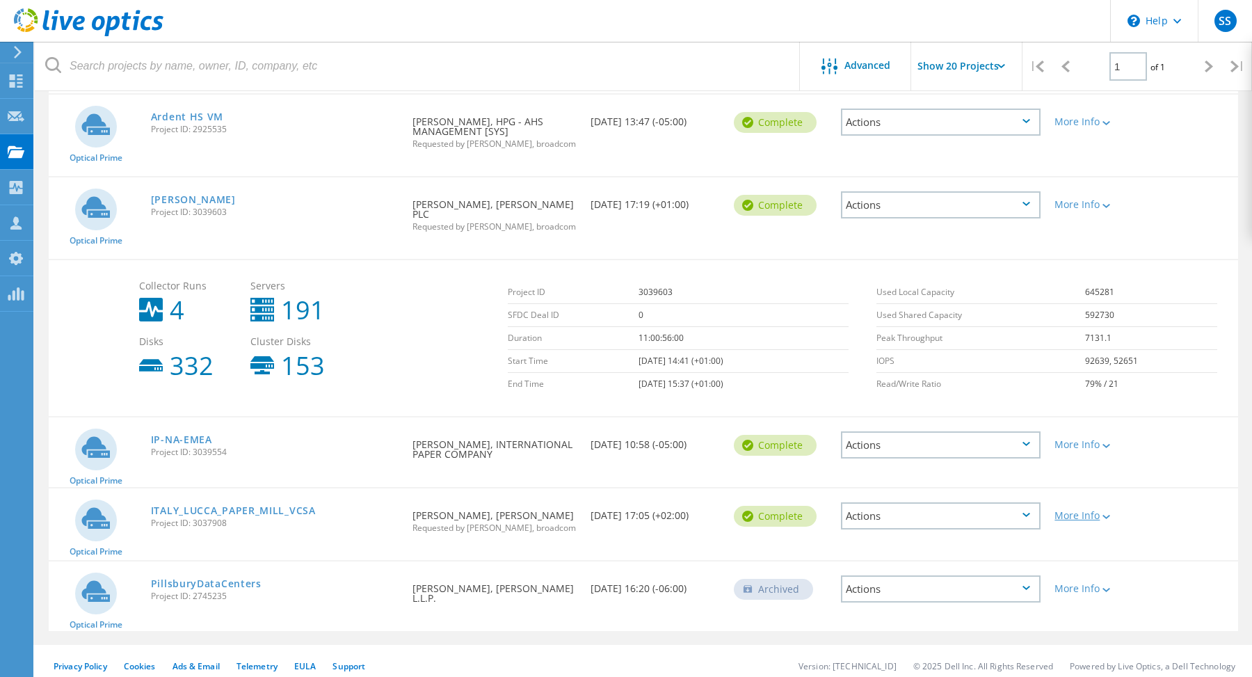
click at [1110, 515] on icon at bounding box center [1106, 517] width 8 height 4
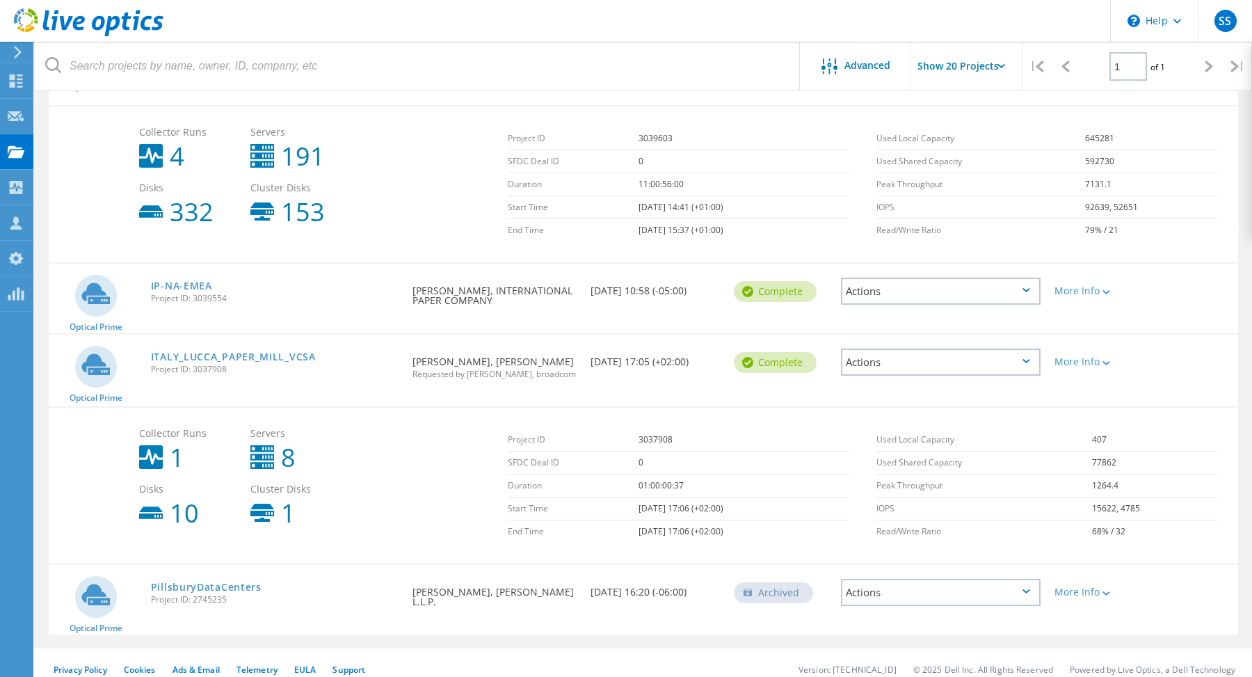
scroll to position [402, 0]
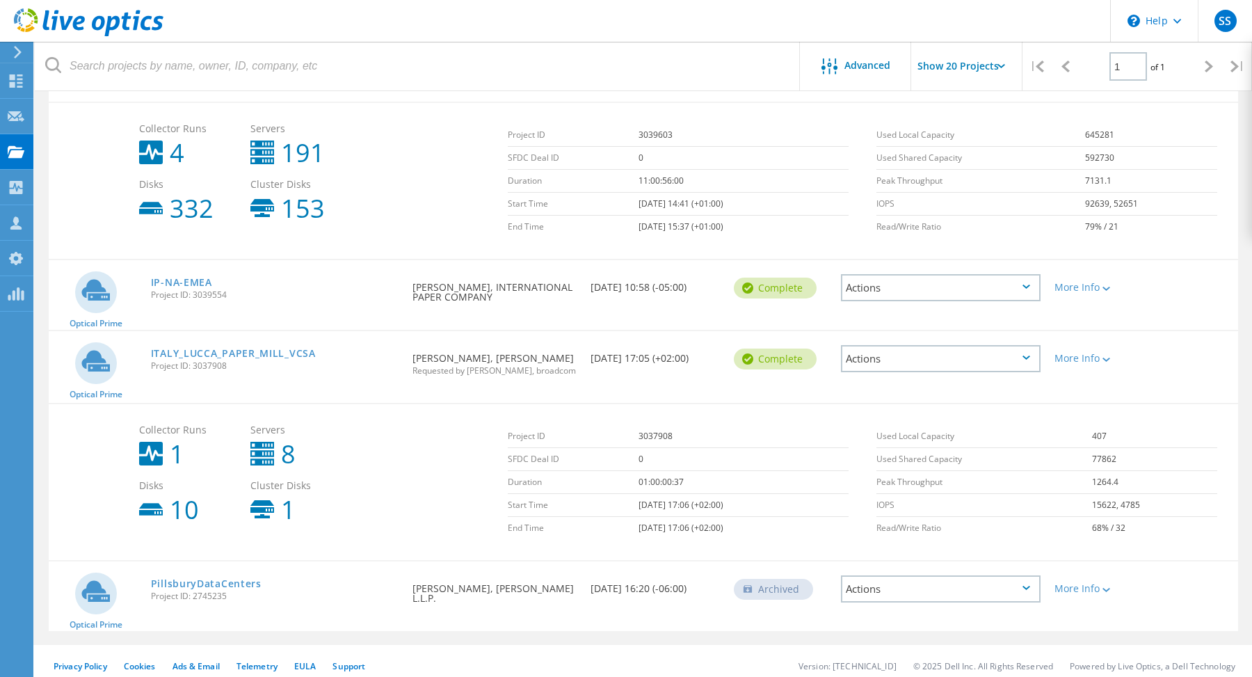
click at [603, 22] on header "\n Help Explore Helpful Articles Contact Support SS OEM Team Member Scott Stude…" at bounding box center [626, 21] width 1252 height 42
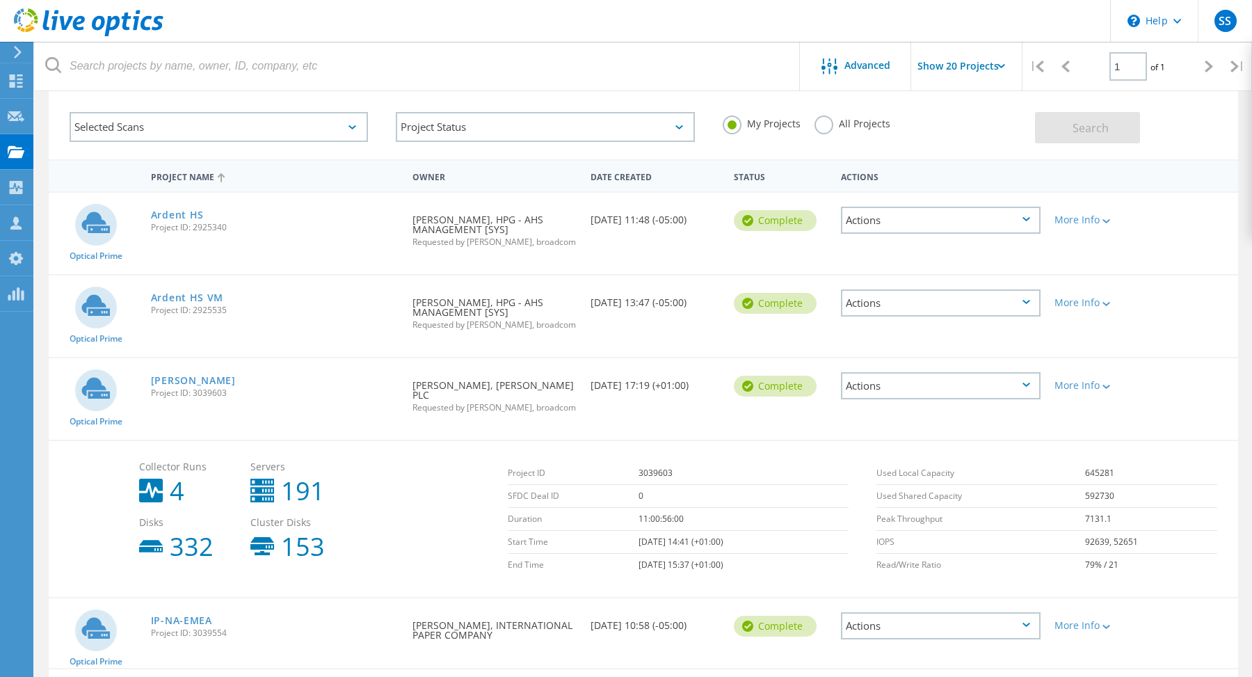
scroll to position [0, 0]
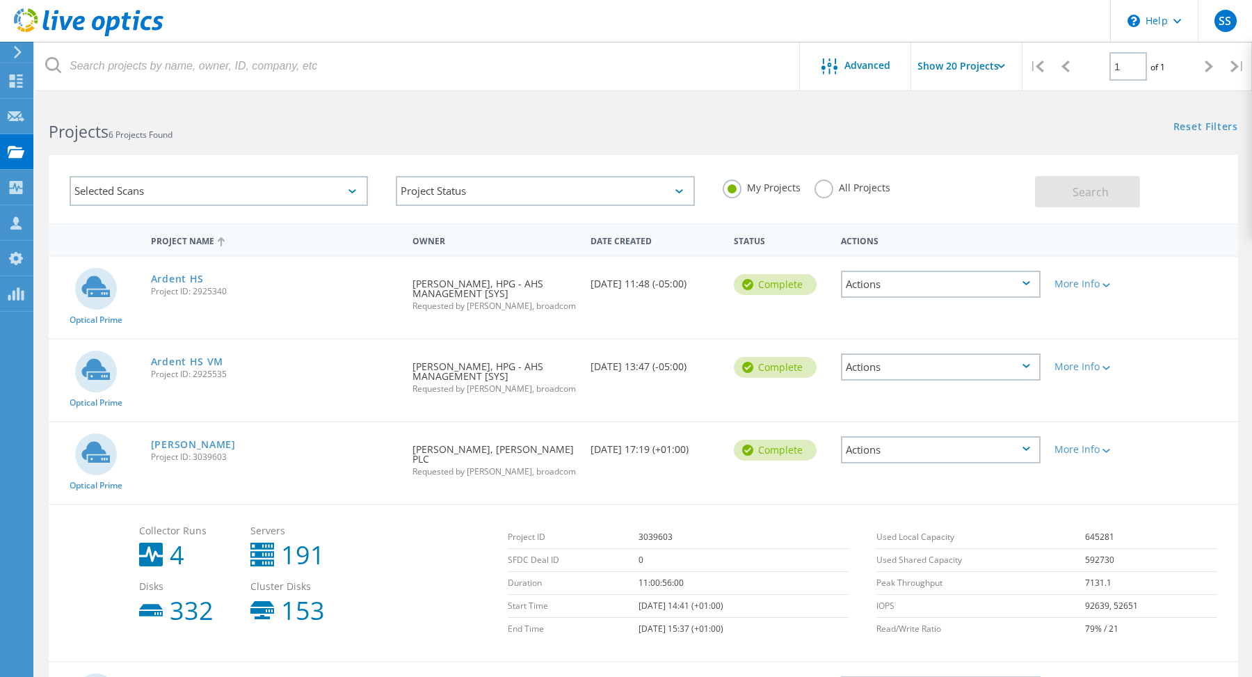
click at [449, 25] on header "\n Help Explore Helpful Articles Contact Support SS OEM Team Member Scott Stude…" at bounding box center [626, 21] width 1252 height 42
click at [1099, 439] on div "More Info" at bounding box center [1094, 445] width 95 height 46
click at [1097, 454] on div "More Info" at bounding box center [1094, 449] width 81 height 10
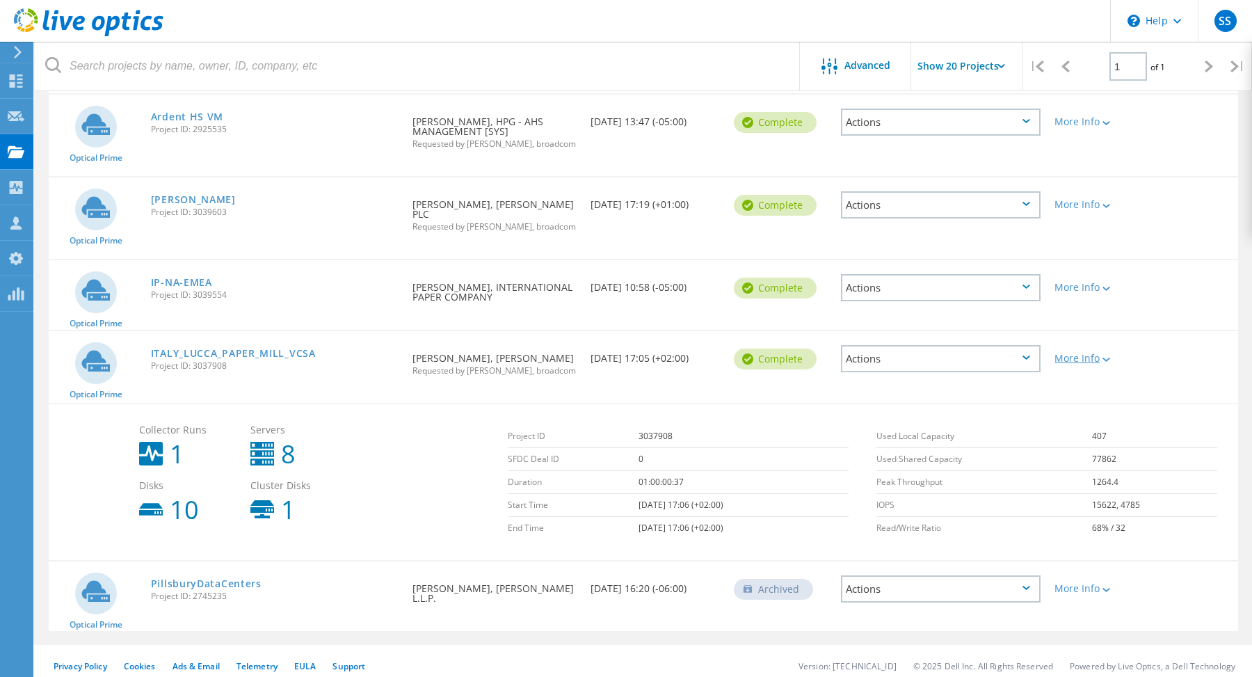
click at [1097, 354] on div "More Info" at bounding box center [1094, 358] width 81 height 10
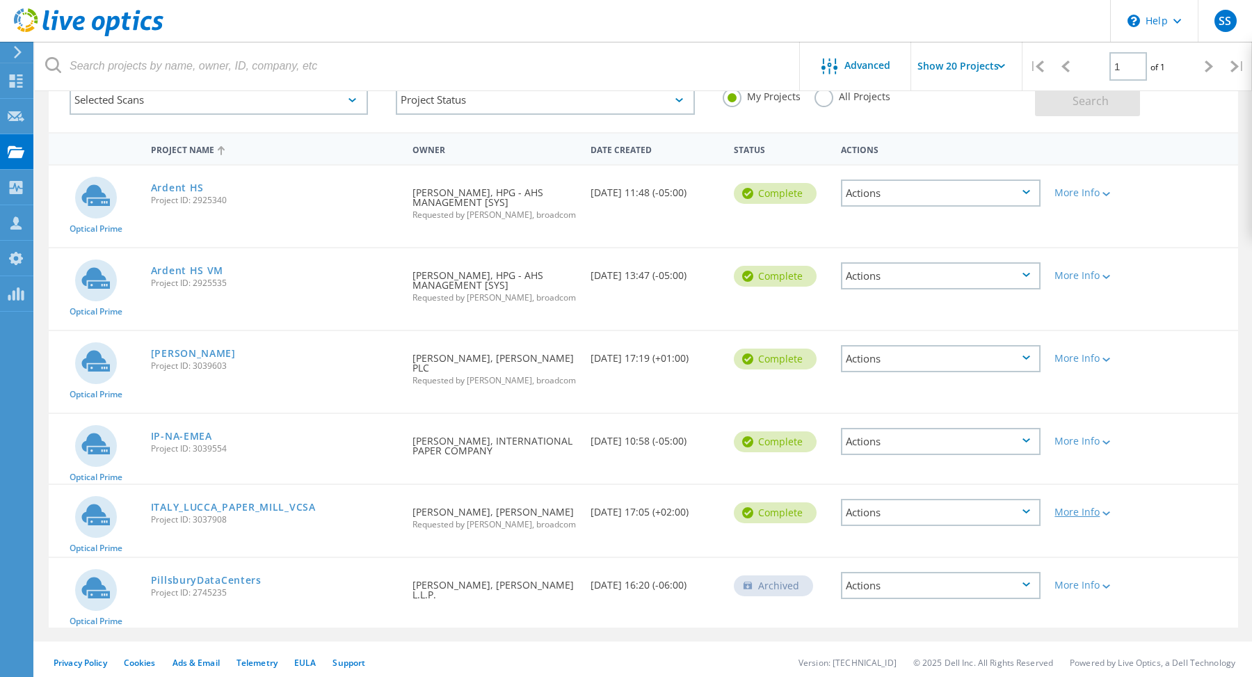
scroll to position [88, 0]
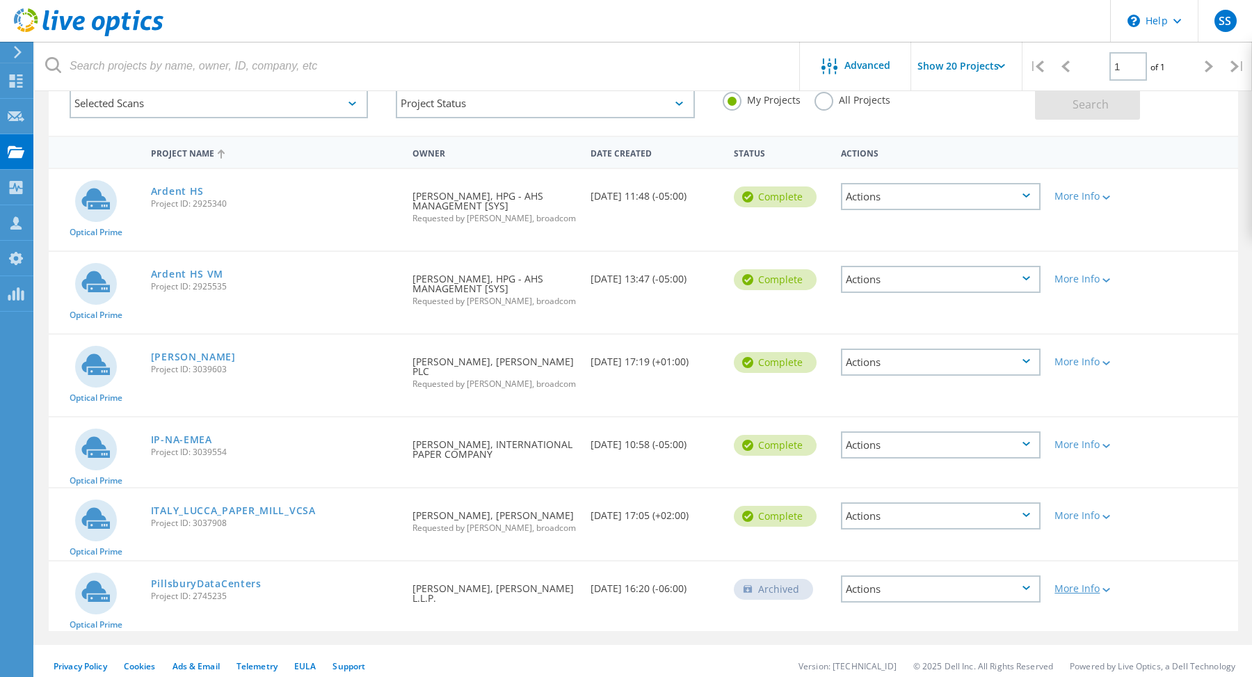
click at [1110, 588] on icon at bounding box center [1106, 590] width 8 height 4
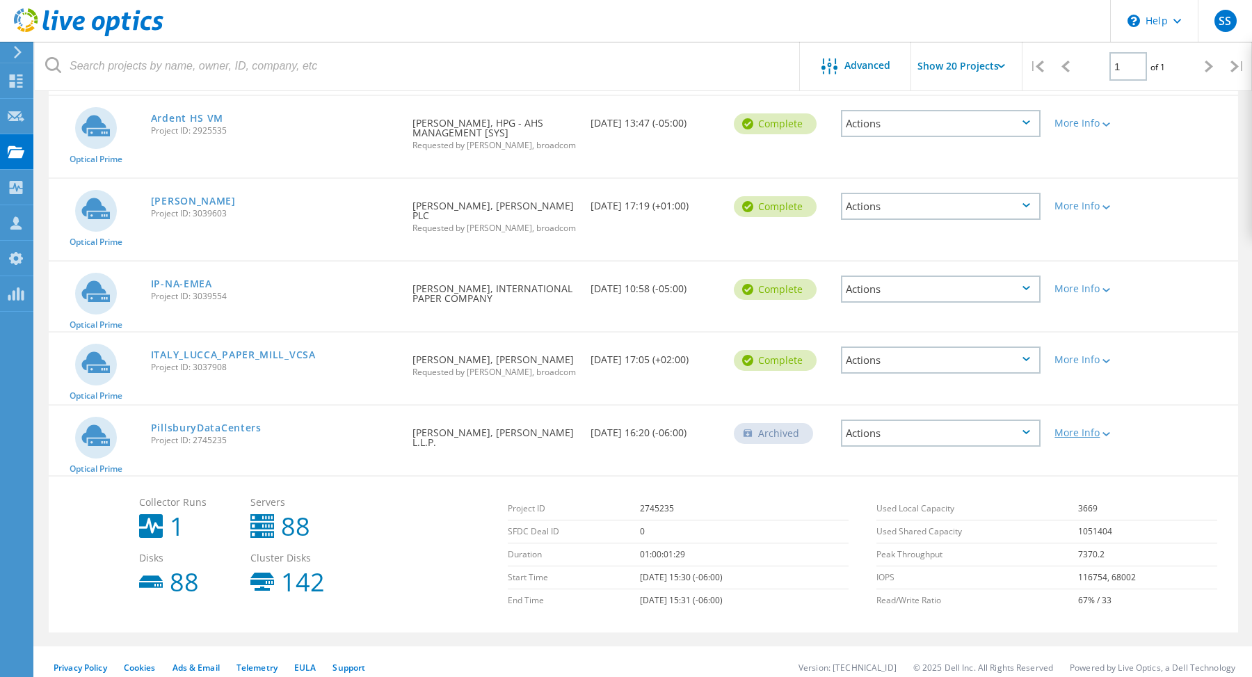
scroll to position [245, 0]
click at [1024, 428] on icon at bounding box center [1026, 430] width 8 height 4
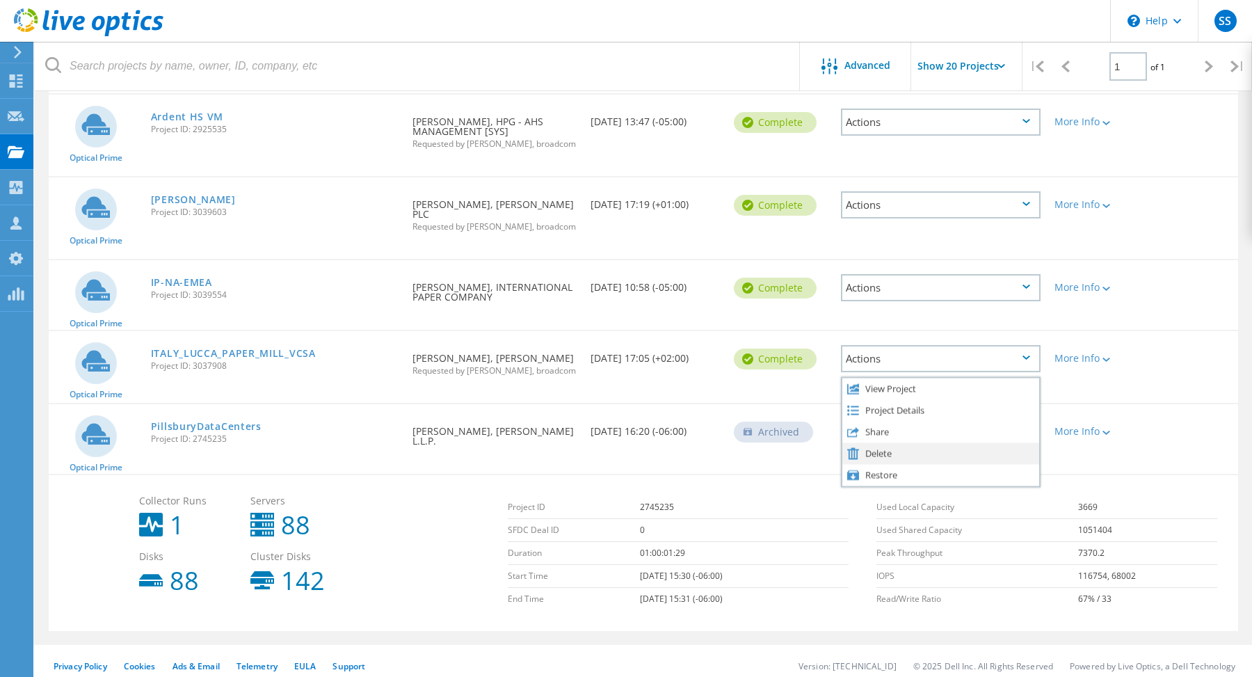
click at [962, 449] on div "Delete" at bounding box center [940, 453] width 197 height 22
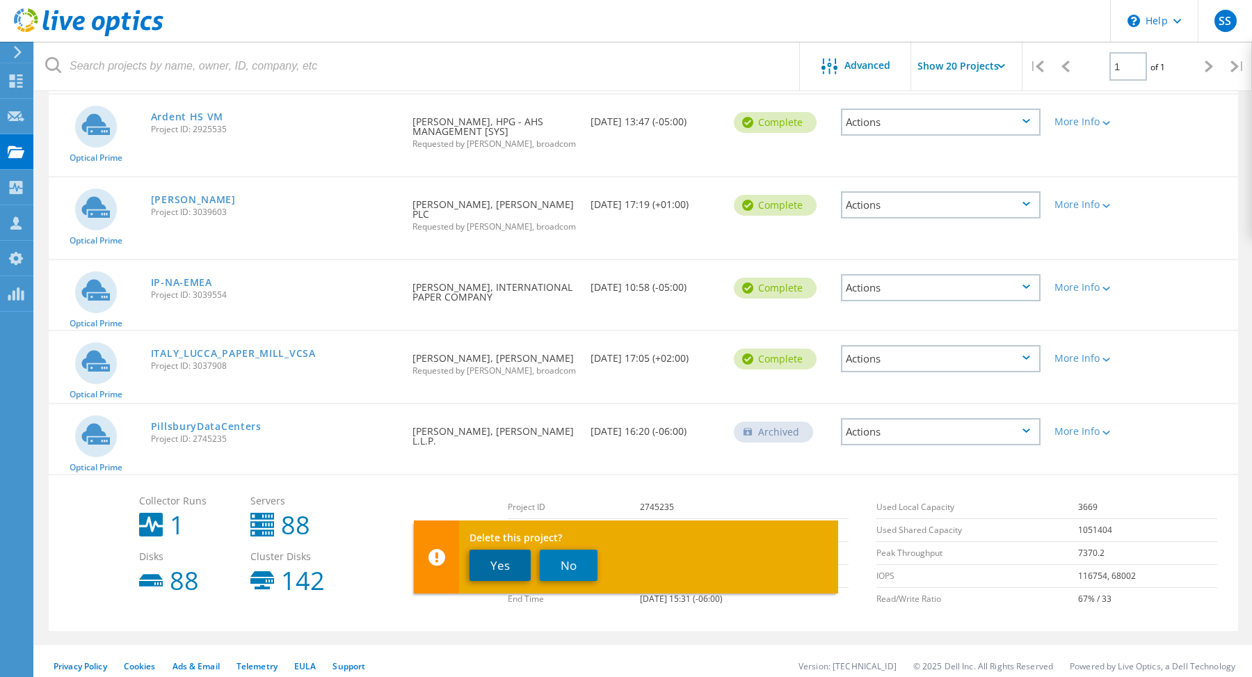
click at [496, 568] on button "Yes" at bounding box center [499, 564] width 61 height 31
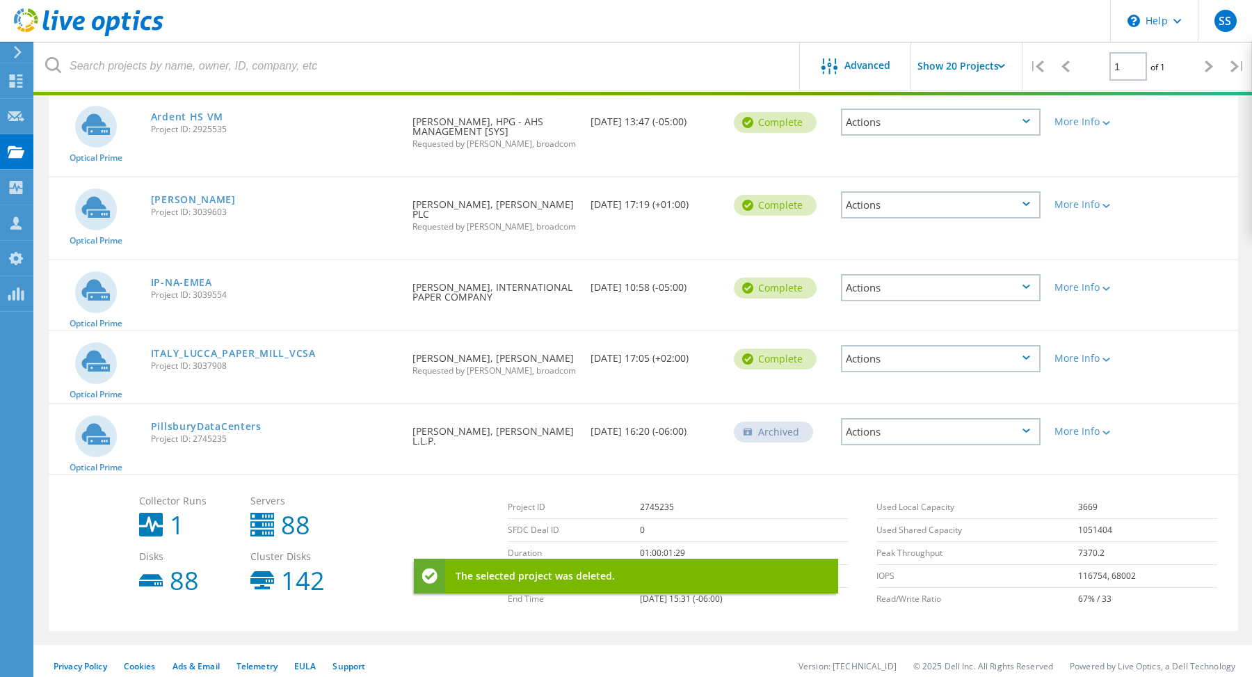
scroll to position [38, 0]
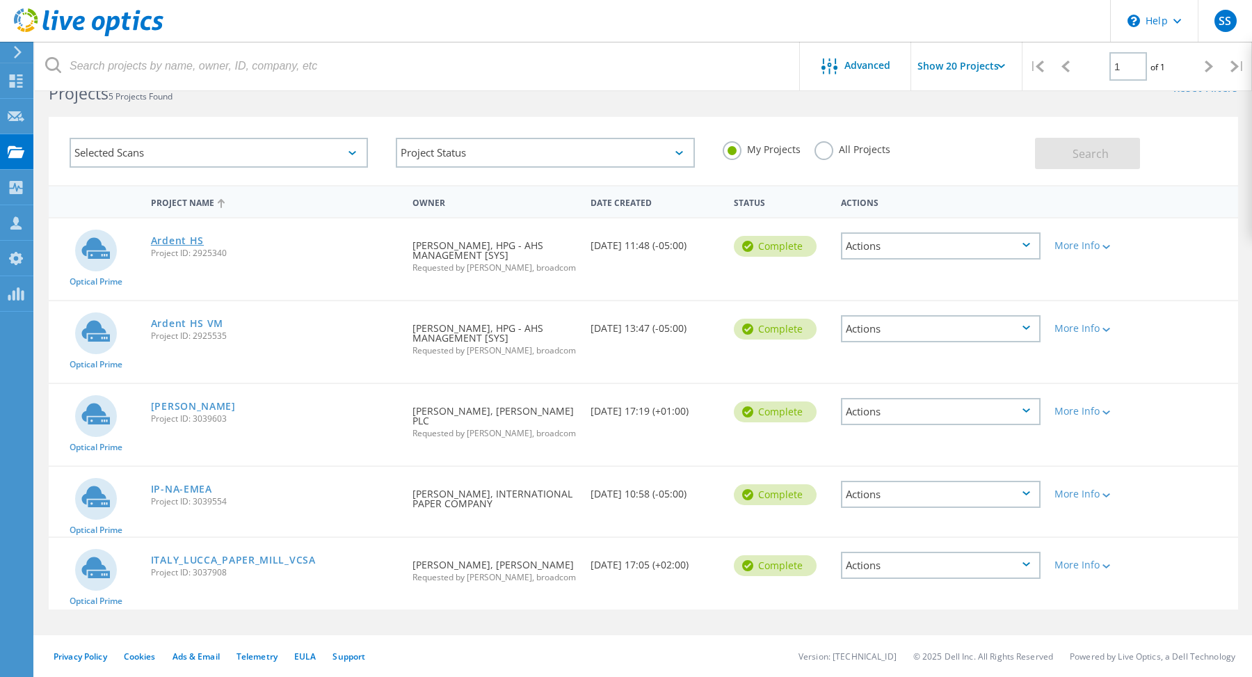
click at [173, 245] on link "Ardent HS" at bounding box center [177, 241] width 53 height 10
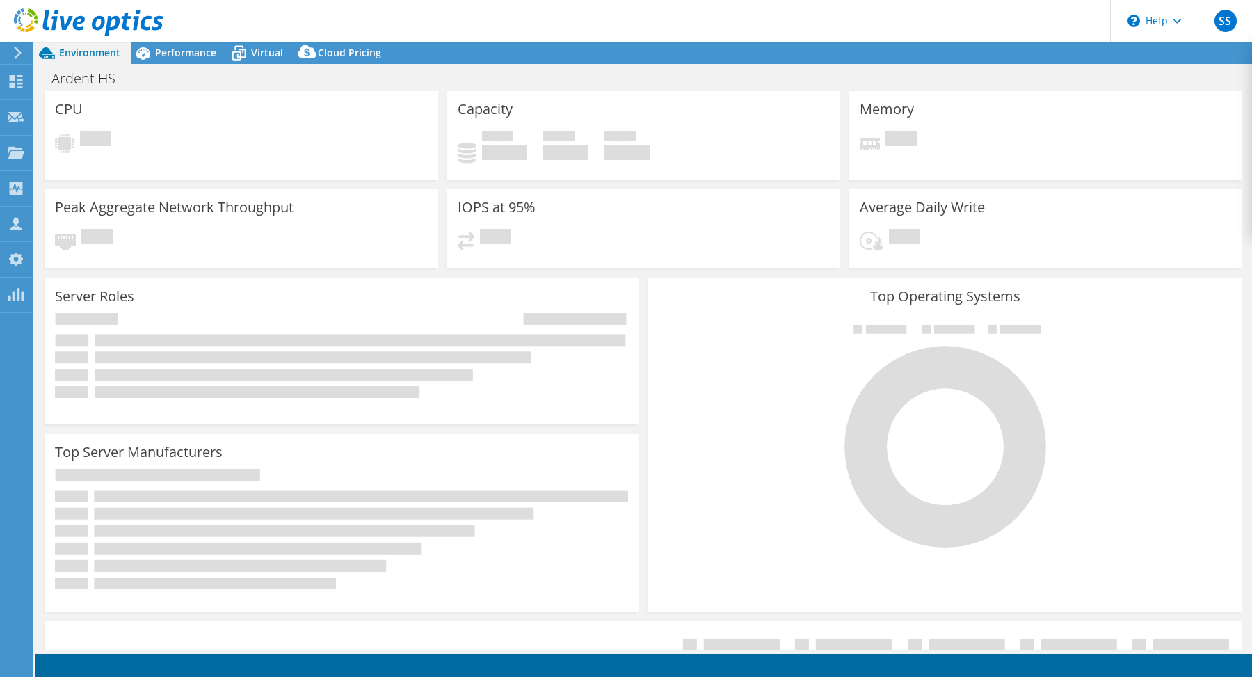
select select "USD"
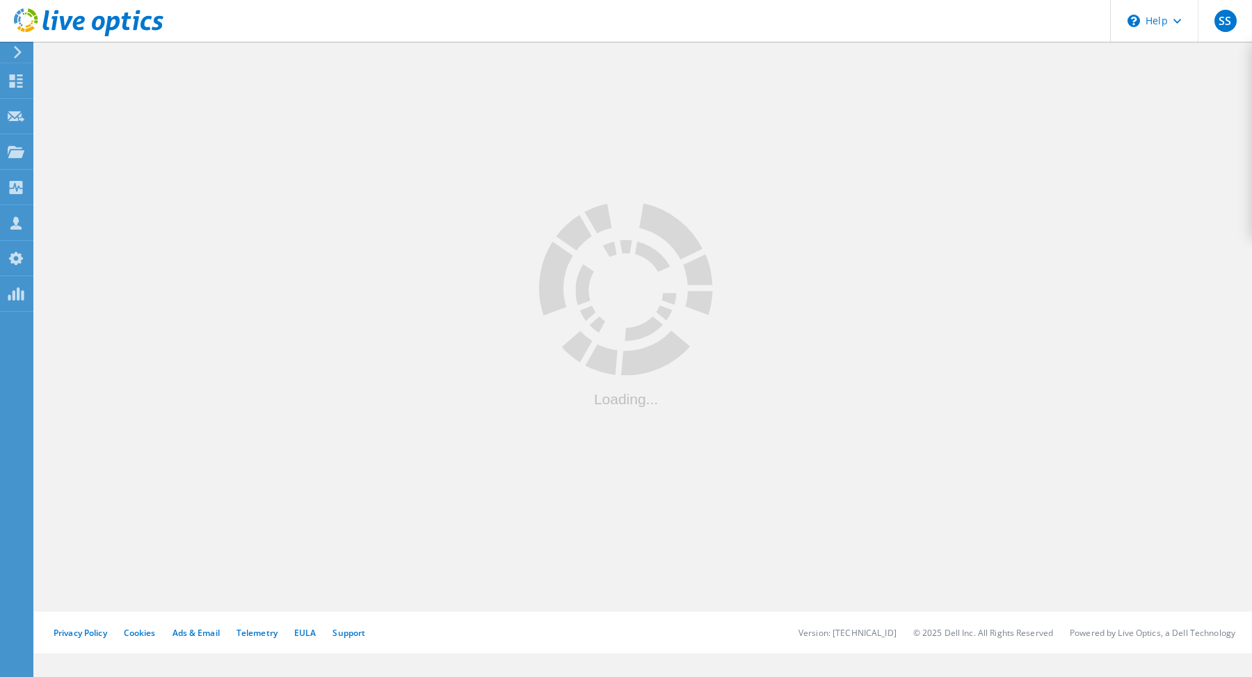
scroll to position [38, 0]
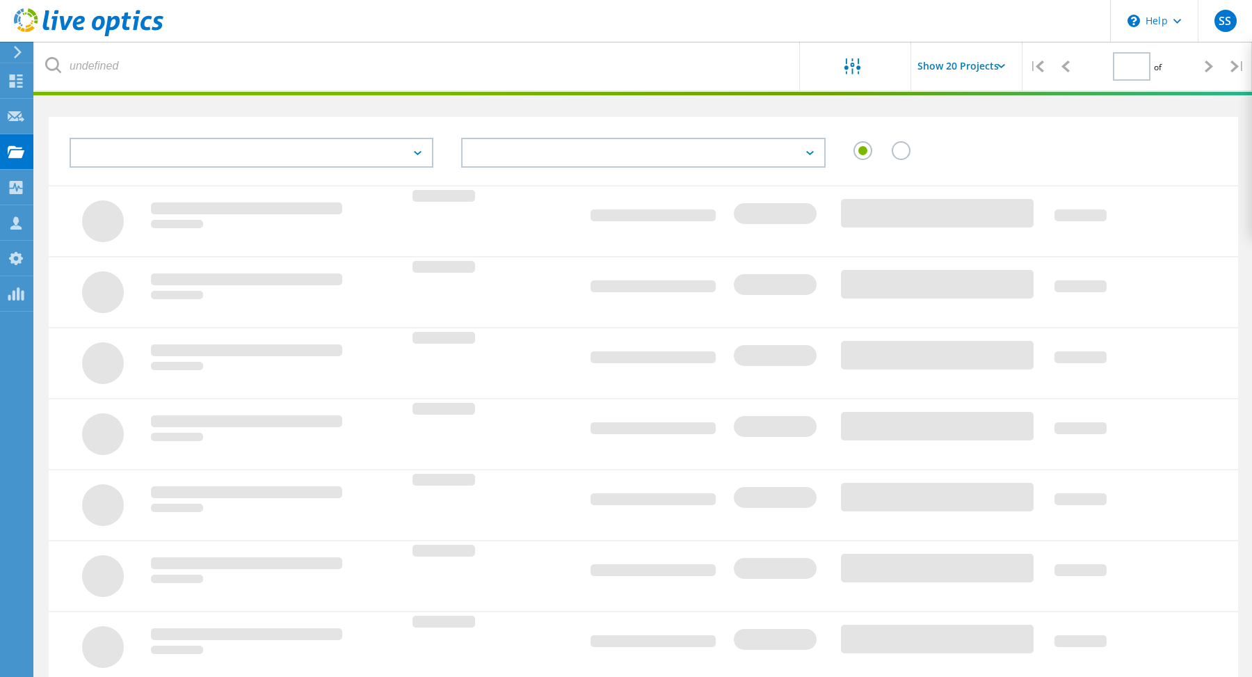
type input "1"
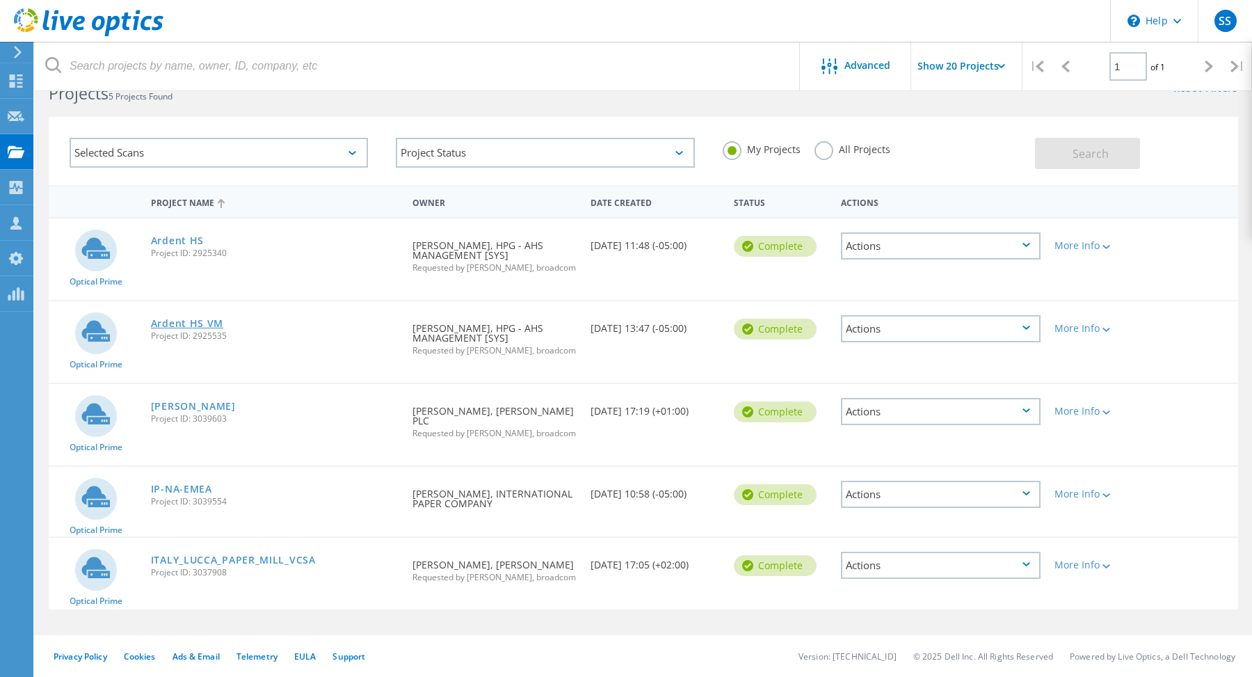
click at [172, 328] on link "Ardent HS VM" at bounding box center [187, 323] width 72 height 10
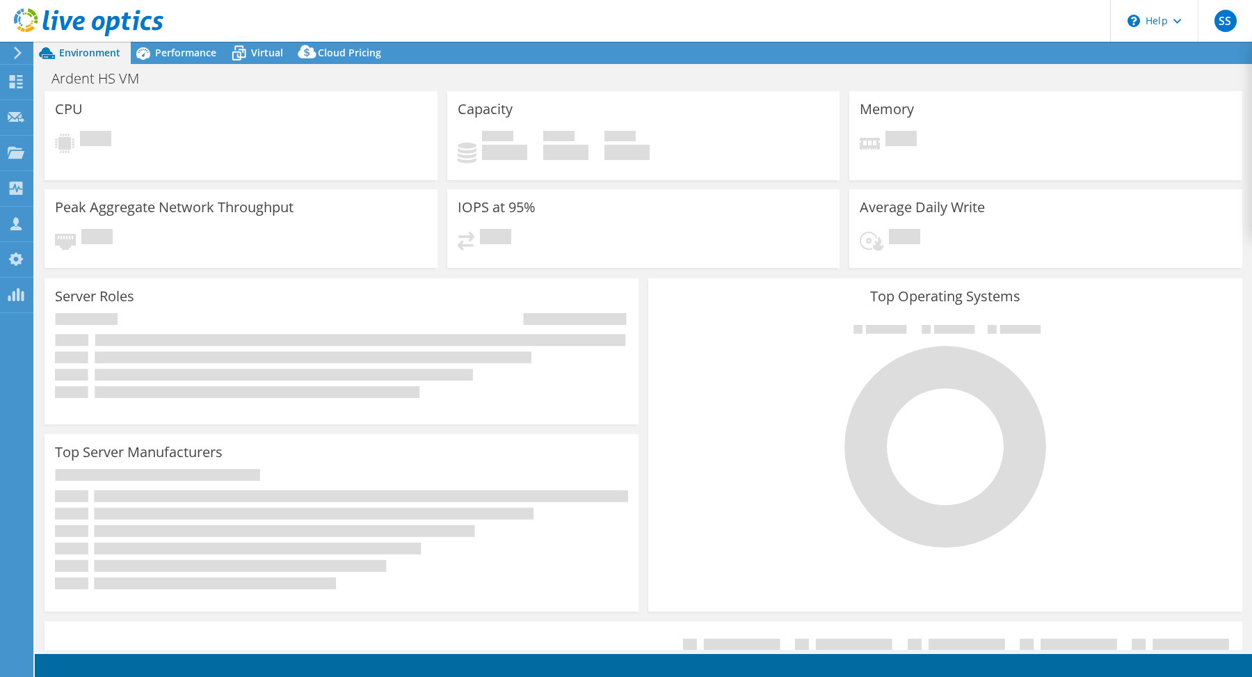
select select "USD"
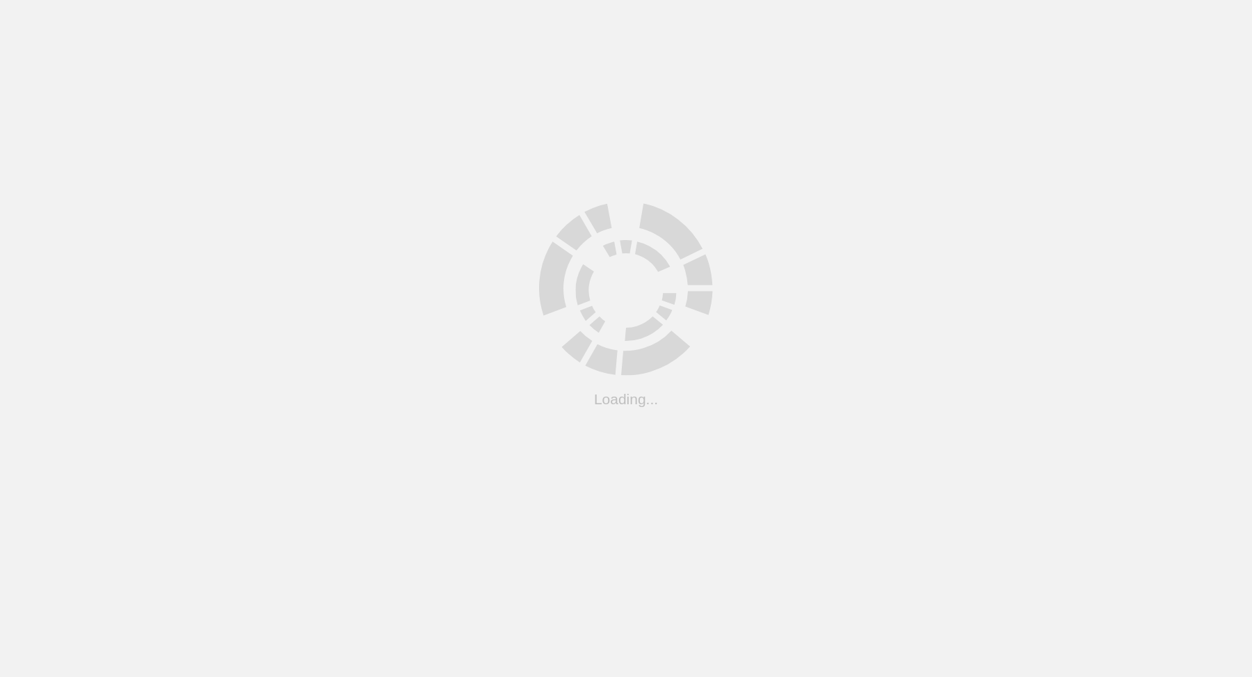
scroll to position [38, 0]
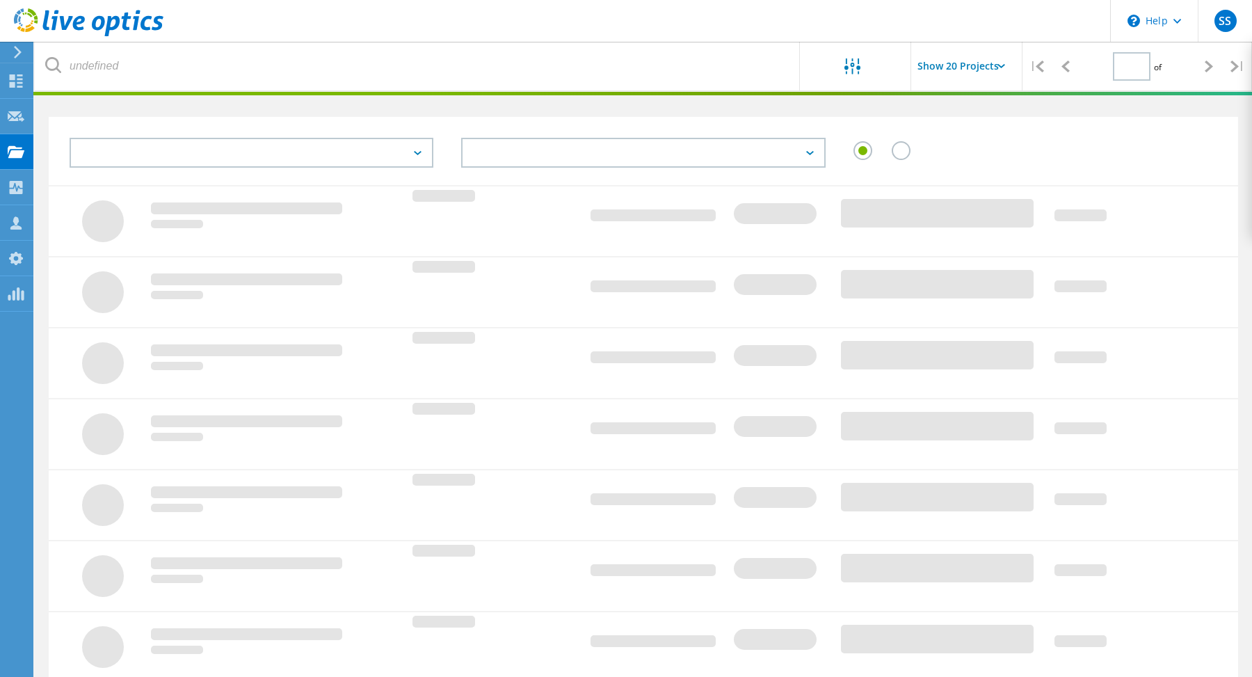
type input "1"
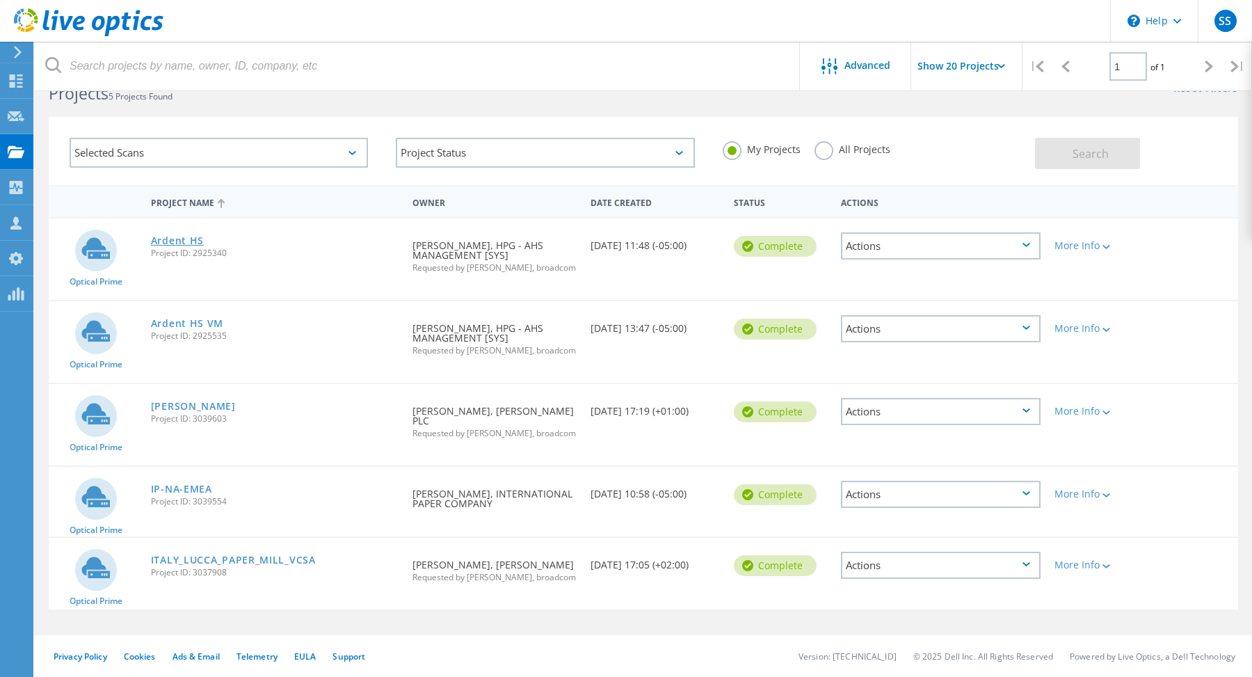
click at [180, 238] on link "Ardent HS" at bounding box center [177, 241] width 53 height 10
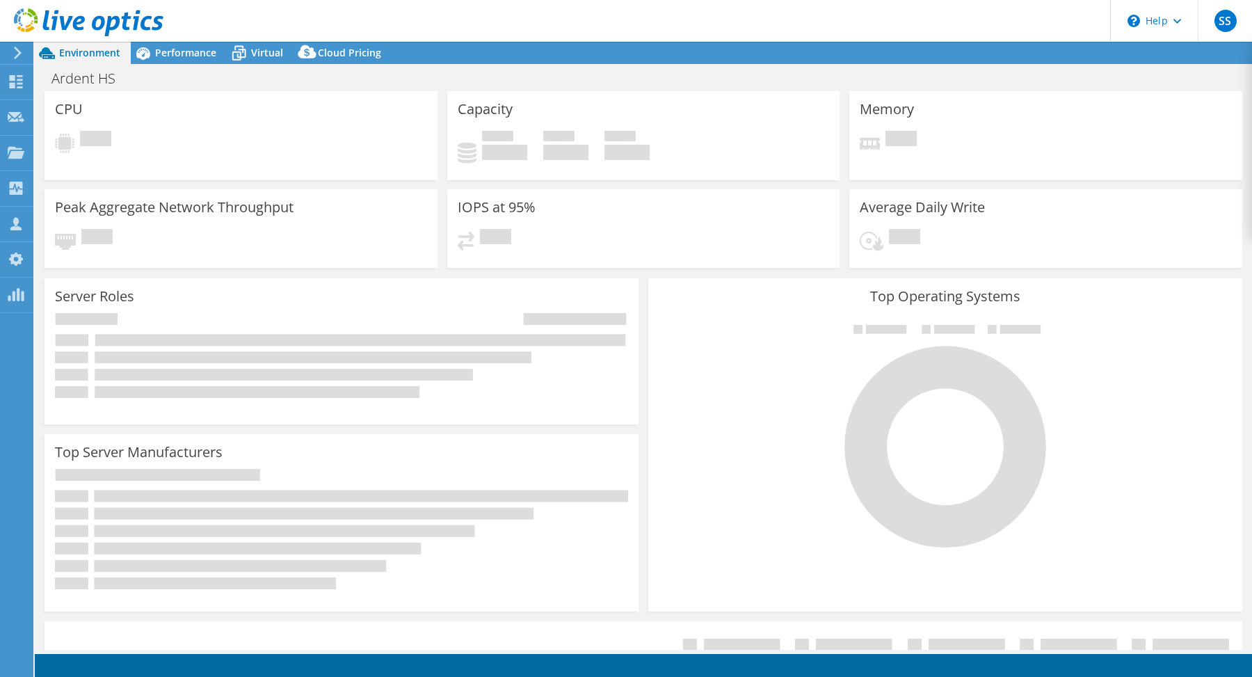
select select "USD"
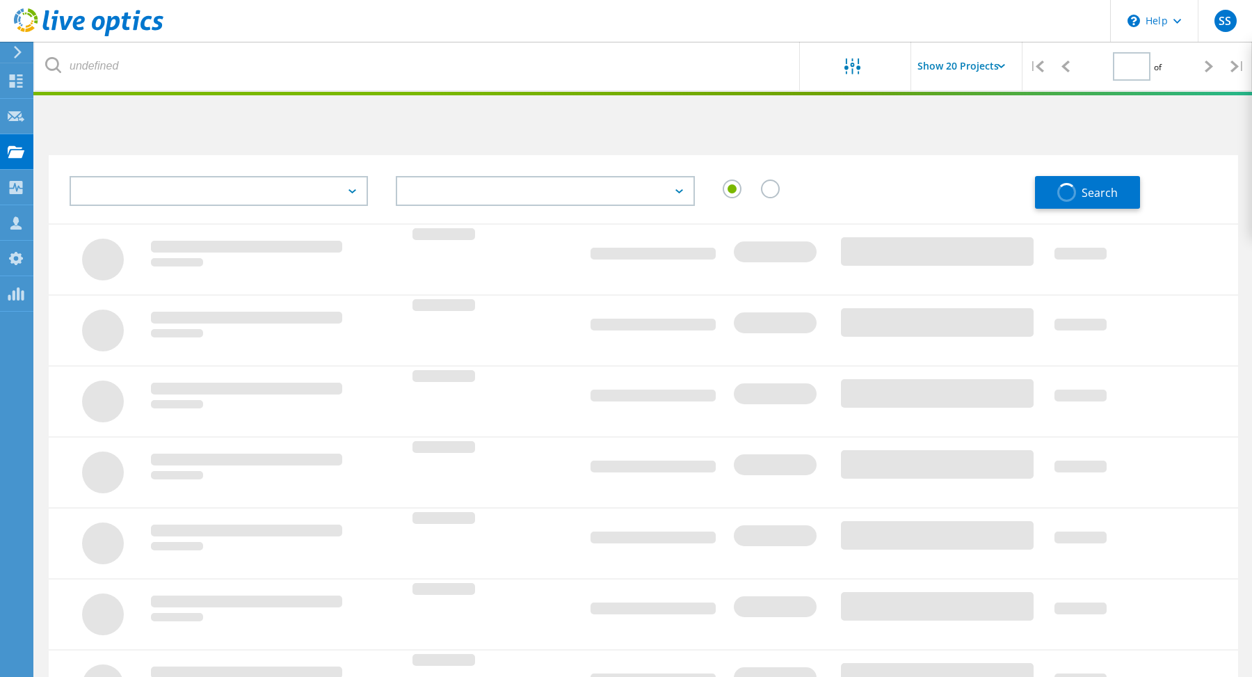
type input "1"
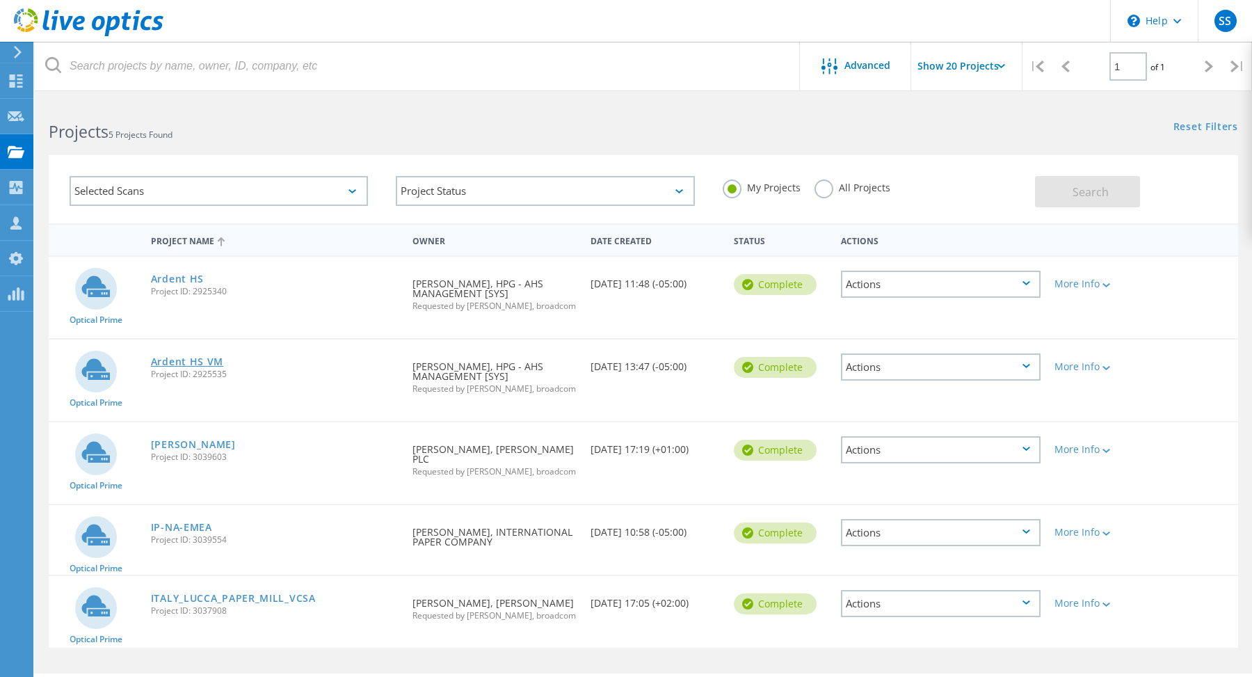
click at [163, 361] on link "Ardent HS VM" at bounding box center [187, 362] width 72 height 10
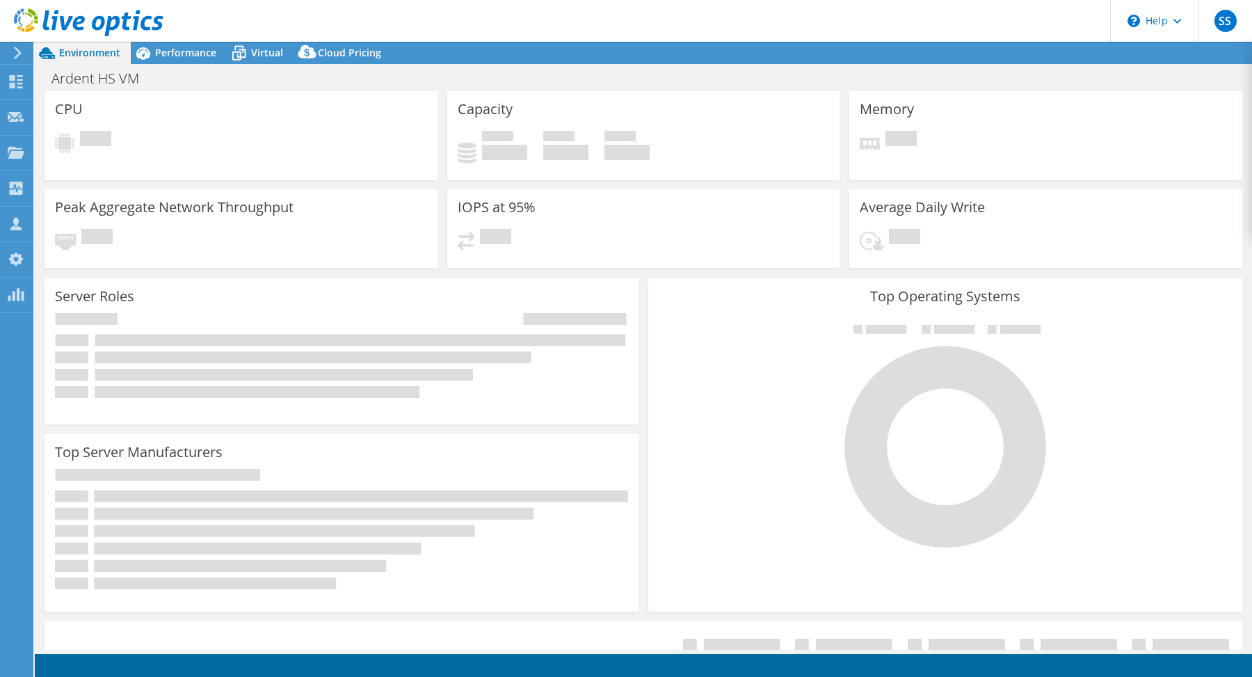
select select "USD"
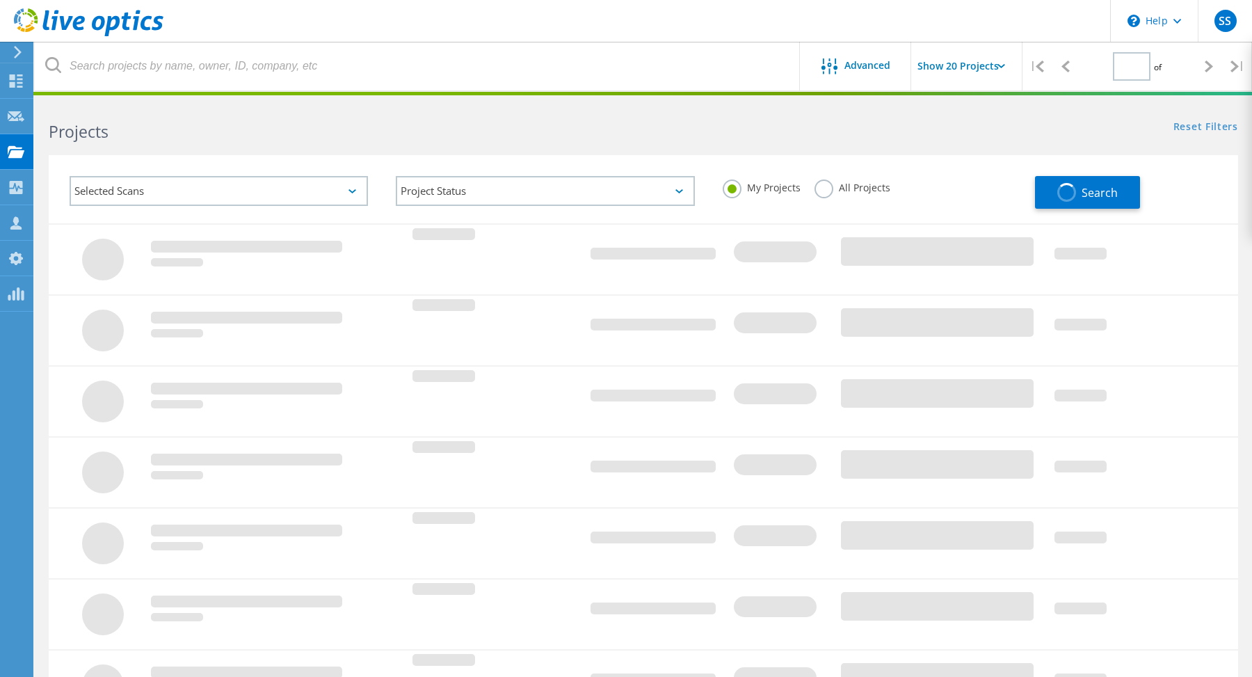
type input "1"
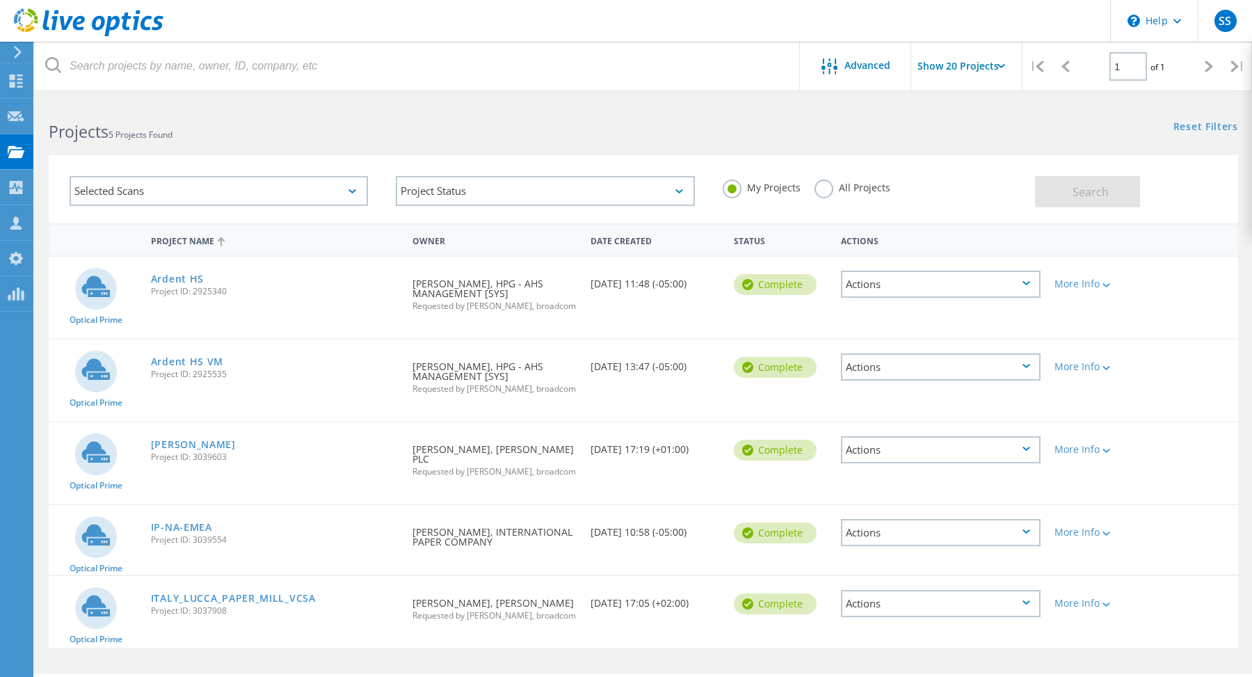
click at [176, 270] on div "Ardent HS Project ID: 2925340" at bounding box center [274, 283] width 261 height 53
click at [176, 275] on link "Ardent HS" at bounding box center [177, 279] width 53 height 10
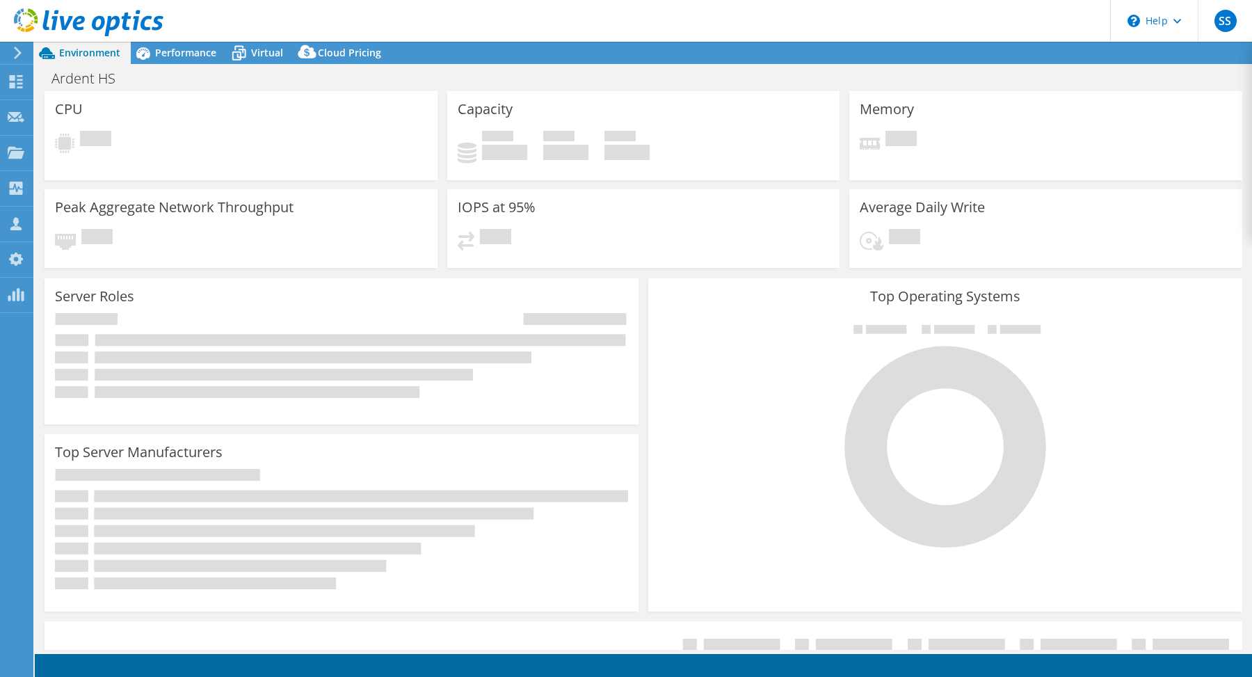
select select "USD"
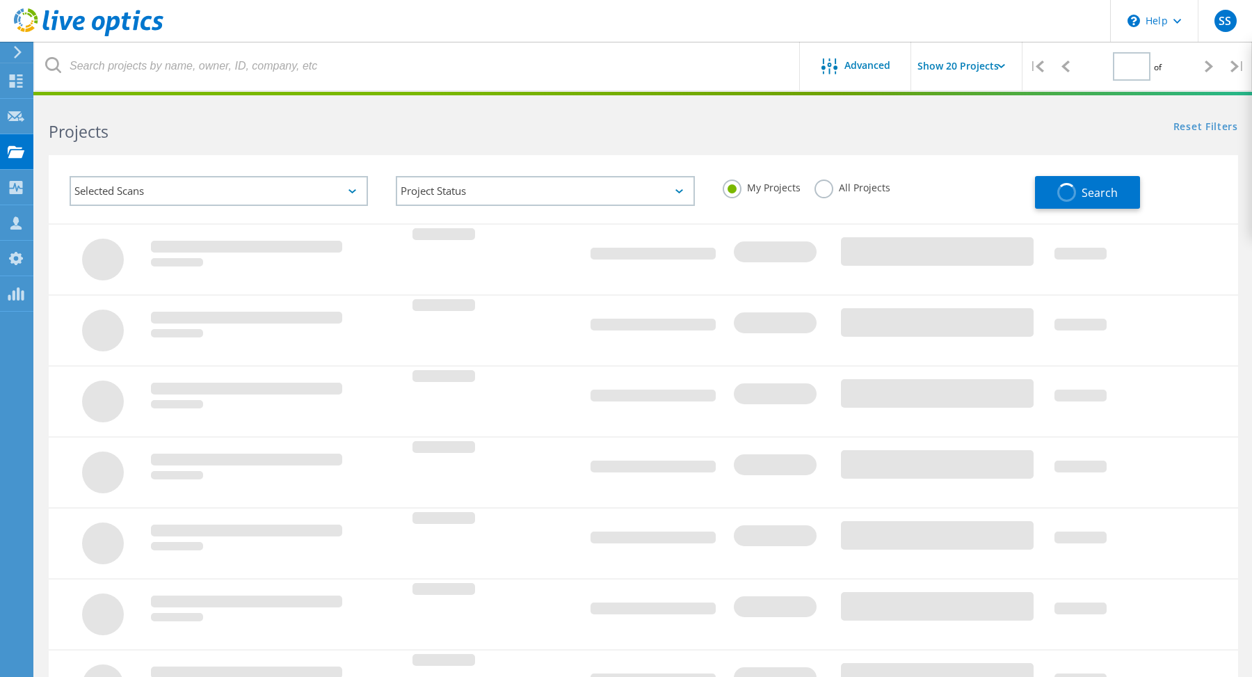
type input "1"
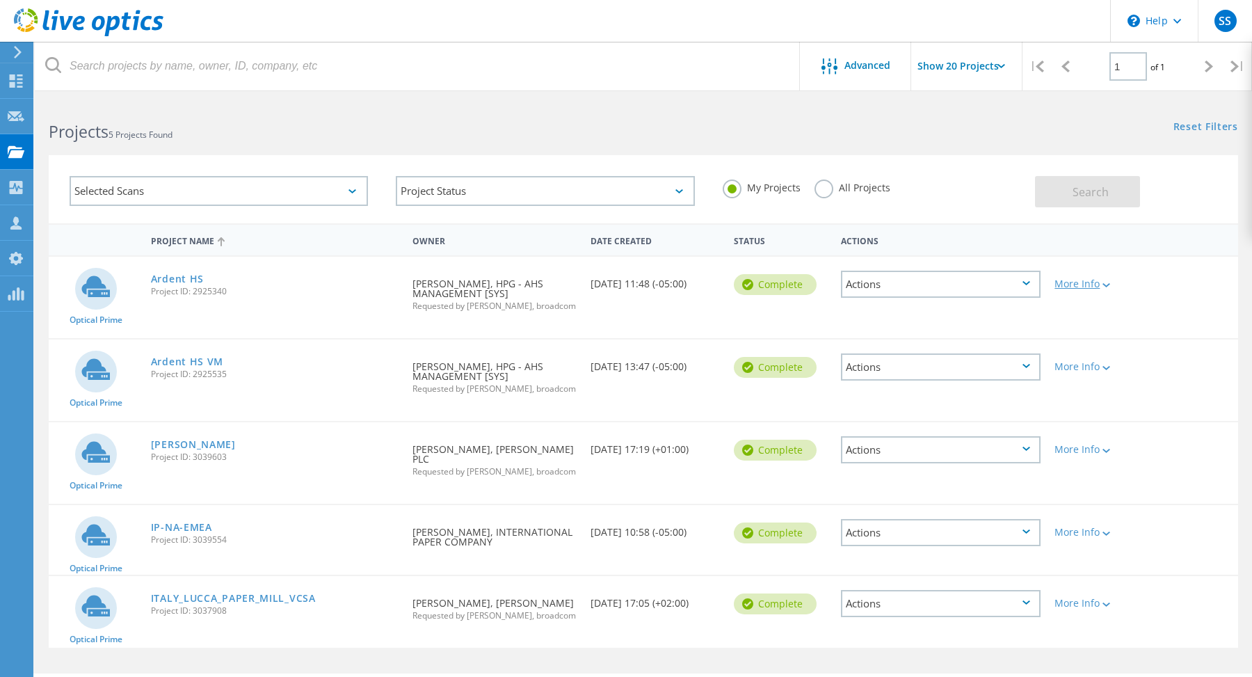
click at [1110, 284] on icon at bounding box center [1106, 285] width 8 height 4
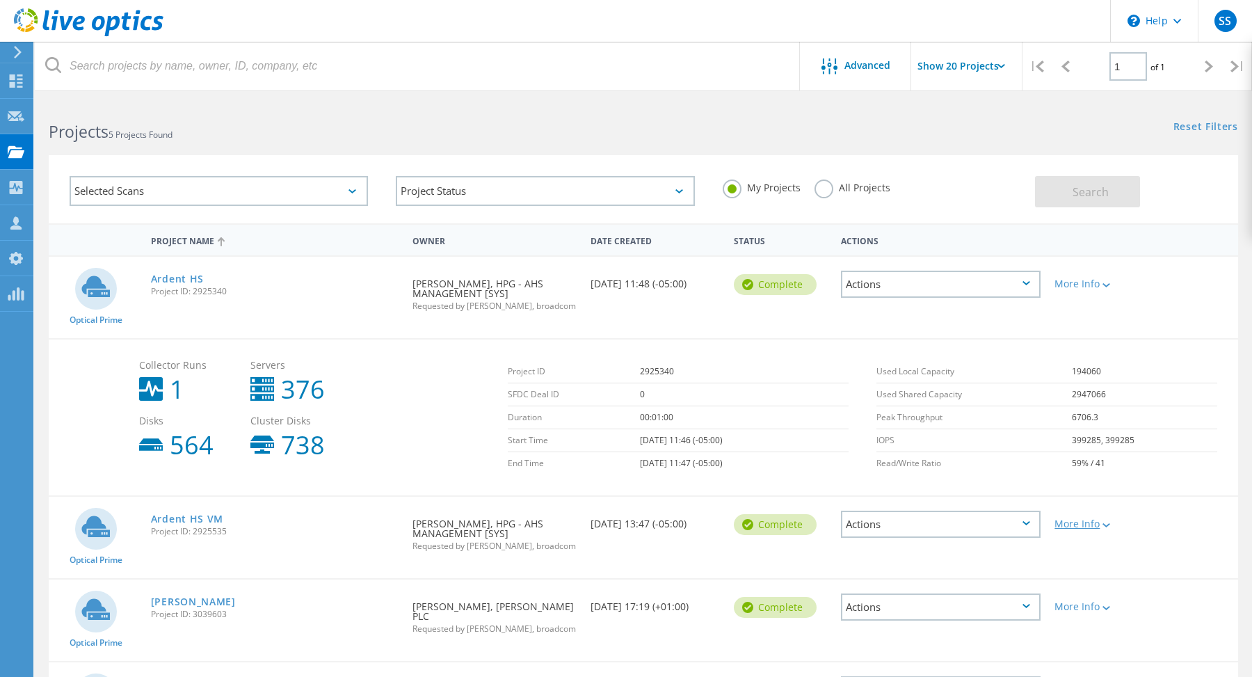
click at [1107, 522] on div at bounding box center [1104, 524] width 10 height 8
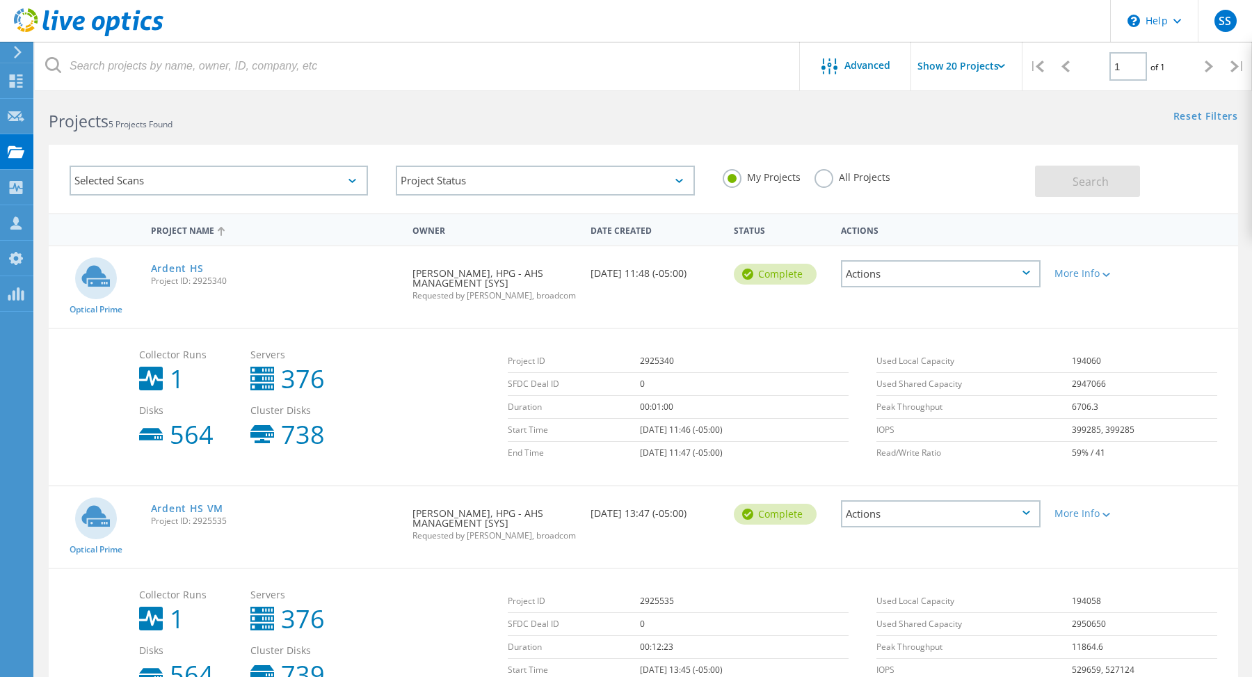
scroll to position [7, 0]
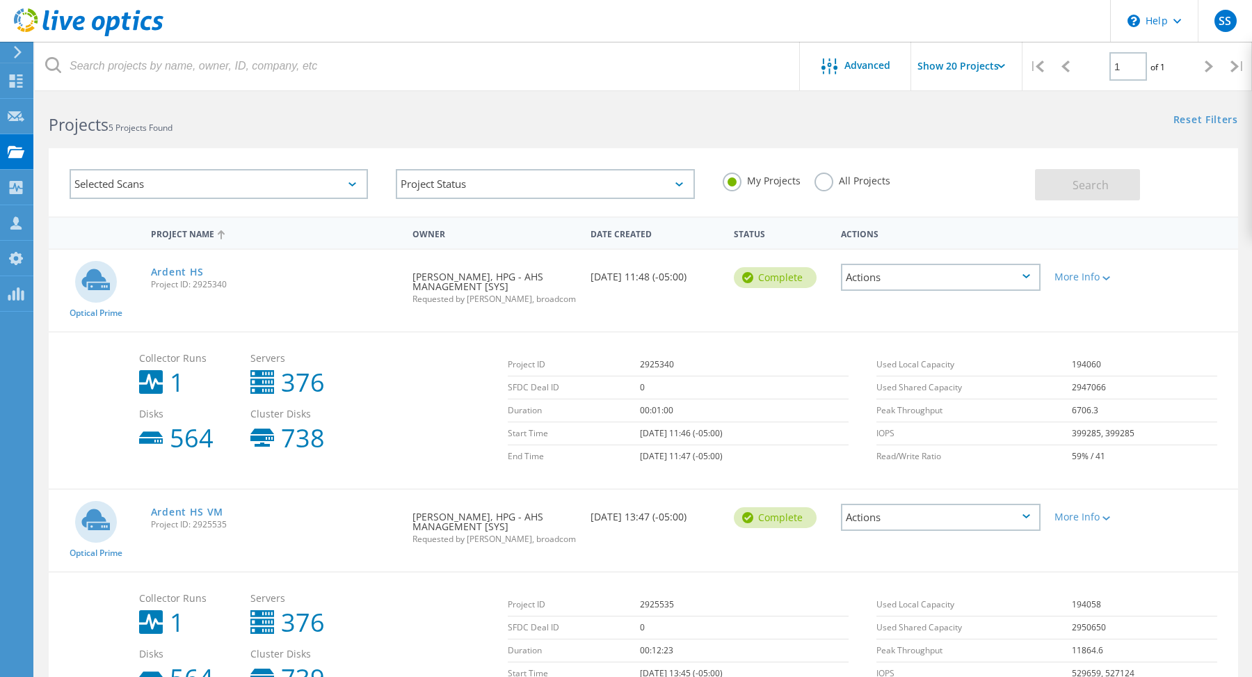
click at [1026, 274] on icon at bounding box center [1026, 276] width 8 height 4
click at [999, 309] on div "Delete" at bounding box center [940, 310] width 197 height 22
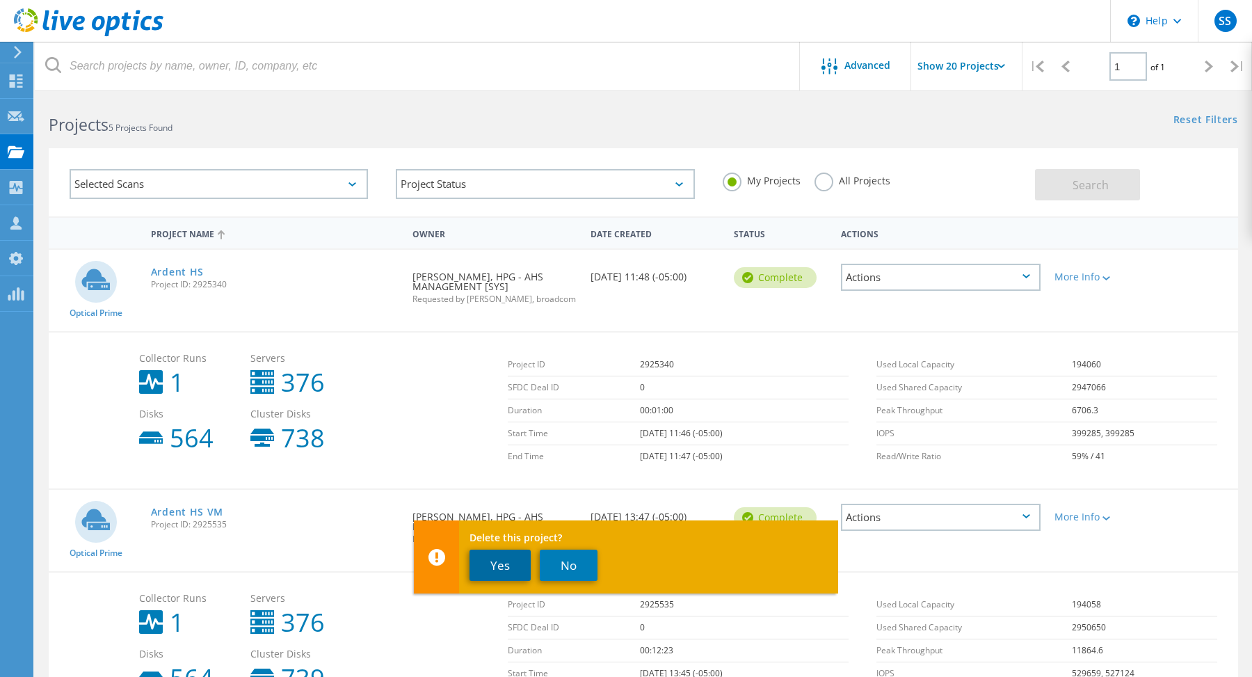
click at [510, 570] on button "Yes" at bounding box center [499, 564] width 61 height 31
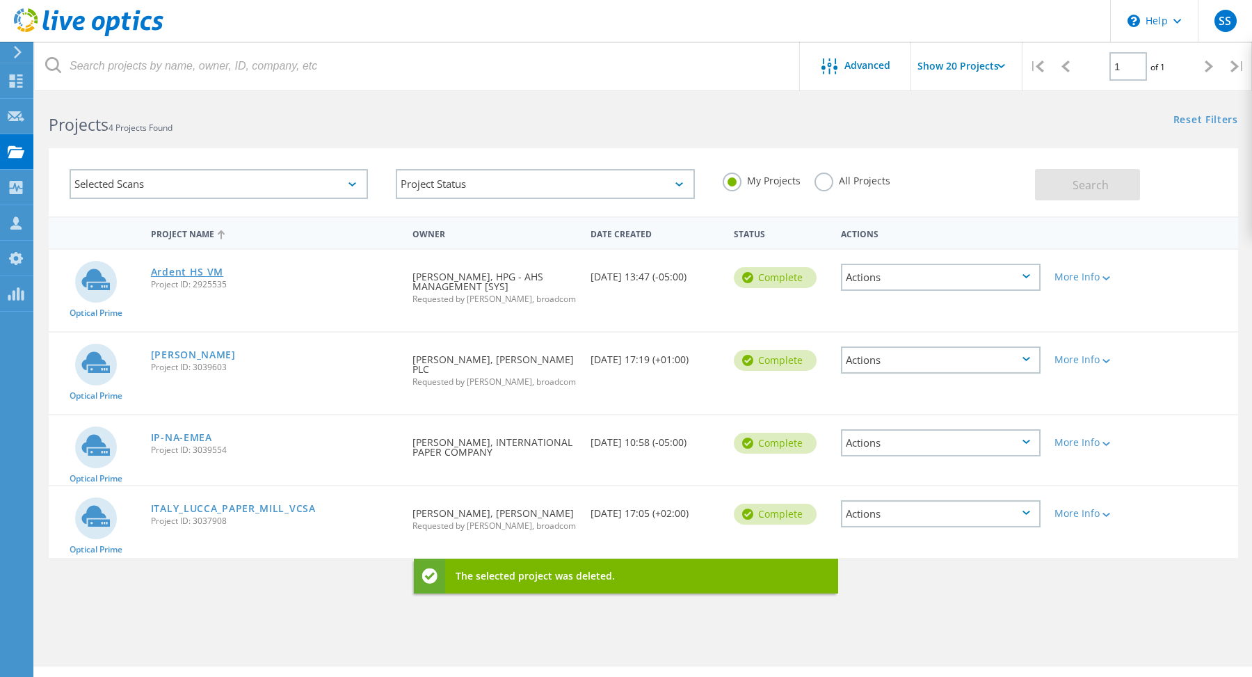
click at [168, 267] on link "Ardent HS VM" at bounding box center [187, 272] width 72 height 10
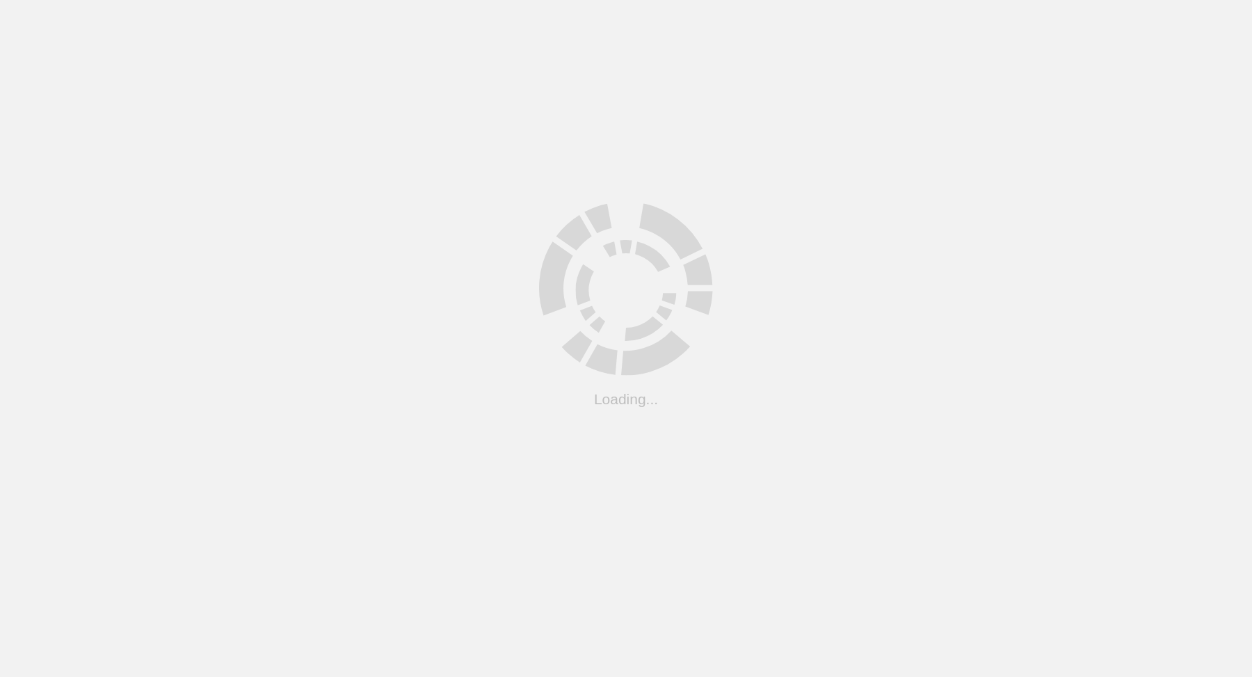
scroll to position [7, 0]
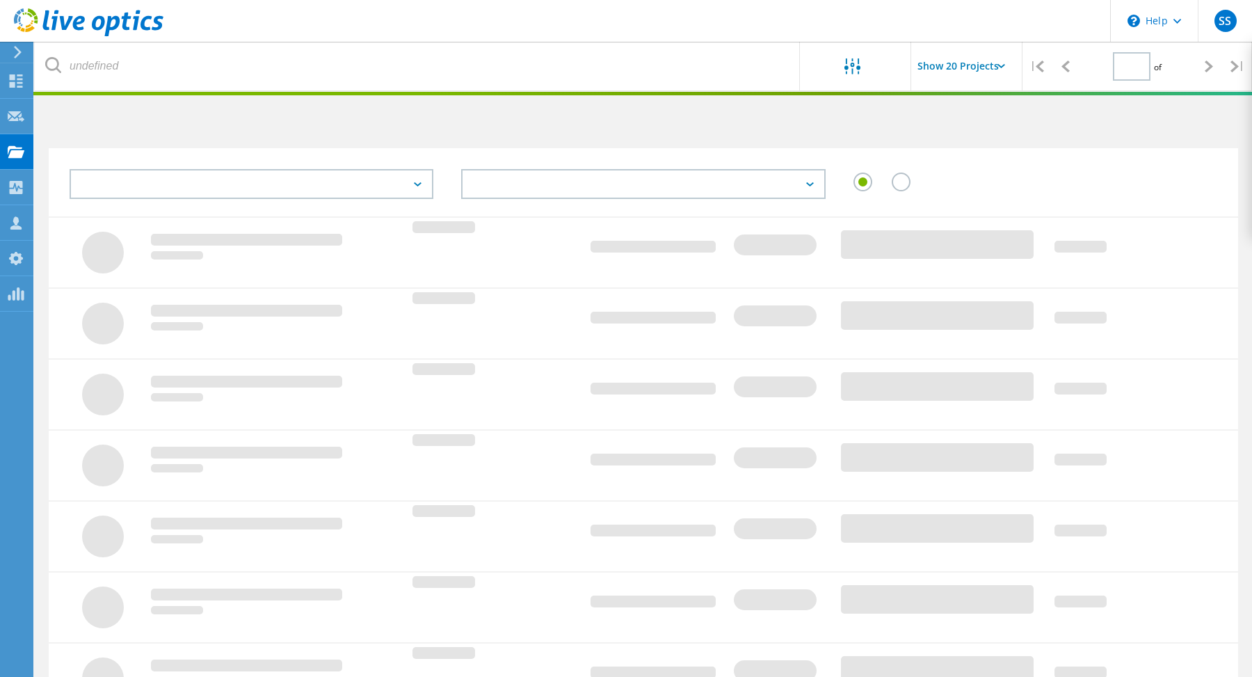
type input "1"
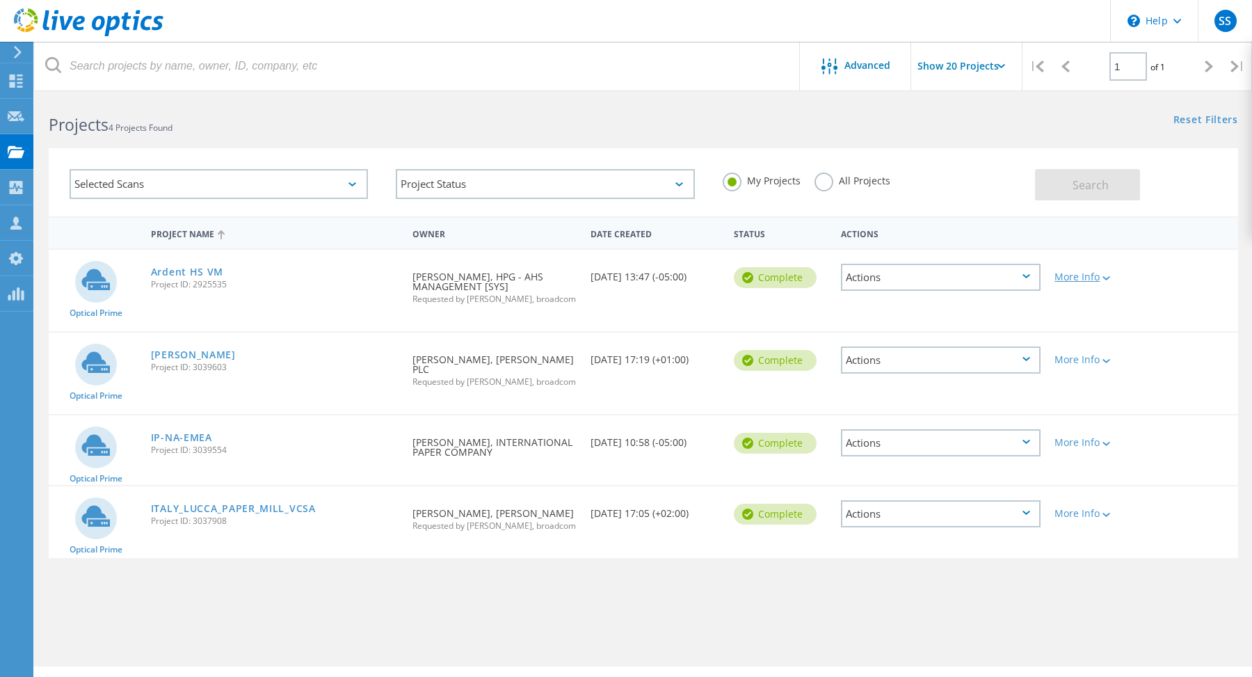
click at [1112, 280] on div "More Info" at bounding box center [1094, 277] width 81 height 10
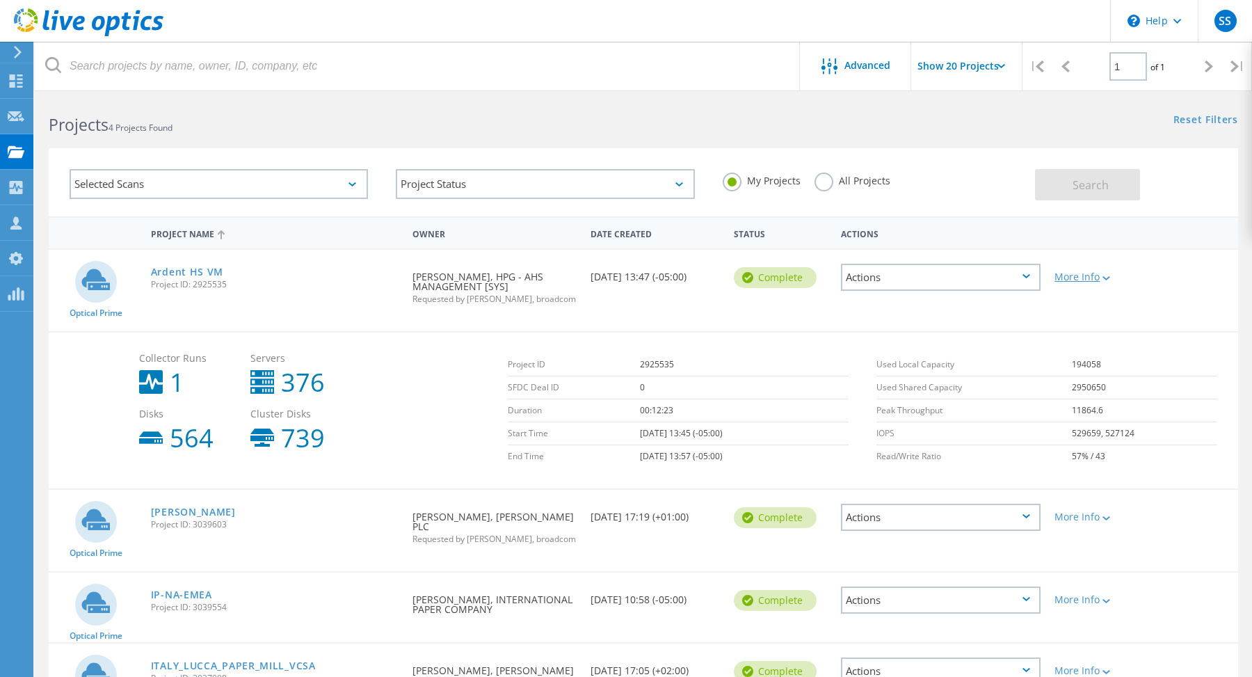
click at [1107, 275] on div at bounding box center [1104, 277] width 10 height 8
